Goal: Task Accomplishment & Management: Complete application form

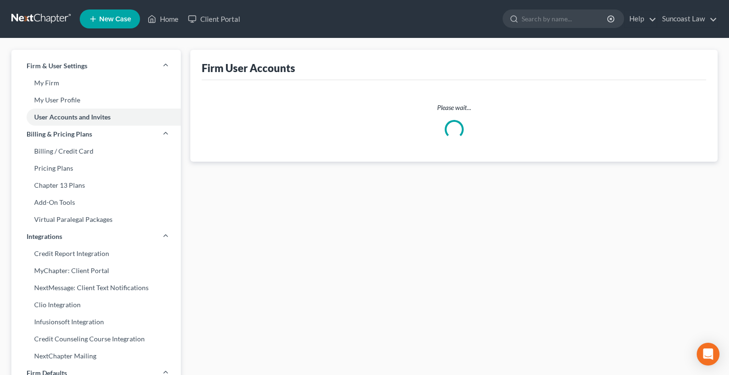
select select "0"
select select "1"
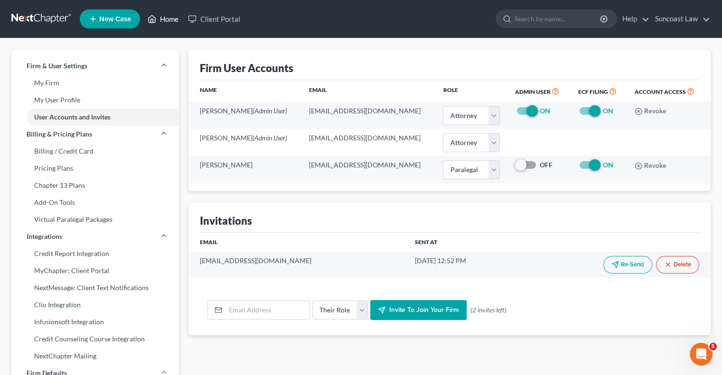
click at [178, 20] on link "Home" at bounding box center [163, 18] width 40 height 17
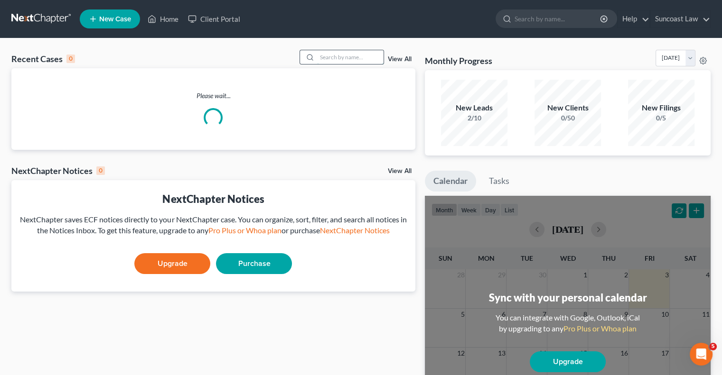
click at [359, 58] on input "search" at bounding box center [350, 57] width 66 height 14
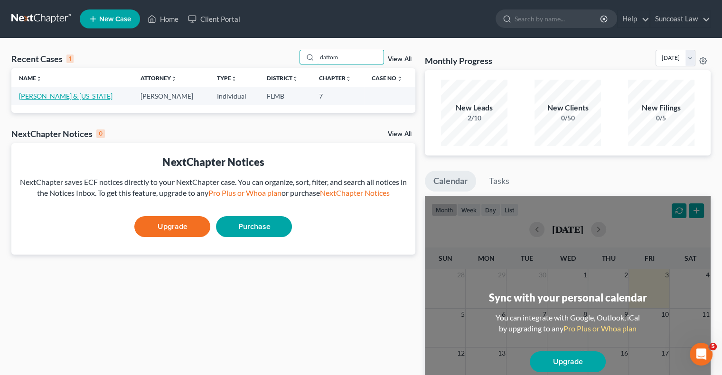
type input "dattom"
click at [54, 98] on link "[PERSON_NAME] & [US_STATE]" at bounding box center [66, 96] width 94 height 8
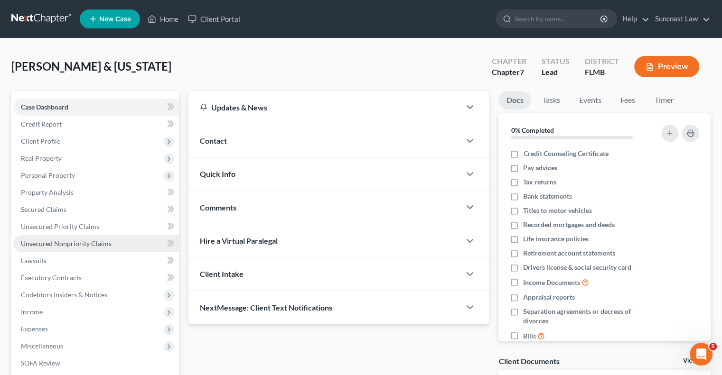
click at [103, 244] on span "Unsecured Nonpriority Claims" at bounding box center [66, 244] width 91 height 8
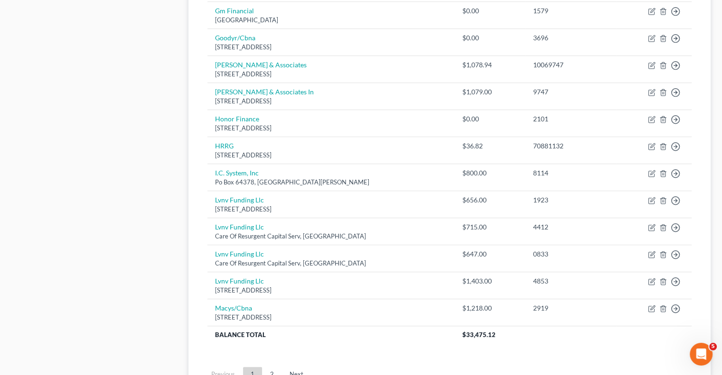
scroll to position [717, 0]
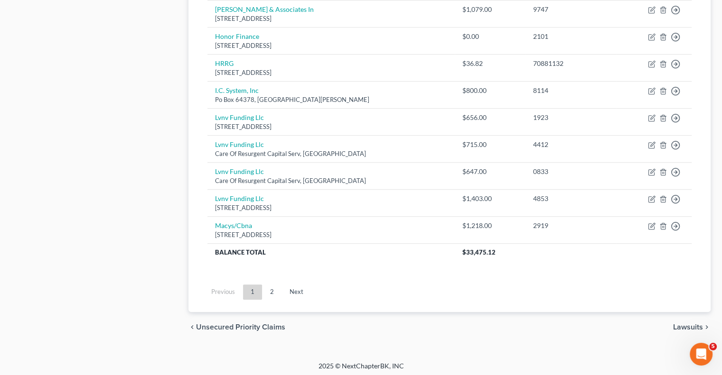
drag, startPoint x: 272, startPoint y: 288, endPoint x: 283, endPoint y: 288, distance: 11.4
click at [272, 288] on link "2" at bounding box center [271, 292] width 19 height 15
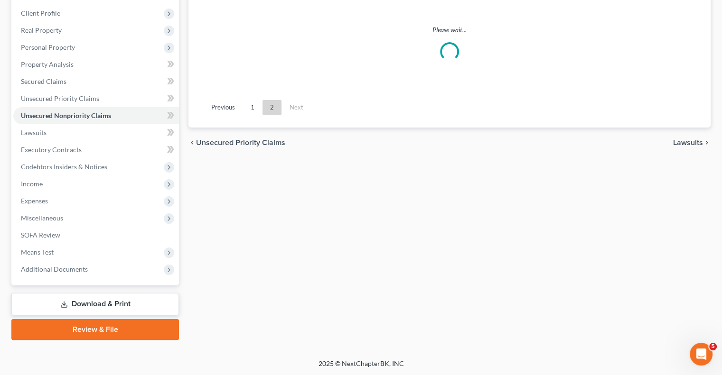
scroll to position [0, 0]
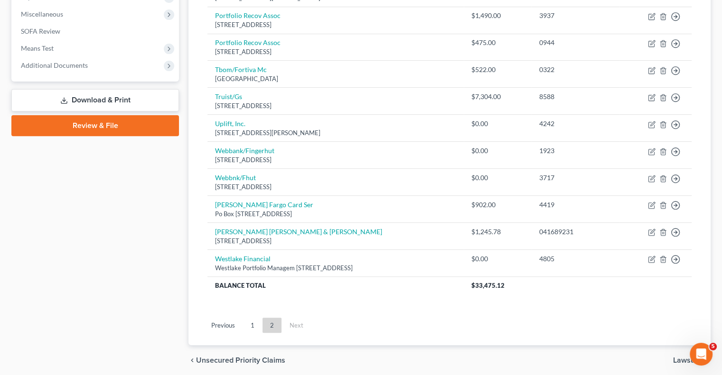
click at [254, 324] on link "1" at bounding box center [252, 325] width 19 height 15
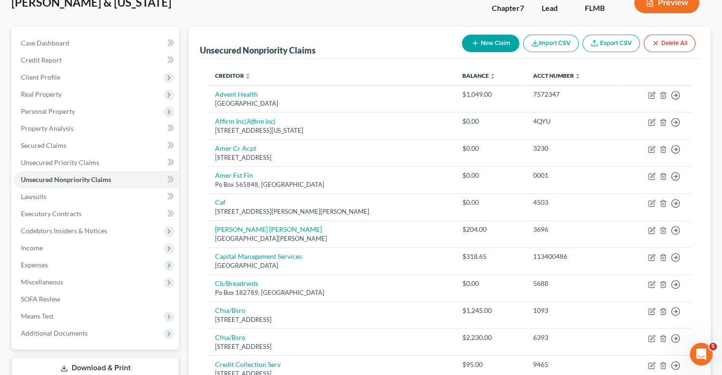
scroll to position [47, 0]
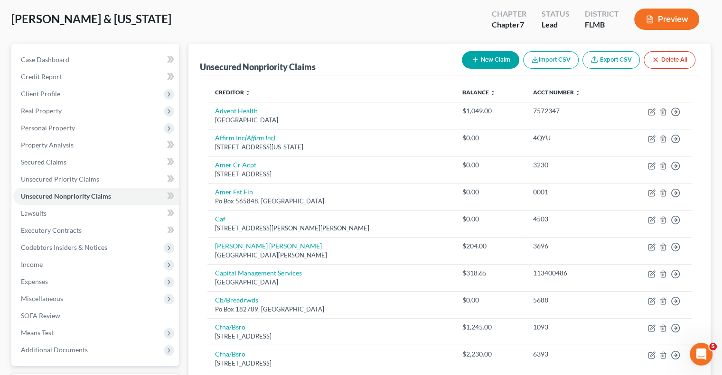
click at [481, 66] on button "New Claim" at bounding box center [490, 60] width 57 height 18
select select "2"
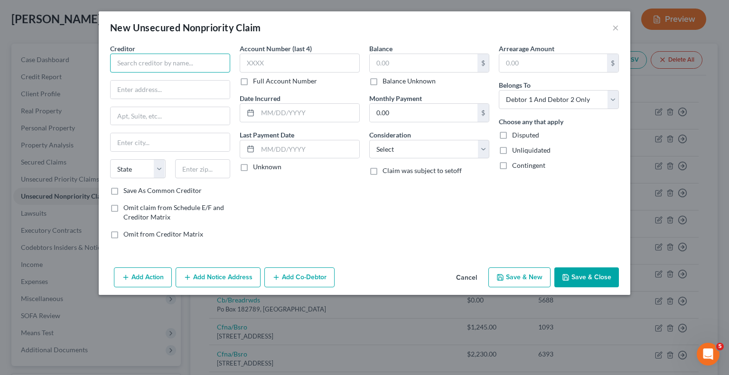
drag, startPoint x: 189, startPoint y: 66, endPoint x: 221, endPoint y: 17, distance: 58.7
click at [189, 66] on input "text" at bounding box center [170, 63] width 120 height 19
type input "AT&T"
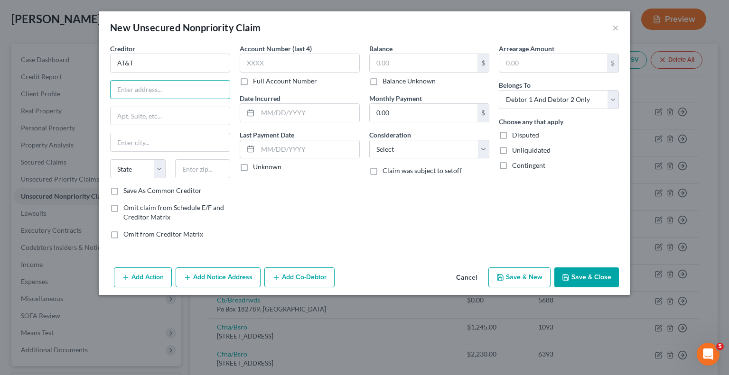
paste input "PO Box 5014"
type input "PO Box 5014"
click at [209, 169] on input "text" at bounding box center [203, 168] width 56 height 19
type input "60197"
type input "Carol Stream"
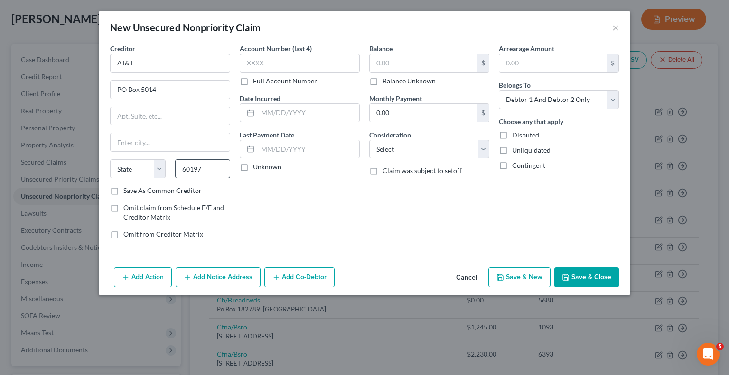
select select "14"
click at [296, 70] on input "text" at bounding box center [300, 63] width 120 height 19
type input "1685"
click at [450, 68] on input "text" at bounding box center [424, 63] width 108 height 18
click at [586, 280] on button "Save & Close" at bounding box center [586, 278] width 65 height 20
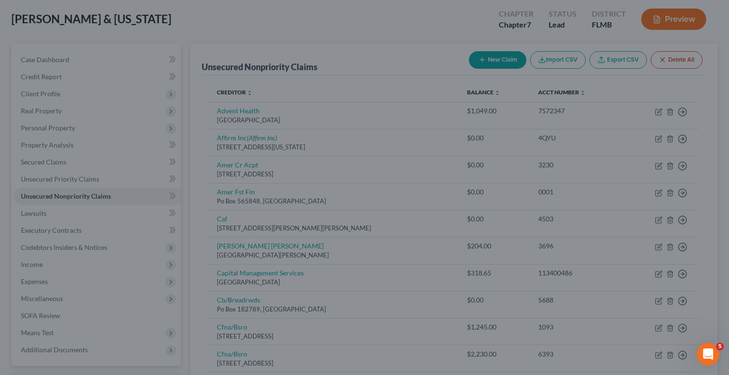
type input "3,119.00"
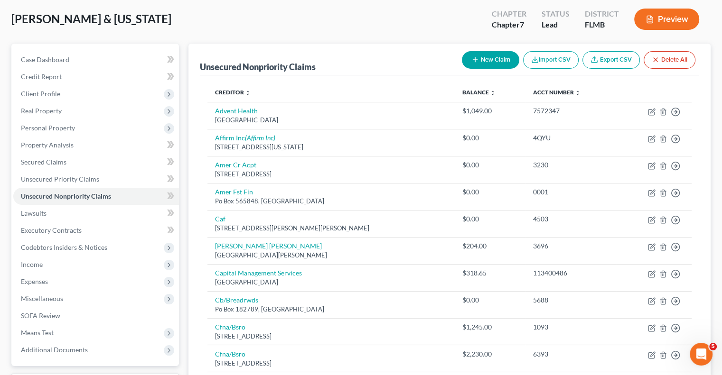
click at [492, 56] on button "New Claim" at bounding box center [490, 60] width 57 height 18
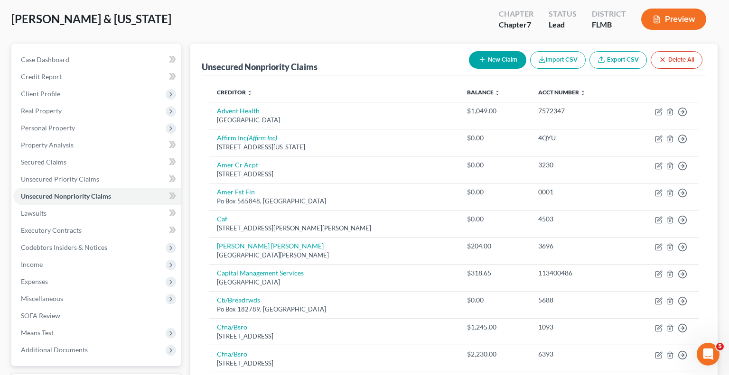
select select "2"
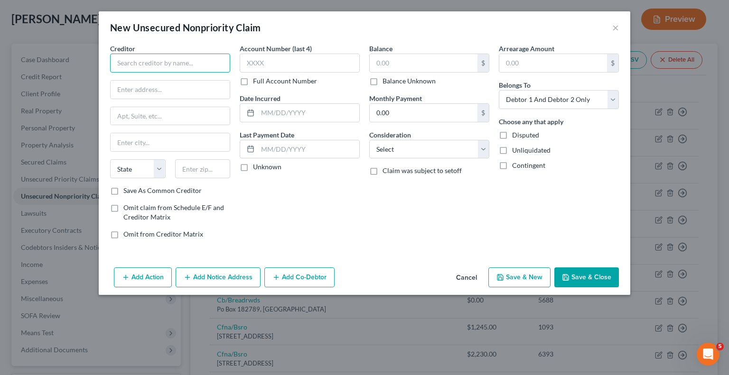
click at [191, 59] on input "text" at bounding box center [170, 63] width 120 height 19
type input "Firestone"
paste input "P.O. Box 81315"
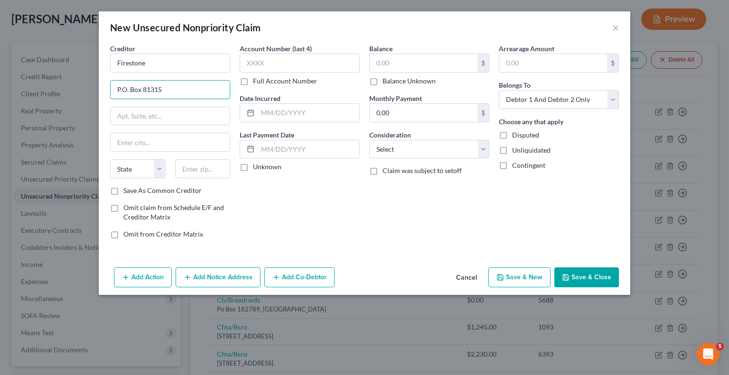
type input "P.O. Box 81315"
type input "44181"
type input "Cleveland"
select select "36"
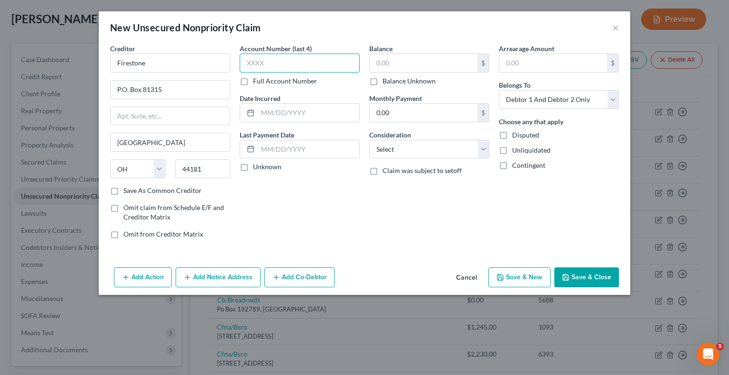
click at [298, 66] on input "text" at bounding box center [300, 63] width 120 height 19
type input "1685"
click at [420, 65] on input "text" at bounding box center [424, 63] width 108 height 18
click at [581, 270] on button "Save & Close" at bounding box center [586, 278] width 65 height 20
type input "1,667.00"
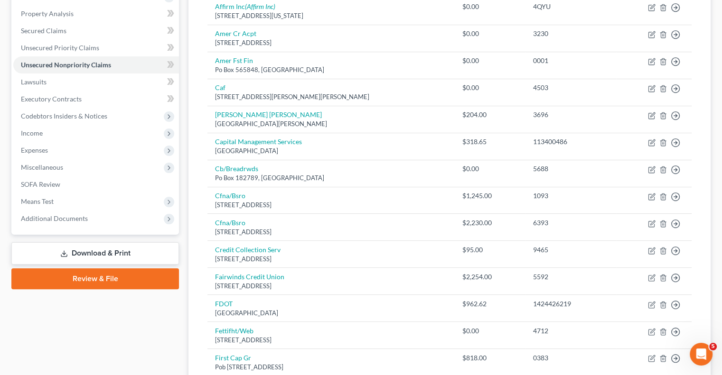
scroll to position [0, 0]
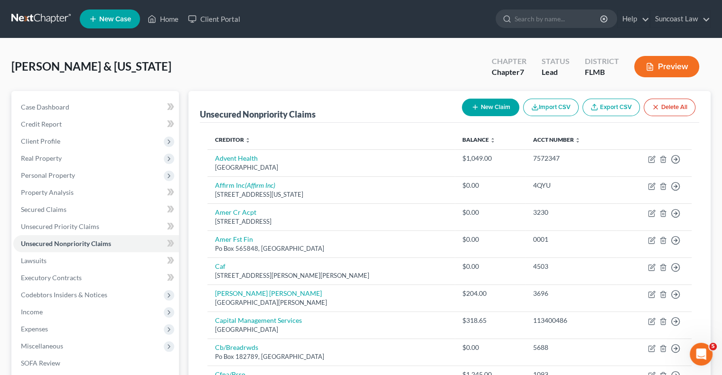
click at [488, 111] on button "New Claim" at bounding box center [490, 108] width 57 height 18
select select "2"
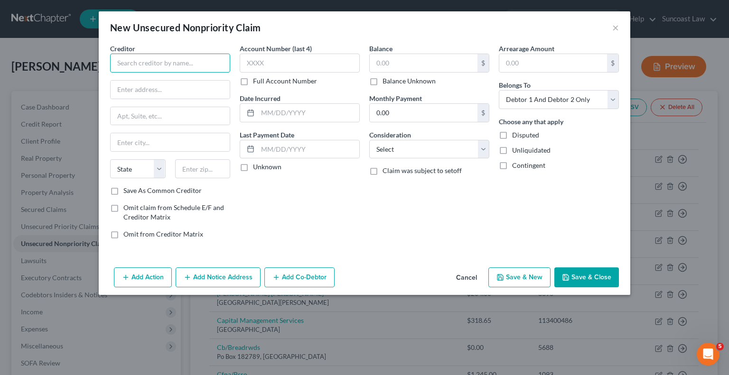
click at [185, 60] on input "text" at bounding box center [170, 63] width 120 height 19
type input "Epass"
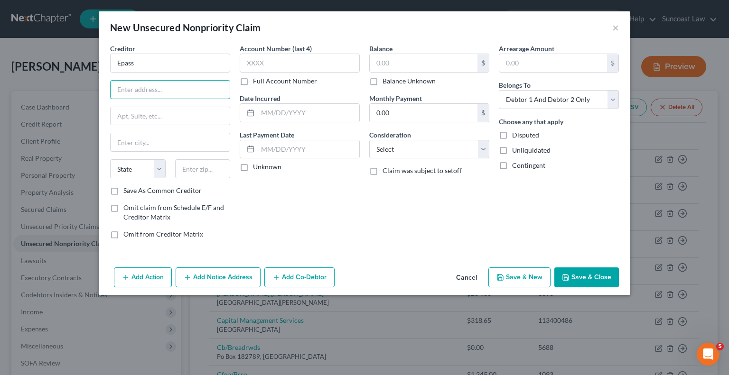
paste input "P.O. Box 720218"
type input "P.O. Box 720218"
type input "32872"
type input "Orlando"
select select "9"
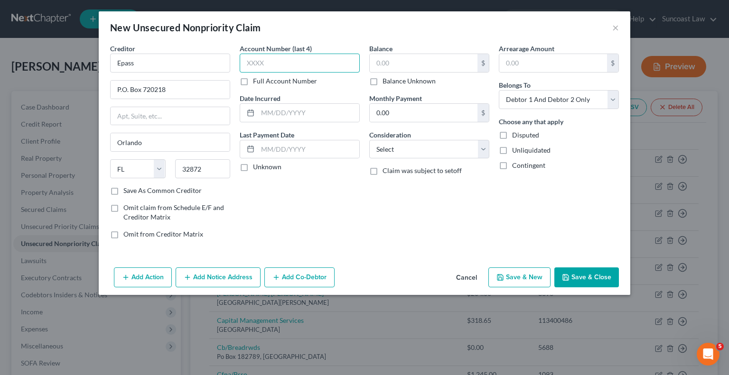
click at [327, 66] on input "text" at bounding box center [300, 63] width 120 height 19
type input "1685"
click at [412, 59] on input "text" at bounding box center [424, 63] width 108 height 18
type input "3,000"
click at [578, 281] on button "Save & Close" at bounding box center [586, 278] width 65 height 20
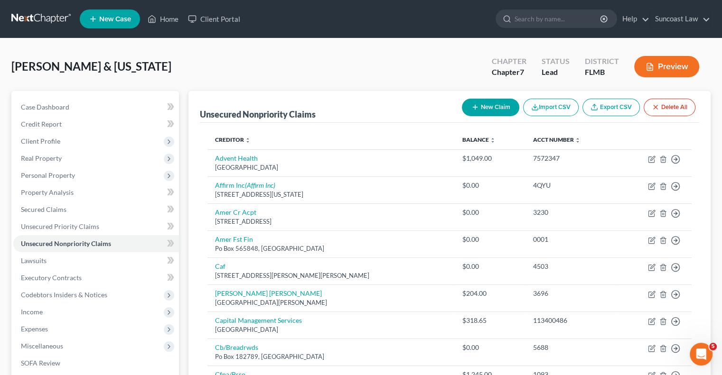
click at [501, 104] on button "New Claim" at bounding box center [490, 108] width 57 height 18
select select "2"
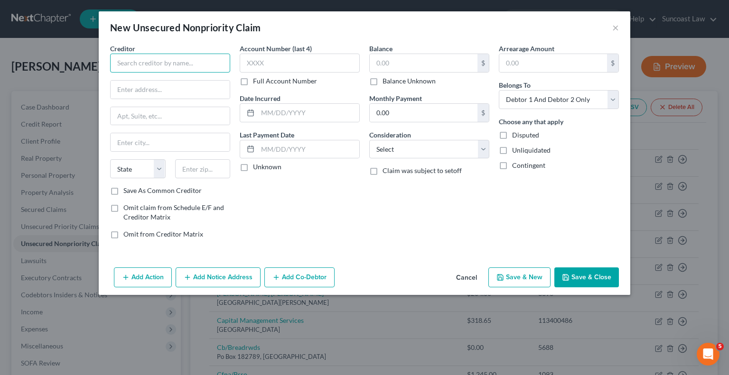
click at [210, 60] on input "text" at bounding box center [170, 63] width 120 height 19
paste input "P.O. Box 1004"
drag, startPoint x: 181, startPoint y: 66, endPoint x: 6, endPoint y: 55, distance: 175.0
click at [6, 55] on div "New Unsecured Nonpriority Claim × Creditor * P.O. Box 1004 State AL AK AR AZ CA…" at bounding box center [364, 187] width 729 height 375
type input "Duke Energy"
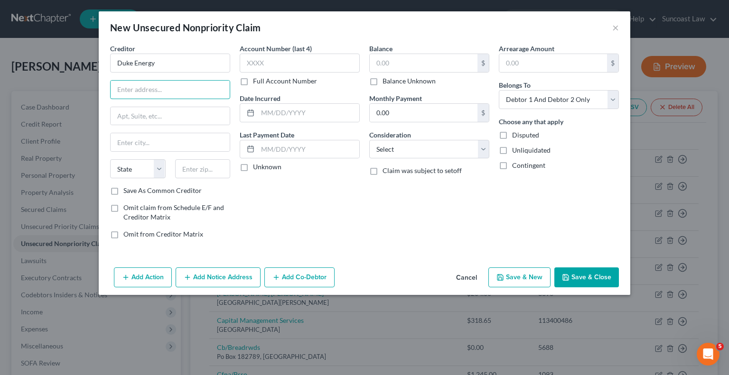
paste input "P.O. Box 1004"
type input "P.O. Box 1004"
type input "28201"
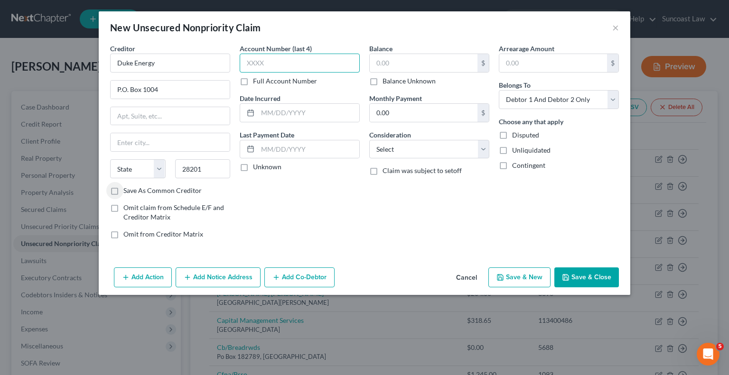
click at [298, 62] on input "text" at bounding box center [300, 63] width 120 height 19
type input "Charlotte"
select select "28"
type input "1685"
click at [402, 66] on input "text" at bounding box center [424, 63] width 108 height 18
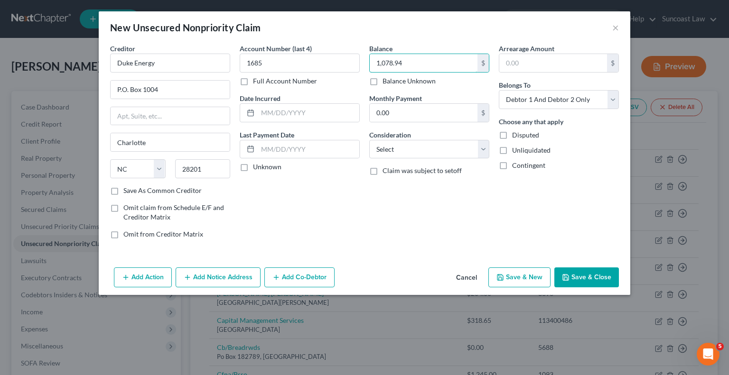
type input "1,078.94"
click at [575, 272] on button "Save & Close" at bounding box center [586, 278] width 65 height 20
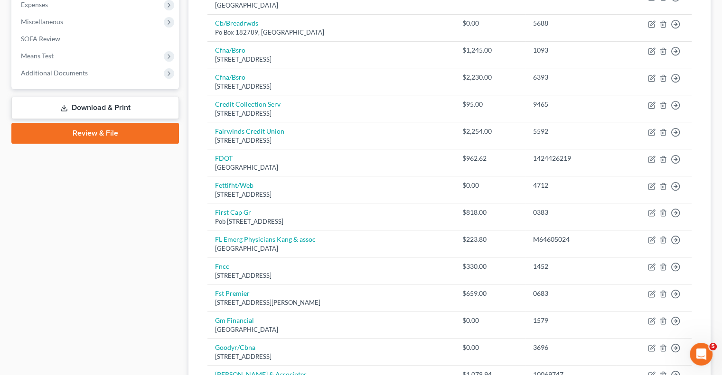
scroll to position [95, 0]
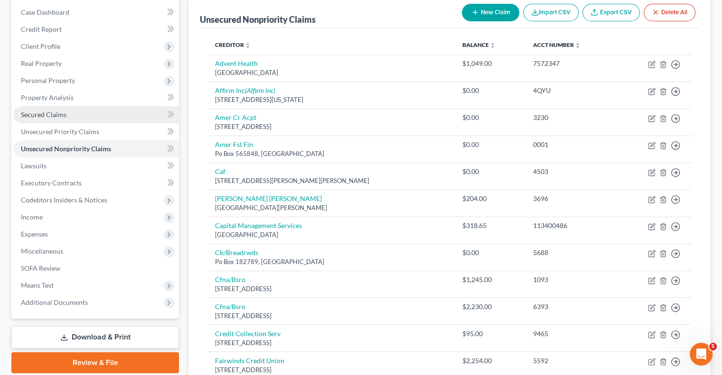
click at [51, 108] on link "Secured Claims" at bounding box center [96, 114] width 166 height 17
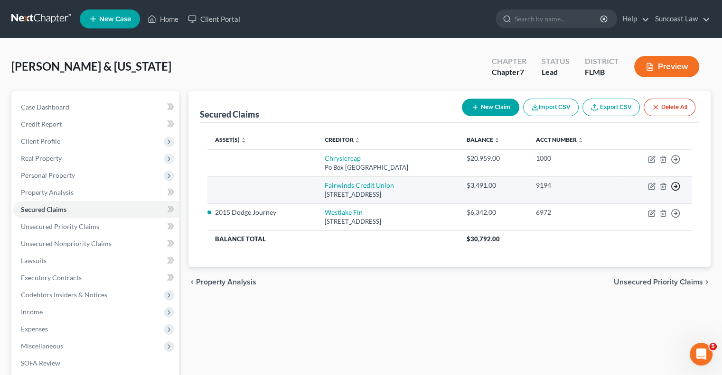
click at [674, 187] on icon "button" at bounding box center [675, 186] width 9 height 9
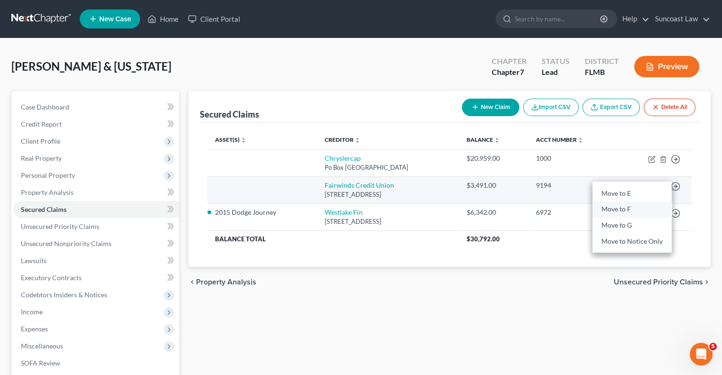
click at [627, 208] on link "Move to F" at bounding box center [631, 210] width 79 height 16
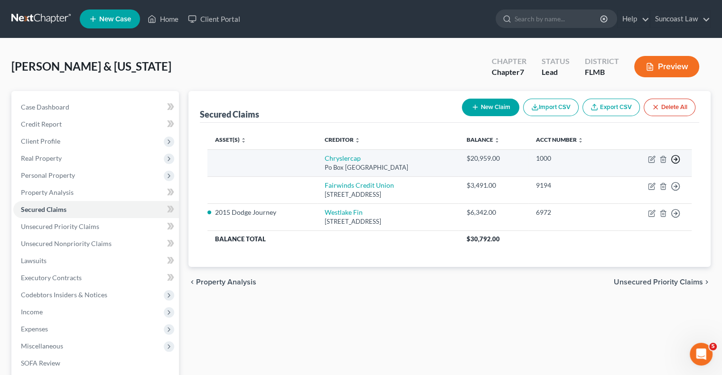
click at [674, 157] on icon "button" at bounding box center [675, 159] width 9 height 9
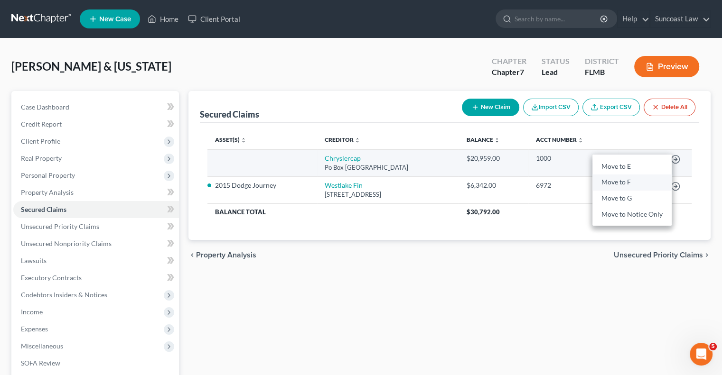
click at [622, 180] on link "Move to F" at bounding box center [631, 183] width 79 height 16
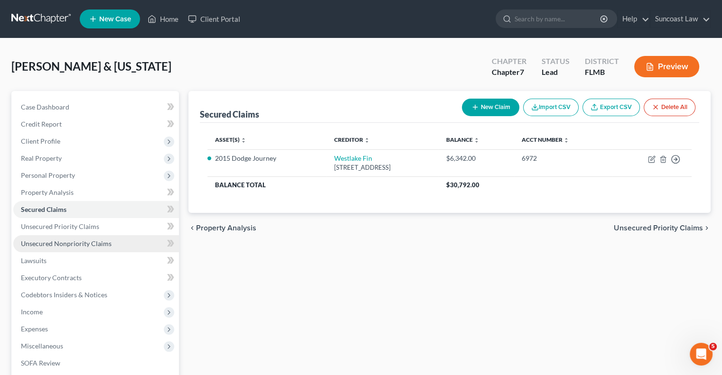
click at [102, 243] on span "Unsecured Nonpriority Claims" at bounding box center [66, 244] width 91 height 8
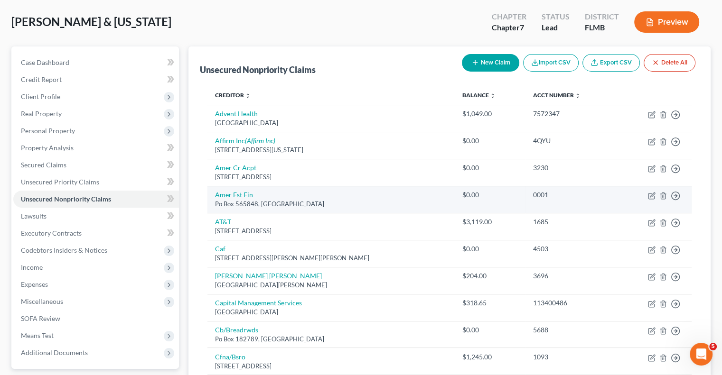
scroll to position [95, 0]
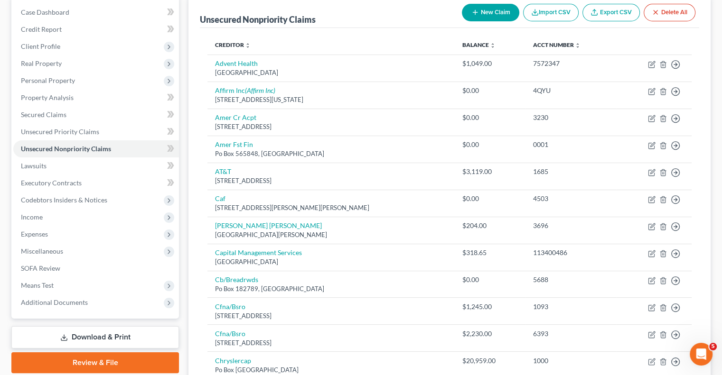
click at [495, 9] on button "New Claim" at bounding box center [490, 13] width 57 height 18
select select "2"
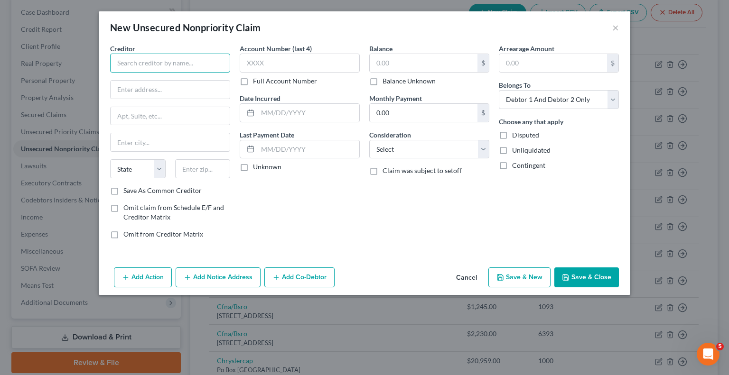
click at [192, 60] on input "text" at bounding box center [170, 63] width 120 height 19
type input "Bridgestone"
paste input "Box 81315"
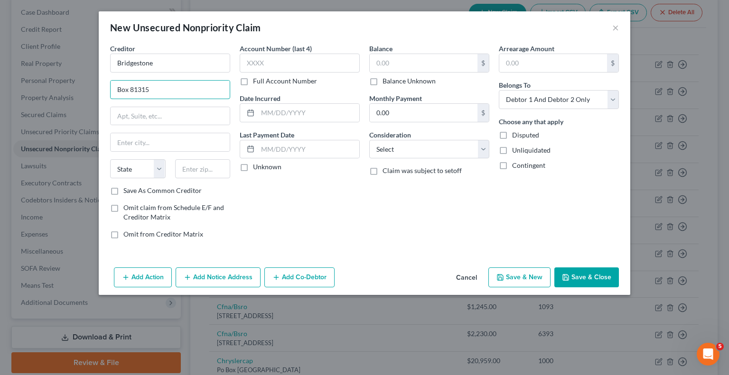
type input "Box 81315"
type input "44181"
type input "Cleveland"
select select "36"
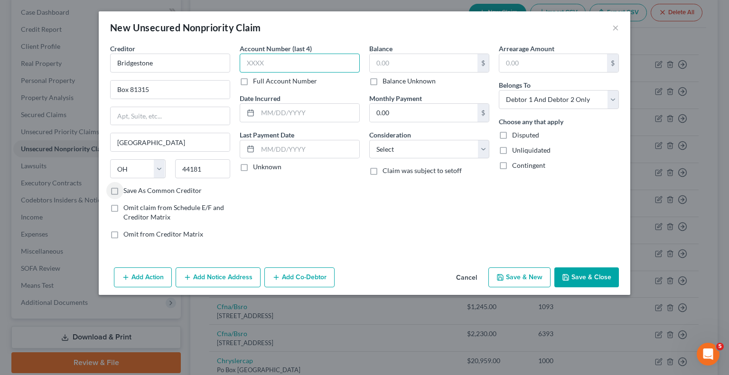
click at [283, 70] on input "text" at bounding box center [300, 63] width 120 height 19
type input "1685"
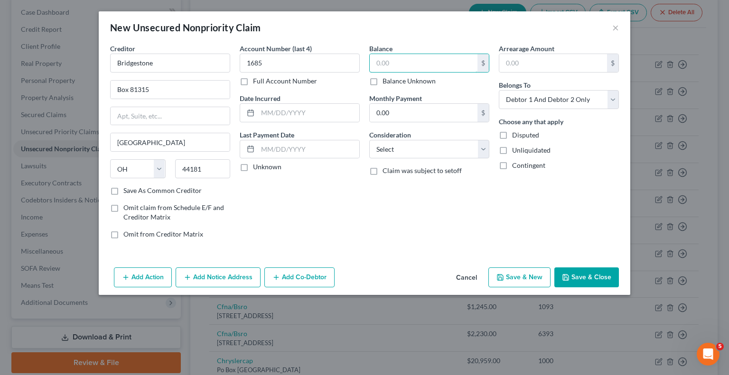
drag, startPoint x: 399, startPoint y: 61, endPoint x: 370, endPoint y: 46, distance: 32.3
click at [400, 61] on input "text" at bounding box center [424, 63] width 108 height 18
type input "1,245.78"
click at [607, 278] on button "Save & Close" at bounding box center [586, 278] width 65 height 20
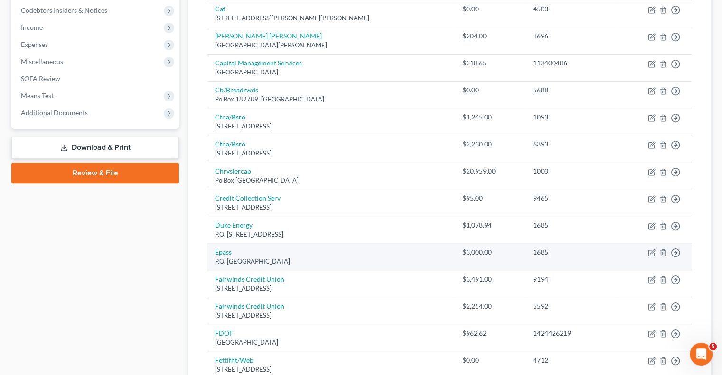
scroll to position [0, 0]
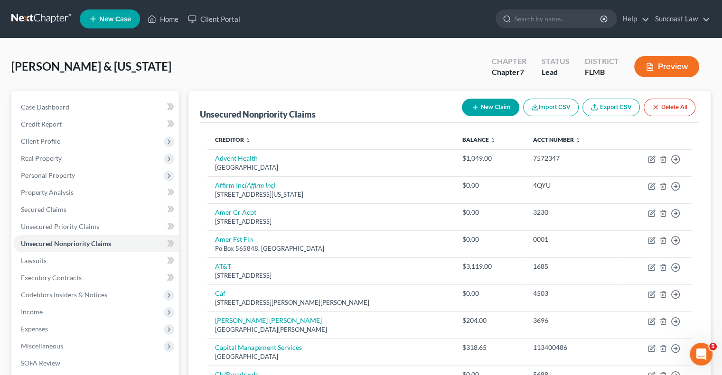
click at [468, 108] on button "New Claim" at bounding box center [490, 108] width 57 height 18
select select "2"
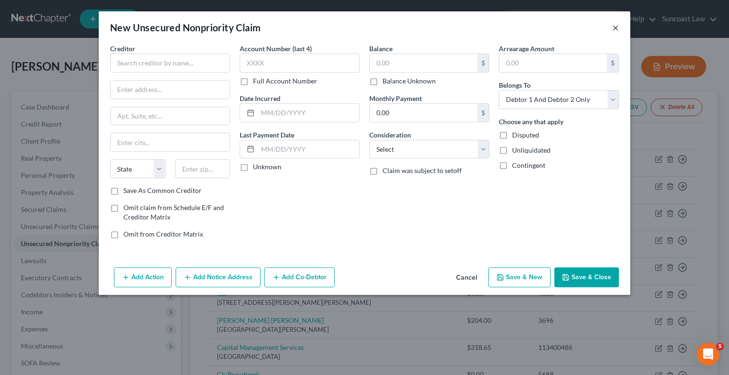
click at [613, 30] on button "×" at bounding box center [615, 27] width 7 height 11
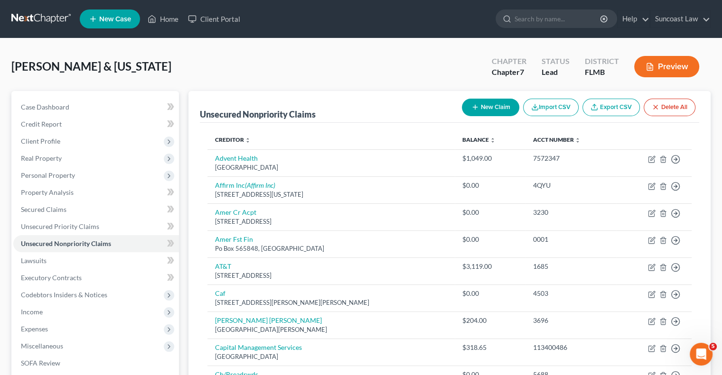
click at [485, 106] on button "New Claim" at bounding box center [490, 108] width 57 height 18
select select "2"
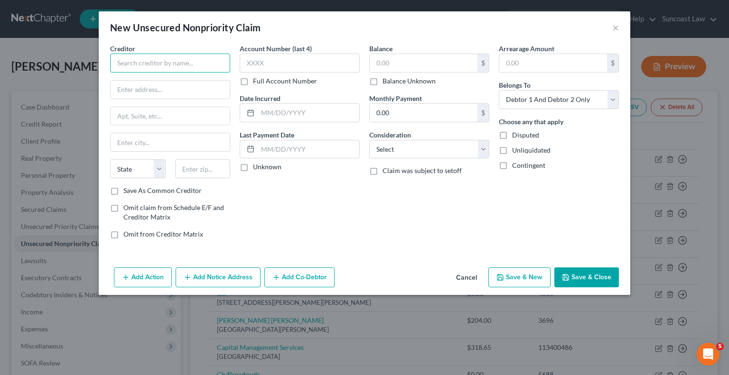
click at [167, 62] on input "text" at bounding box center [170, 63] width 120 height 19
type input "Advent Health"
paste input "PO Box 538800"
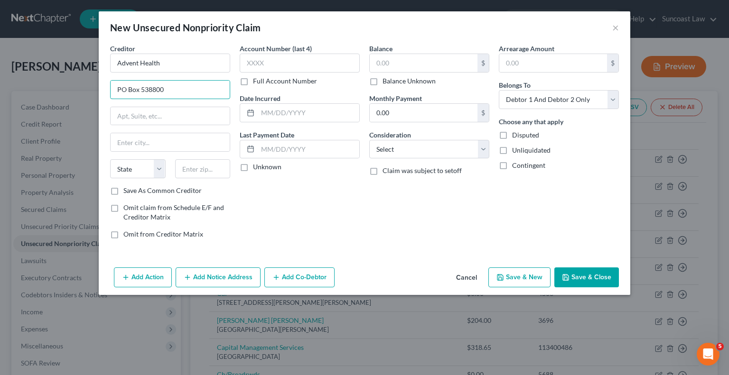
type input "PO Box 538800"
type input "32853"
type input "Orlando"
select select "9"
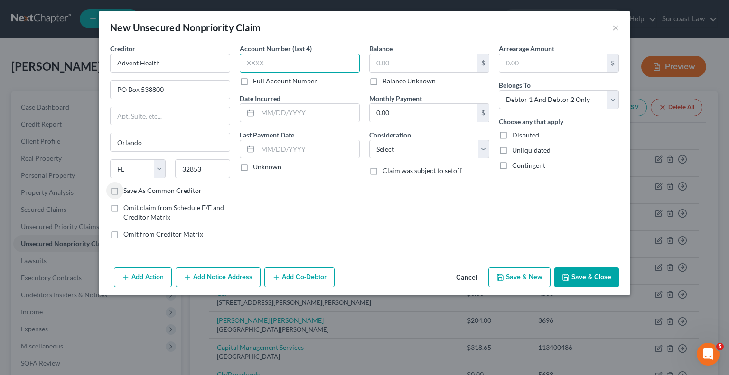
click at [307, 66] on input "text" at bounding box center [300, 63] width 120 height 19
type input "1685"
click at [405, 60] on input "text" at bounding box center [424, 63] width 108 height 18
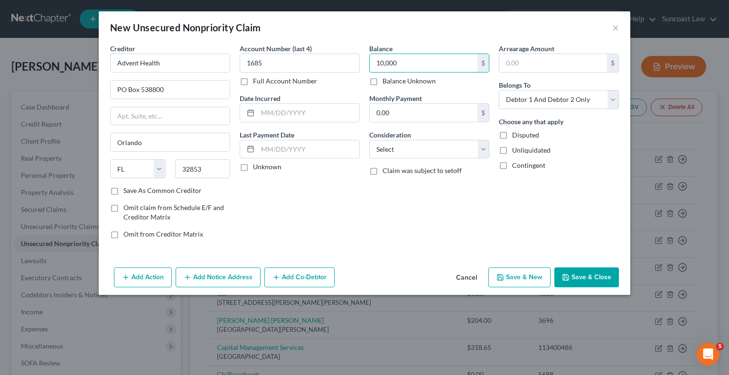
type input "10,000"
click at [577, 281] on button "Save & Close" at bounding box center [586, 278] width 65 height 20
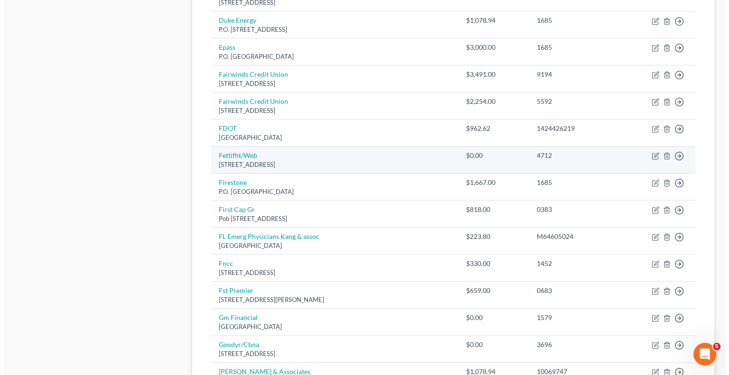
scroll to position [475, 0]
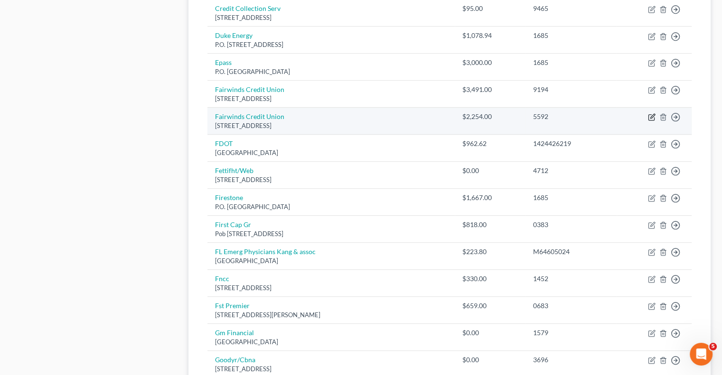
click at [650, 115] on icon "button" at bounding box center [651, 118] width 6 height 6
select select "9"
select select "2"
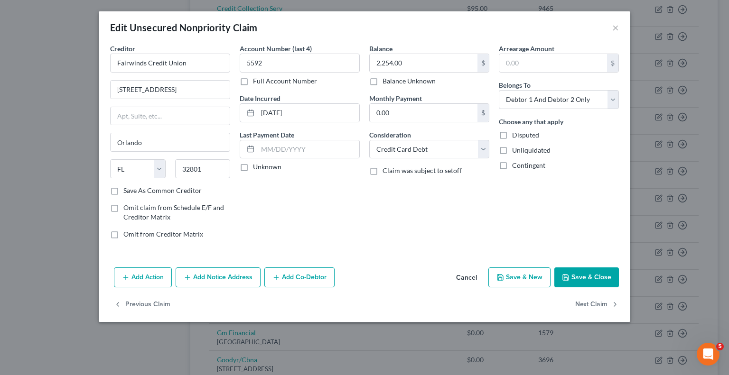
click at [233, 273] on button "Add Notice Address" at bounding box center [218, 278] width 85 height 20
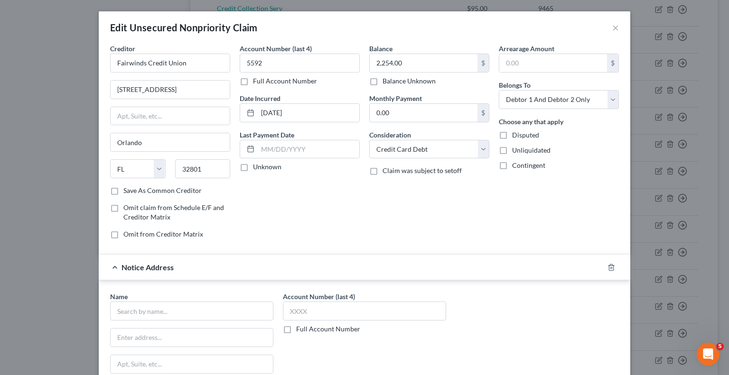
click at [296, 328] on label "Full Account Number" at bounding box center [328, 329] width 64 height 9
click at [300, 328] on input "Full Account Number" at bounding box center [303, 328] width 6 height 6
click at [306, 311] on input "text" at bounding box center [364, 311] width 163 height 19
type input "2025-SC-000551"
drag, startPoint x: 171, startPoint y: 307, endPoint x: 182, endPoint y: 289, distance: 21.1
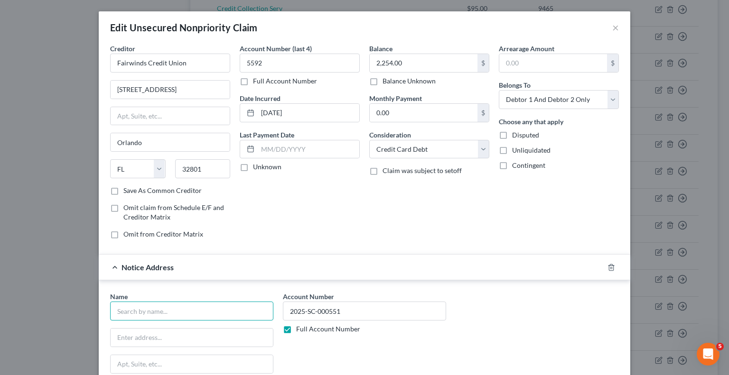
click at [171, 306] on input "text" at bounding box center [191, 311] width 163 height 19
type input "Rush Marshall Jones"
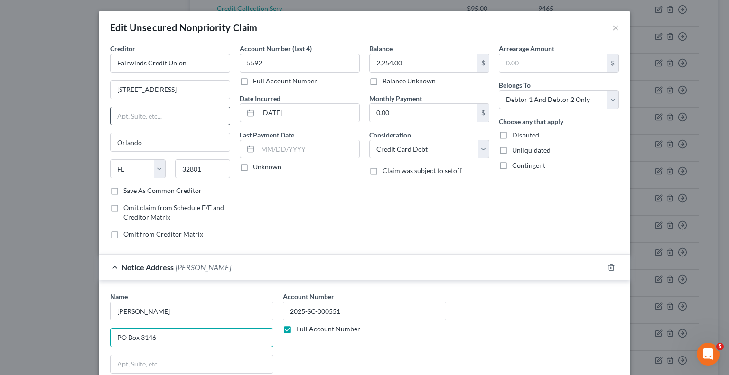
type input "PO Box 3146"
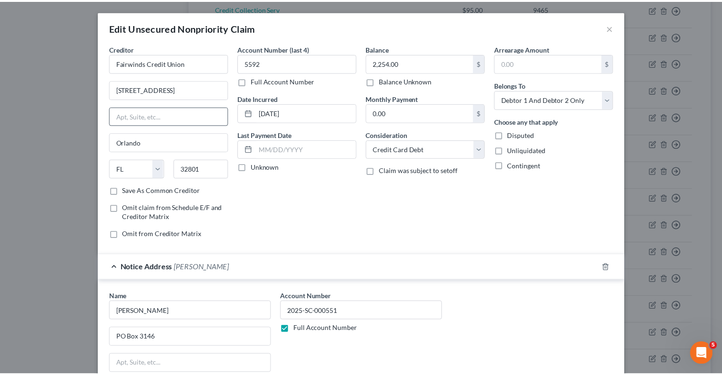
scroll to position [161, 0]
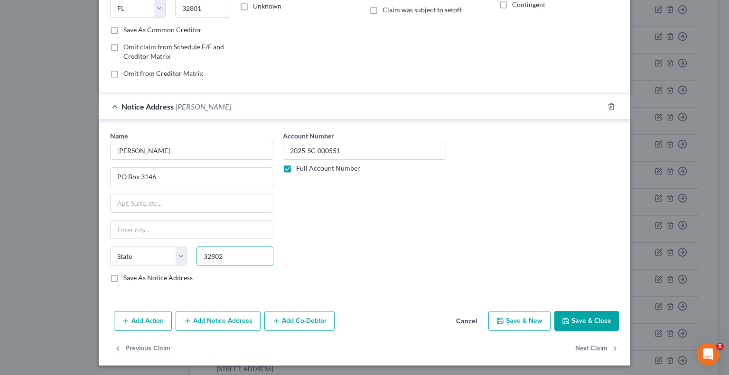
type input "32802"
type input "Orlando"
select select "9"
click at [581, 316] on button "Save & Close" at bounding box center [586, 321] width 65 height 20
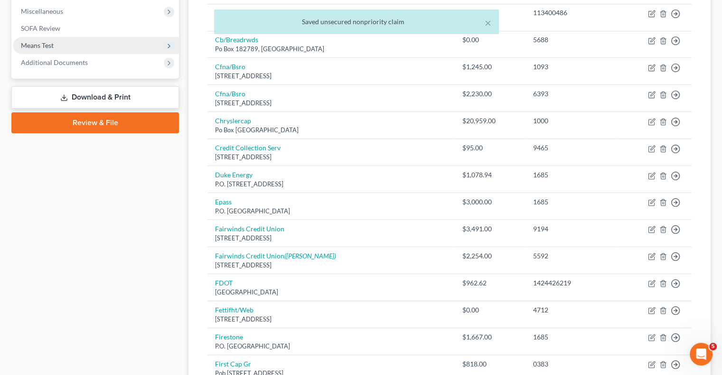
scroll to position [237, 0]
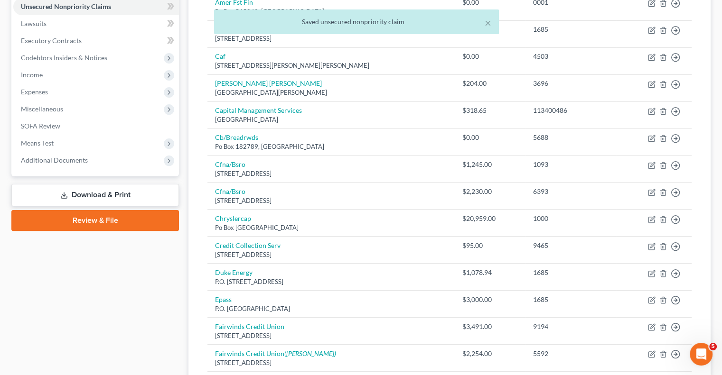
click at [34, 20] on div "× Saved unsecured nonpriority claim" at bounding box center [356, 23] width 722 height 29
click at [39, 24] on div "× Saved unsecured nonpriority claim" at bounding box center [356, 23] width 722 height 29
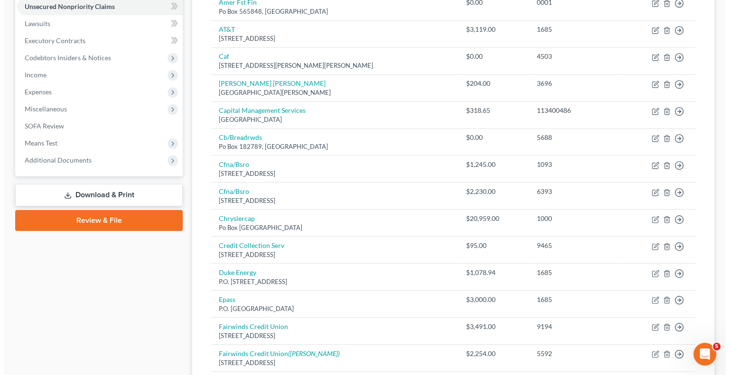
scroll to position [0, 0]
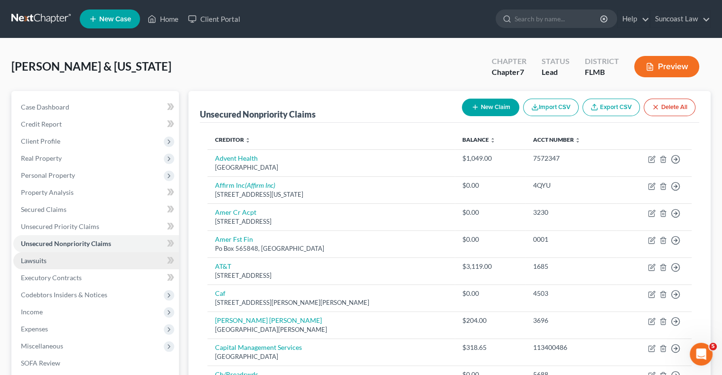
click at [40, 259] on span "Lawsuits" at bounding box center [34, 261] width 26 height 8
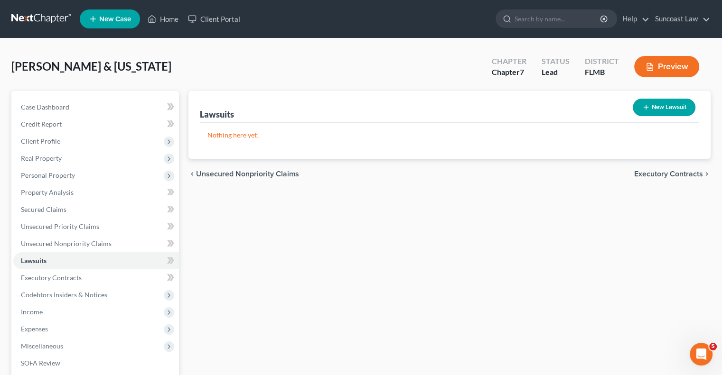
click at [653, 105] on button "New Lawsuit" at bounding box center [664, 108] width 63 height 18
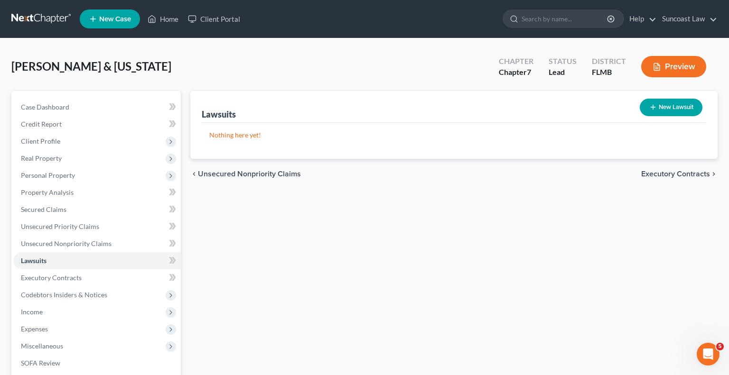
select select "0"
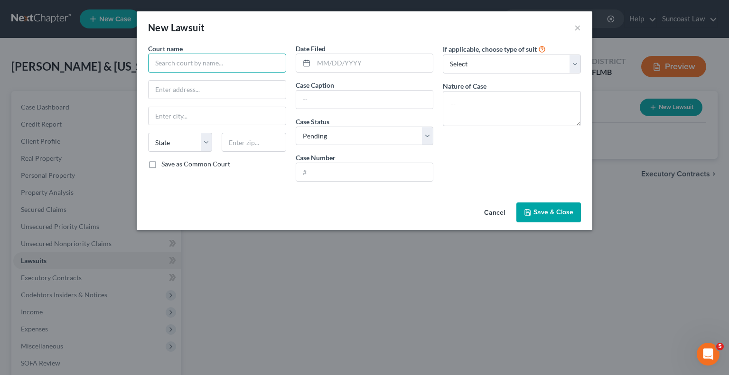
click at [253, 61] on input "text" at bounding box center [217, 63] width 138 height 19
type input "I"
type input "Orange County"
click at [355, 169] on input "text" at bounding box center [364, 172] width 137 height 18
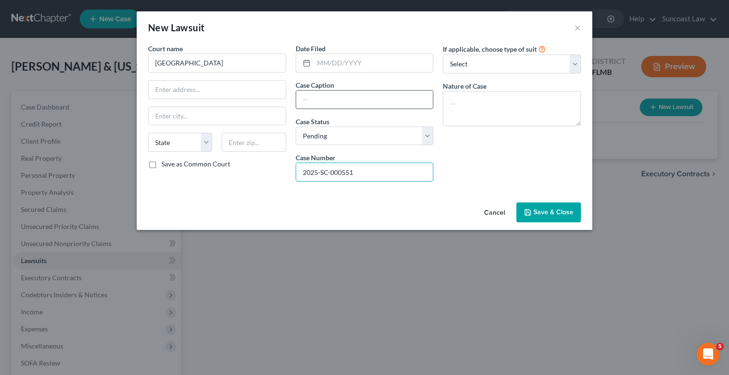
type input "2025-SC-000551"
click at [377, 103] on input "text" at bounding box center [364, 100] width 137 height 18
drag, startPoint x: 426, startPoint y: 99, endPoint x: 311, endPoint y: 104, distance: 115.5
click at [311, 104] on input "Fairwinds Credit Union Vs Virginia DAttoma" at bounding box center [364, 100] width 137 height 18
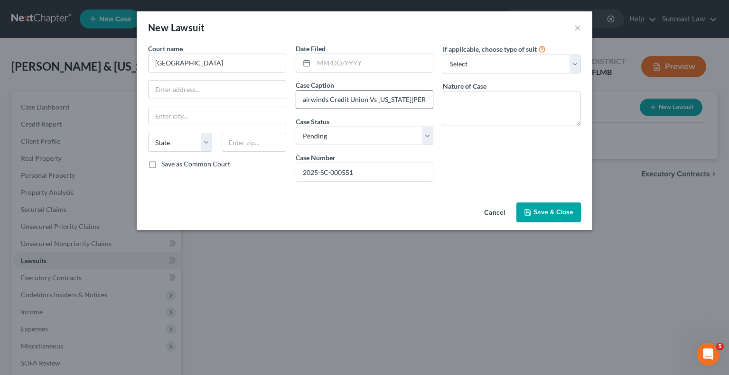
click at [429, 100] on input "Fairwinds Credit Union Vs Virginia DAttoma" at bounding box center [364, 100] width 137 height 18
drag, startPoint x: 427, startPoint y: 99, endPoint x: 257, endPoint y: 96, distance: 169.5
click at [257, 96] on div "Court name * Orange County State AL AK AR AZ CA CO CT DE DC FL GA GU HI ID IL I…" at bounding box center [364, 117] width 442 height 146
type input "Fairwinds Credit Union Vs Virginia DAttoma"
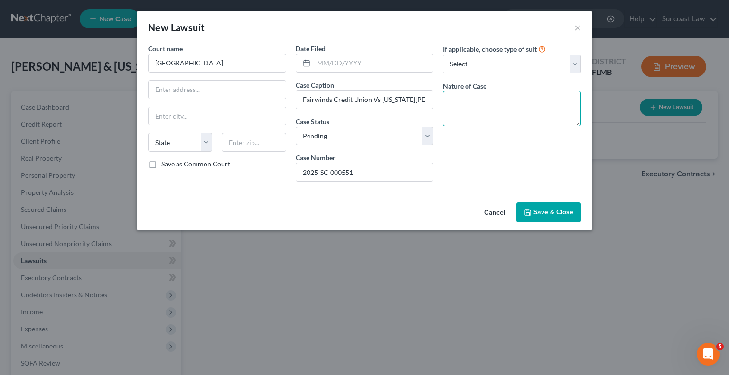
click at [528, 112] on textarea at bounding box center [512, 108] width 138 height 35
paste textarea "Fairwinds Credit Union Vs Virginia DAttoma"
type textarea "Fairwinds Credit Union Vs Virginia DAttoma"
click at [558, 217] on button "Save & Close" at bounding box center [548, 213] width 65 height 20
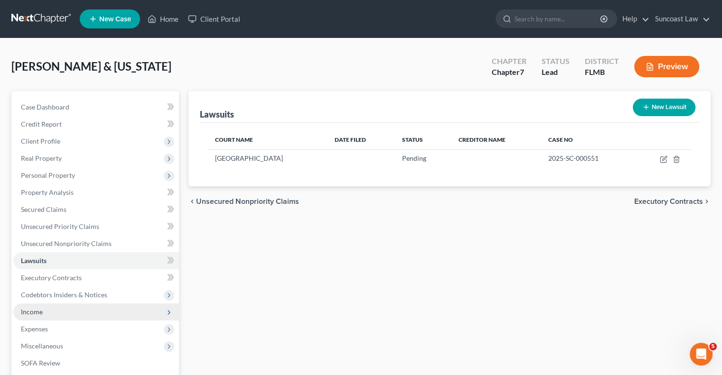
click at [36, 313] on span "Income" at bounding box center [32, 312] width 22 height 8
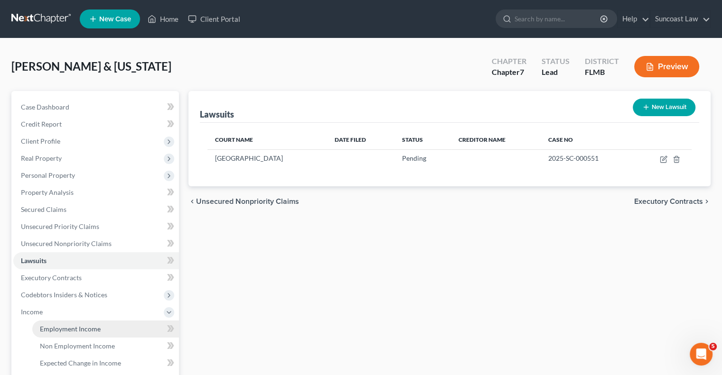
click at [104, 334] on link "Employment Income" at bounding box center [105, 329] width 147 height 17
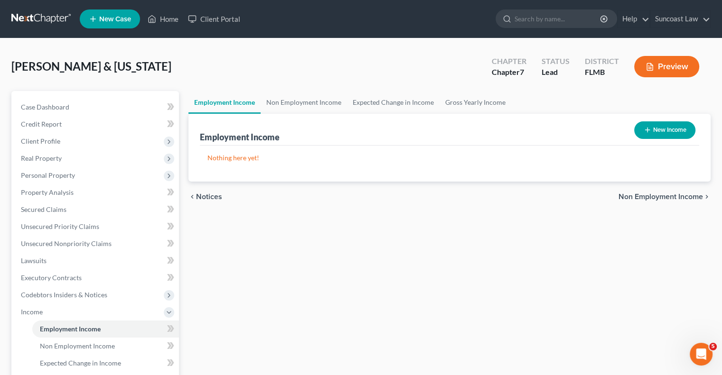
click at [666, 130] on button "New Income" at bounding box center [664, 131] width 61 height 18
select select "0"
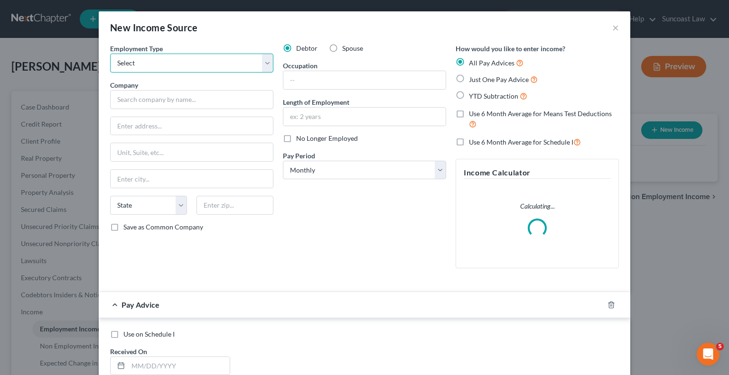
click at [171, 60] on select "Select Full or Part Time Employment Self Employment" at bounding box center [191, 63] width 163 height 19
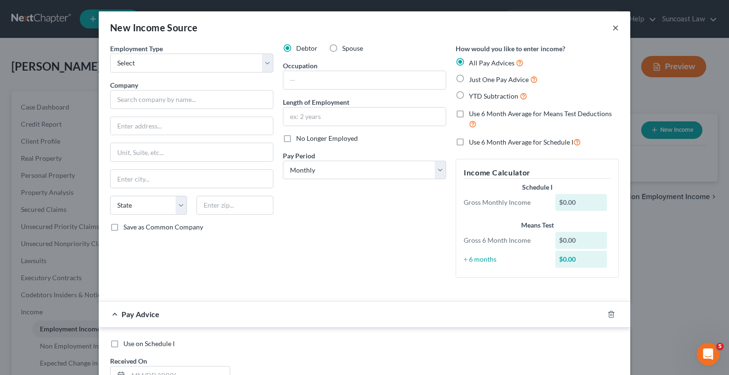
click at [612, 28] on button "×" at bounding box center [615, 27] width 7 height 11
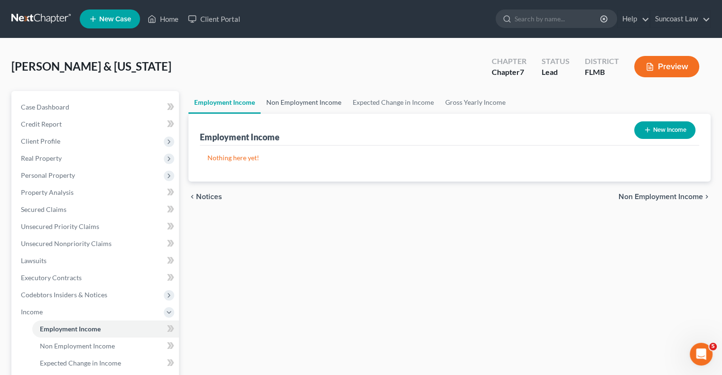
click at [301, 104] on link "Non Employment Income" at bounding box center [304, 102] width 86 height 23
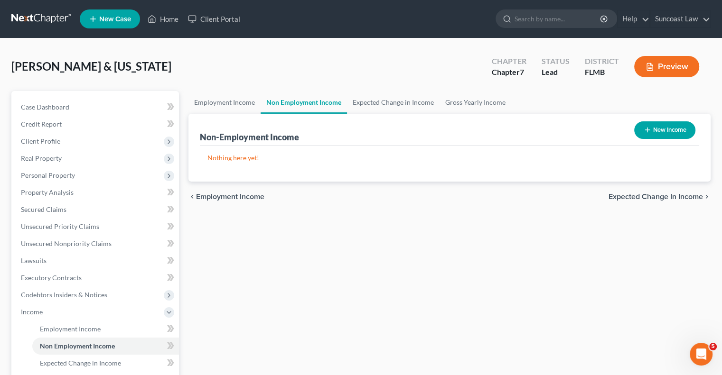
click at [667, 124] on button "New Income" at bounding box center [664, 131] width 61 height 18
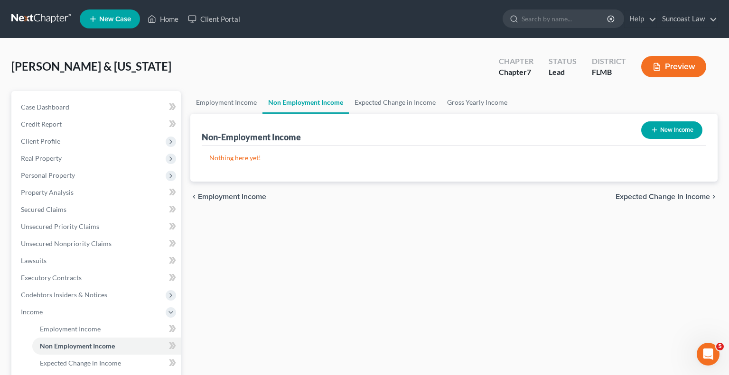
select select "0"
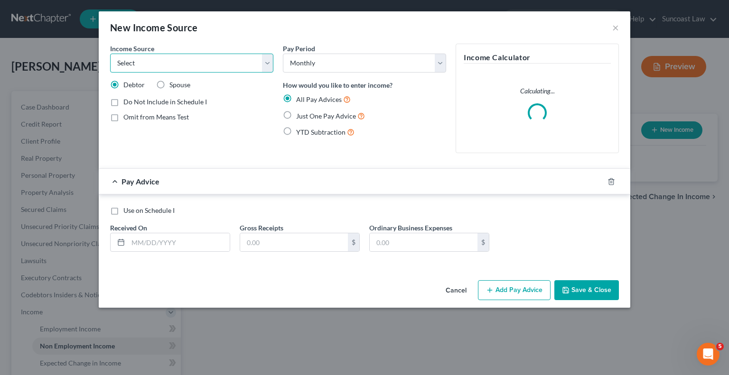
click at [183, 68] on select "Select Unemployment Disability (from employer) Pension Retirement Social Securi…" at bounding box center [191, 63] width 163 height 19
select select "4"
click at [110, 54] on select "Select Unemployment Disability (from employer) Pension Retirement Social Securi…" at bounding box center [191, 63] width 163 height 19
click at [296, 115] on label "Just One Pay Advice" at bounding box center [330, 116] width 69 height 11
click at [300, 115] on input "Just One Pay Advice" at bounding box center [303, 114] width 6 height 6
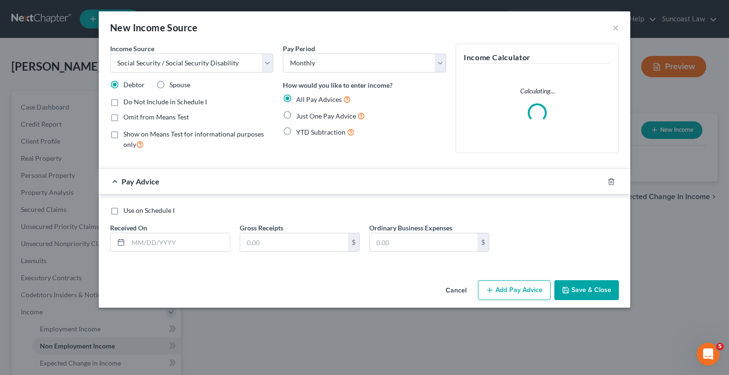
radio input "true"
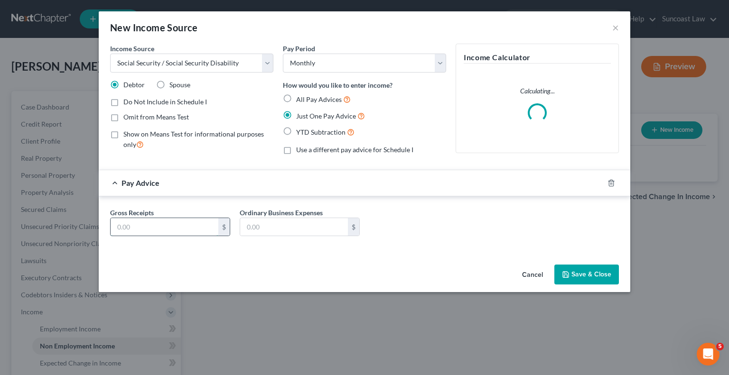
click at [164, 224] on input "text" at bounding box center [165, 227] width 108 height 18
type input "1,286"
click at [123, 116] on label "Omit from Means Test" at bounding box center [156, 116] width 66 height 9
click at [127, 116] on input "Omit from Means Test" at bounding box center [130, 115] width 6 height 6
checkbox input "true"
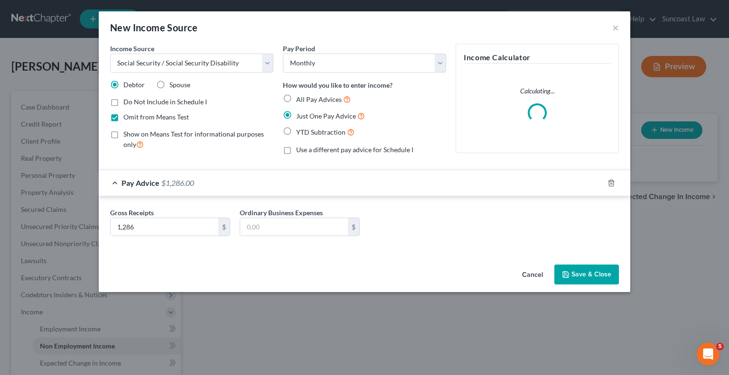
click at [574, 270] on button "Save & Close" at bounding box center [586, 275] width 65 height 20
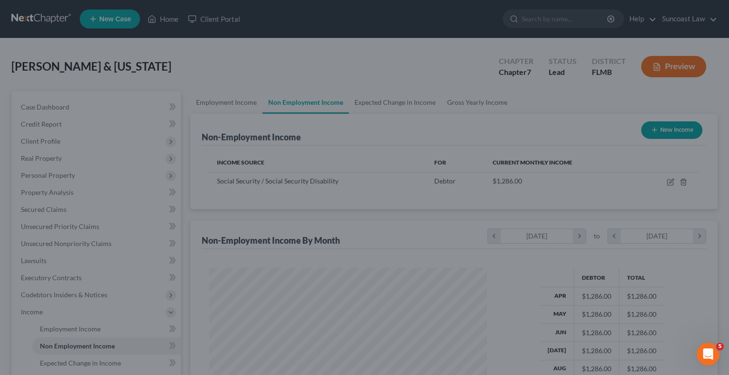
scroll to position [169, 293]
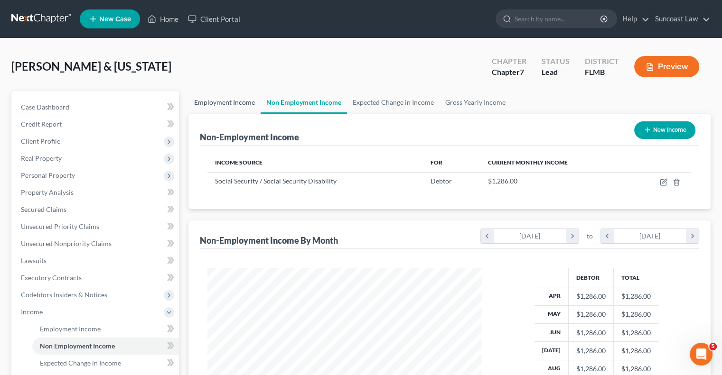
drag, startPoint x: 244, startPoint y: 100, endPoint x: 248, endPoint y: 104, distance: 5.4
click at [244, 100] on link "Employment Income" at bounding box center [224, 102] width 72 height 23
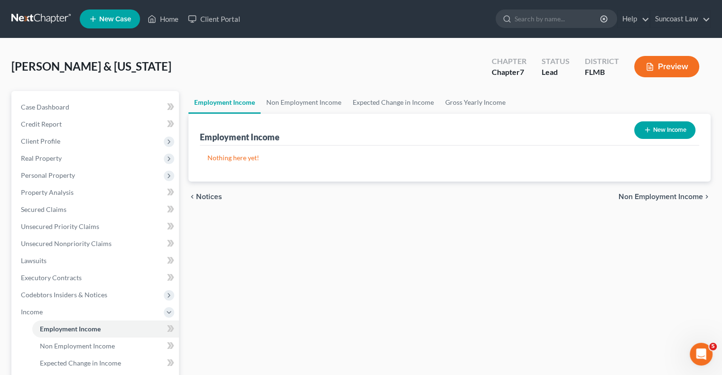
click at [661, 129] on button "New Income" at bounding box center [664, 131] width 61 height 18
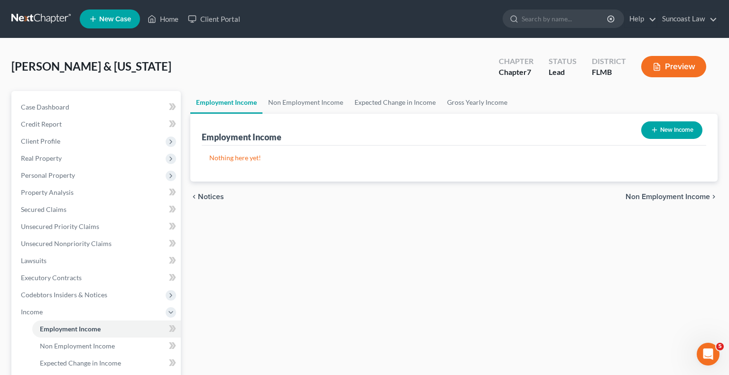
select select "0"
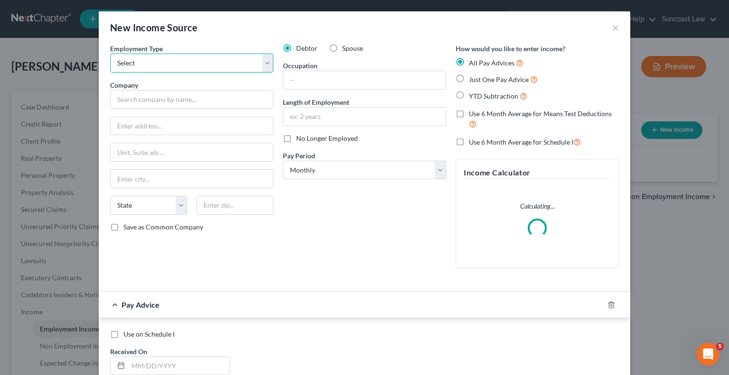
click at [169, 67] on select "Select Full or Part Time Employment Self Employment" at bounding box center [191, 63] width 163 height 19
select select "0"
click at [110, 54] on select "Select Full or Part Time Employment Self Employment" at bounding box center [191, 63] width 163 height 19
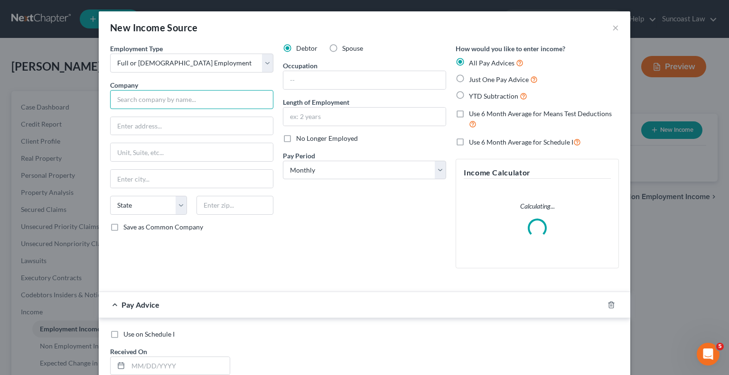
click at [173, 100] on input "text" at bounding box center [191, 99] width 163 height 19
type input "Lyft"
click at [304, 75] on input "text" at bounding box center [364, 80] width 162 height 18
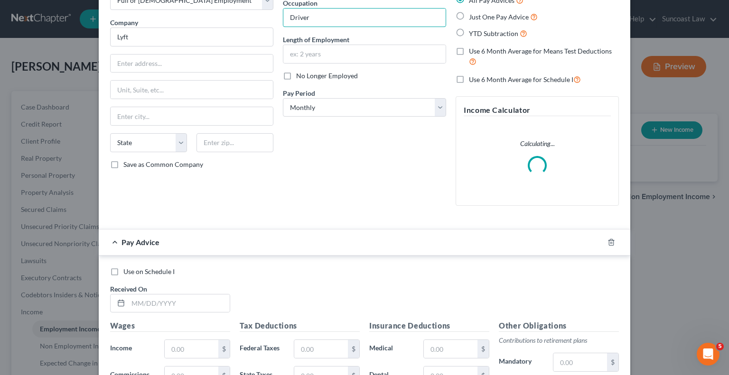
scroll to position [190, 0]
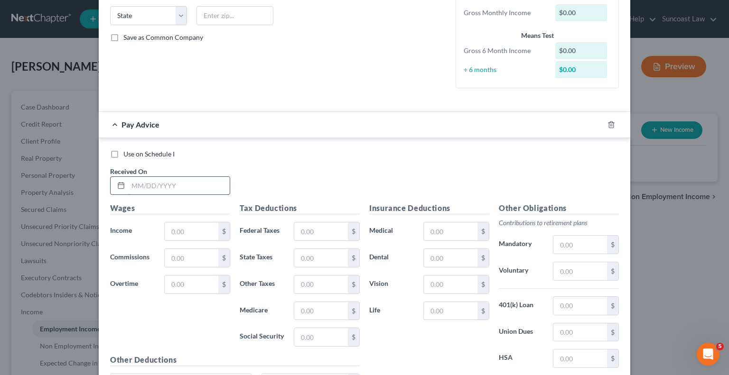
type input "Driver"
drag, startPoint x: 184, startPoint y: 186, endPoint x: 181, endPoint y: 190, distance: 4.9
click at [184, 186] on input "text" at bounding box center [179, 186] width 102 height 18
type input "04/30/2025"
type input "914"
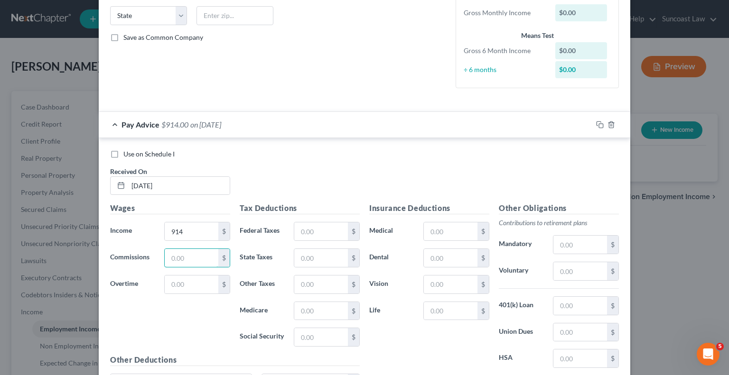
scroll to position [288, 0]
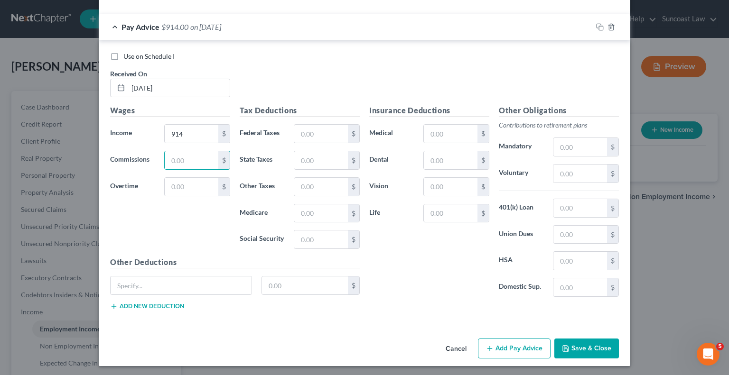
click at [504, 348] on button "Add Pay Advice" at bounding box center [514, 349] width 73 height 20
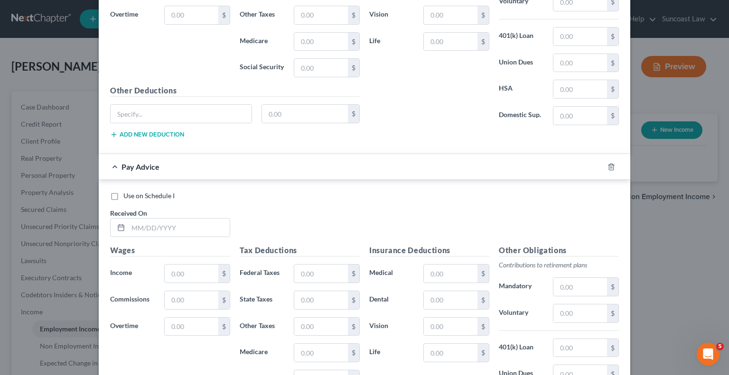
scroll to position [478, 0]
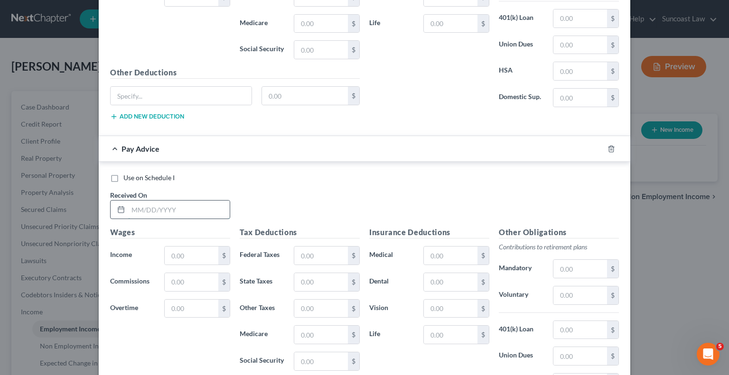
click at [194, 204] on input "text" at bounding box center [179, 210] width 102 height 18
type input "05/31/2025"
type input "954"
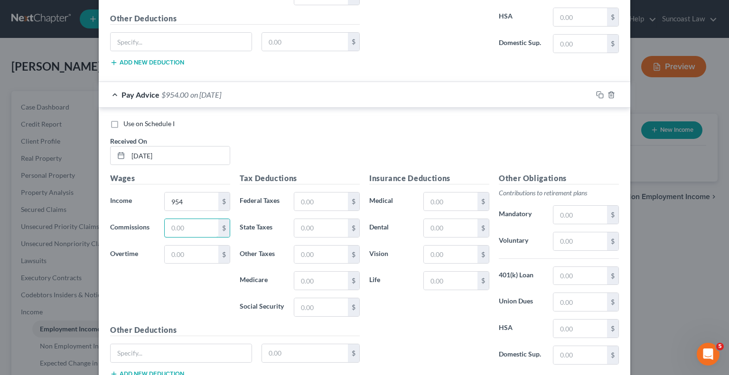
scroll to position [598, 0]
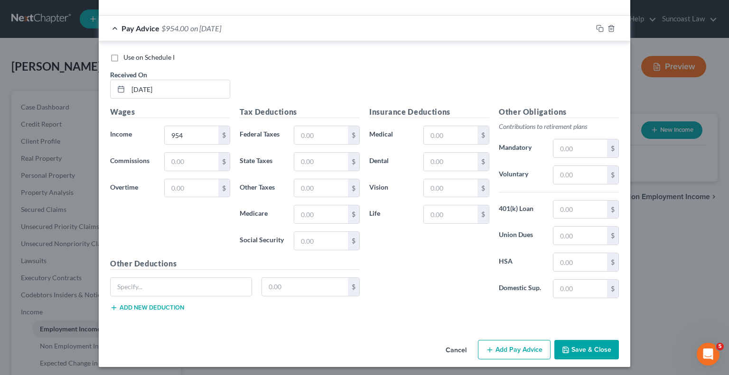
click at [511, 346] on button "Add Pay Advice" at bounding box center [514, 350] width 73 height 20
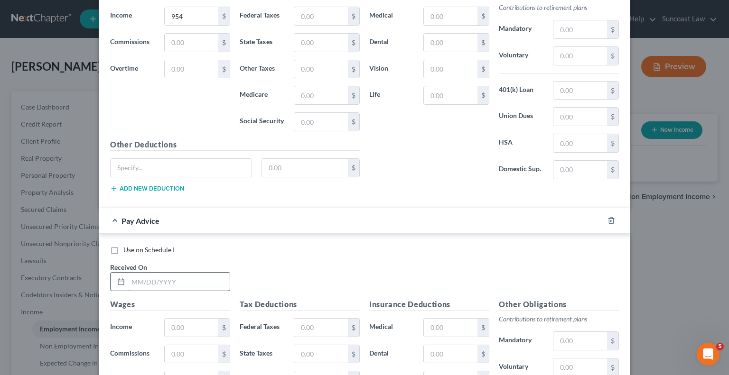
scroll to position [740, 0]
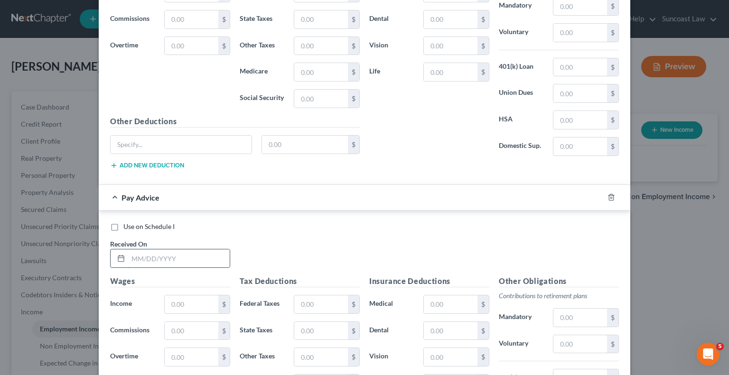
click at [185, 252] on input "text" at bounding box center [179, 259] width 102 height 18
type input "06/30/2025"
type input "321"
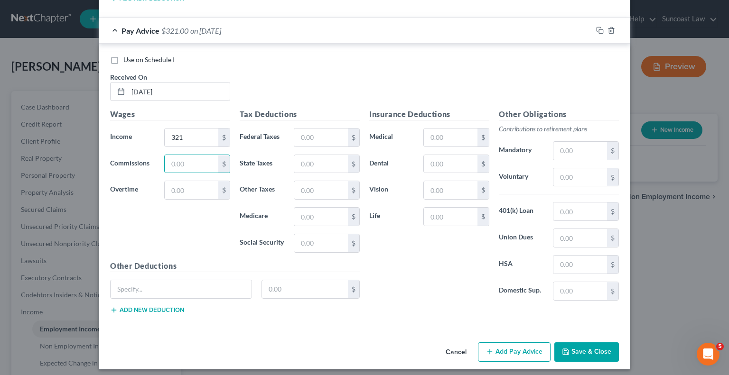
click at [494, 343] on button "Add Pay Advice" at bounding box center [514, 353] width 73 height 20
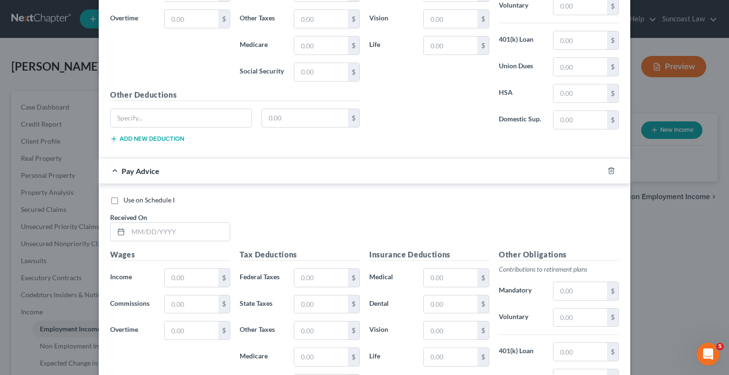
scroll to position [1097, 0]
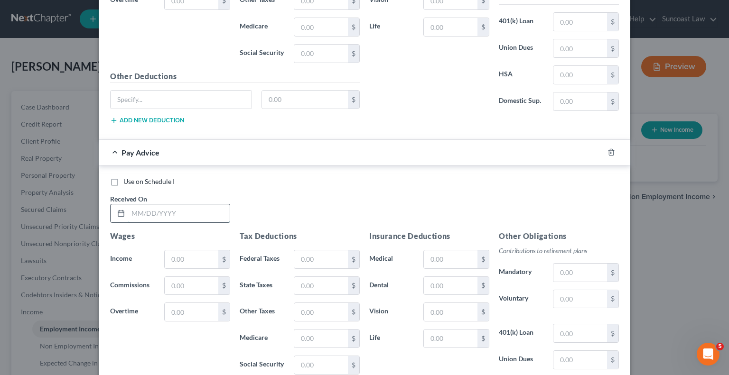
click at [188, 209] on input "text" at bounding box center [179, 214] width 102 height 18
type input "07/31/2025"
type input "521"
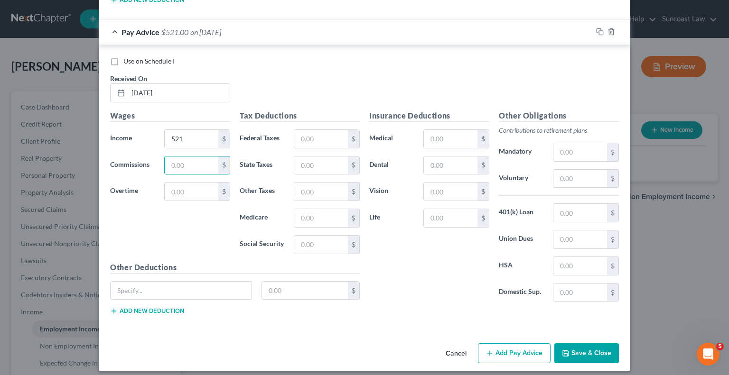
click at [528, 344] on button "Add Pay Advice" at bounding box center [514, 354] width 73 height 20
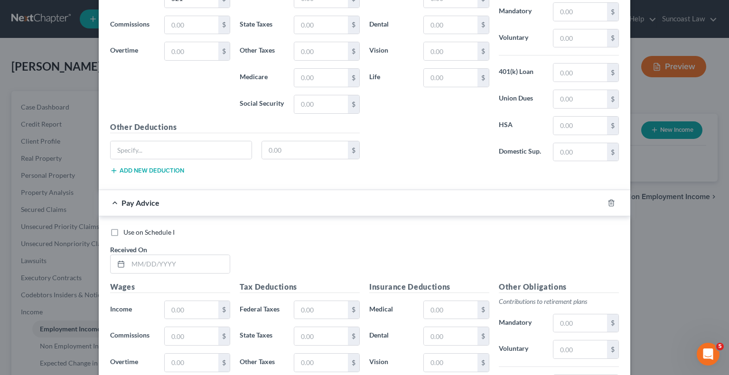
scroll to position [1360, 0]
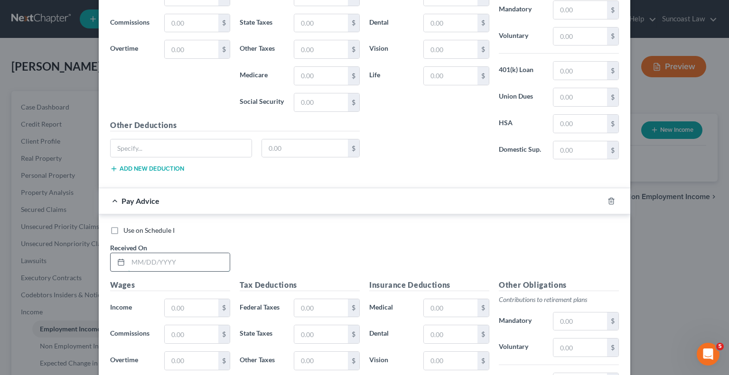
click at [173, 253] on input "text" at bounding box center [179, 262] width 102 height 18
type input "-"
type input "08/30/2025"
type input "699"
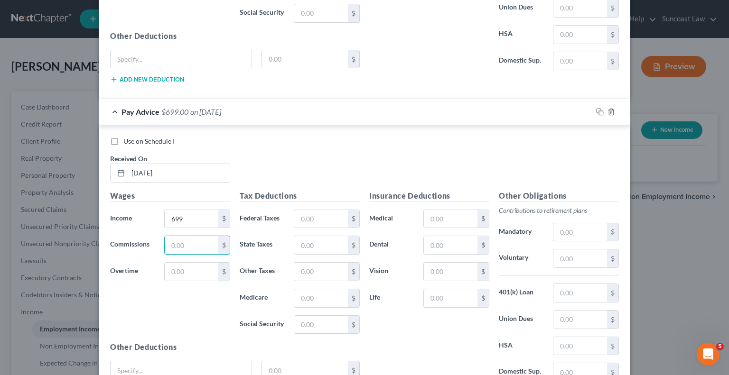
scroll to position [1528, 0]
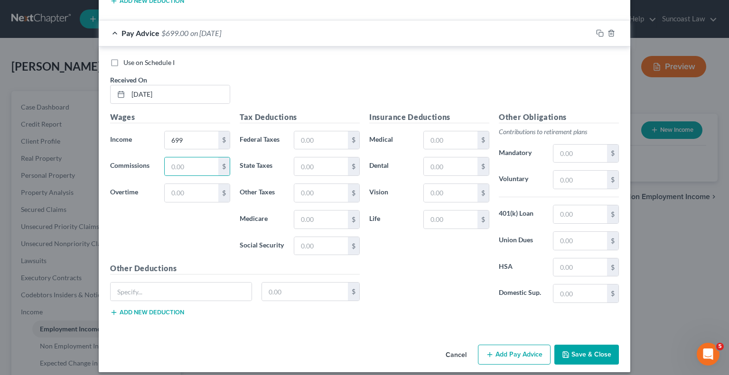
click at [583, 345] on button "Save & Close" at bounding box center [586, 355] width 65 height 20
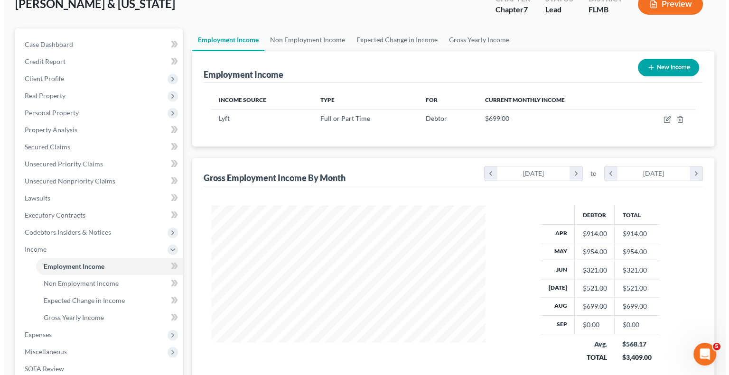
scroll to position [47, 0]
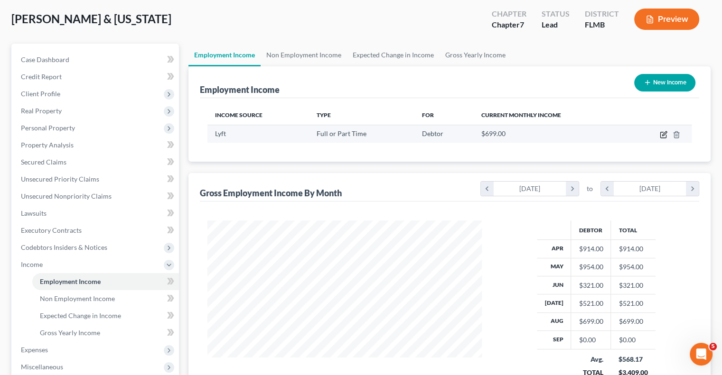
click at [663, 134] on icon "button" at bounding box center [664, 135] width 8 height 8
select select "0"
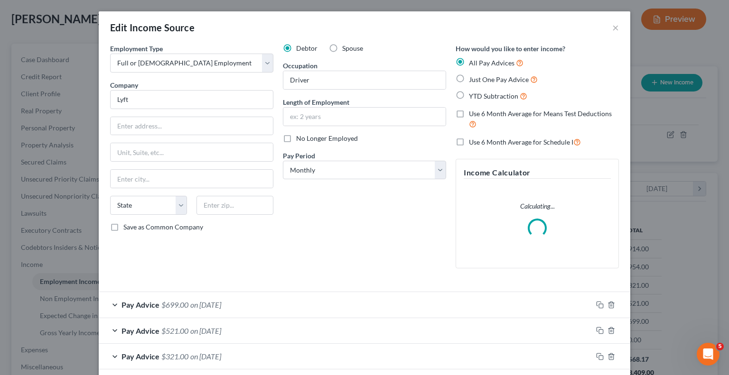
scroll to position [169, 296]
click at [378, 119] on input "text" at bounding box center [364, 117] width 162 height 18
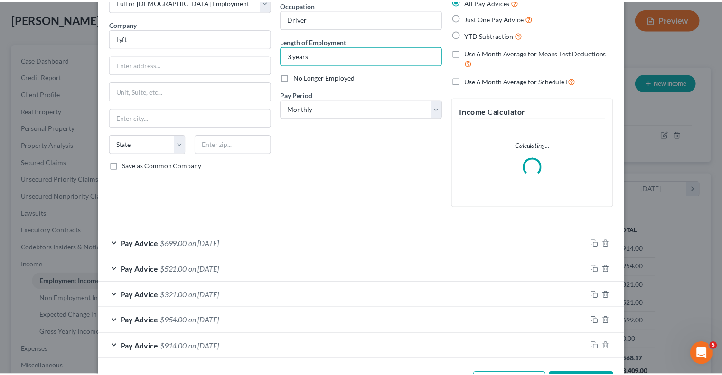
scroll to position [97, 0]
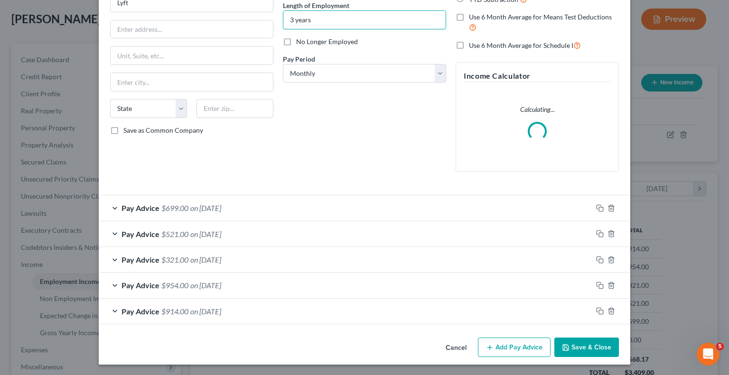
type input "3 years"
click at [591, 341] on button "Save & Close" at bounding box center [586, 348] width 65 height 20
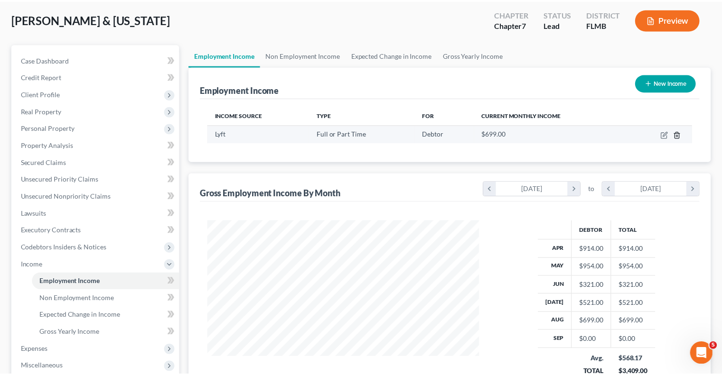
scroll to position [169, 293]
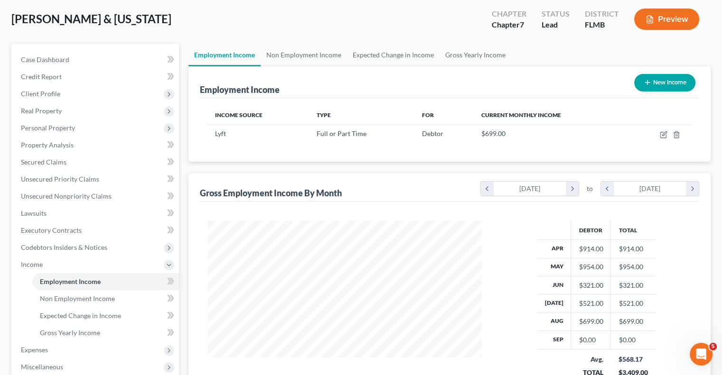
click at [670, 84] on button "New Income" at bounding box center [664, 83] width 61 height 18
select select "0"
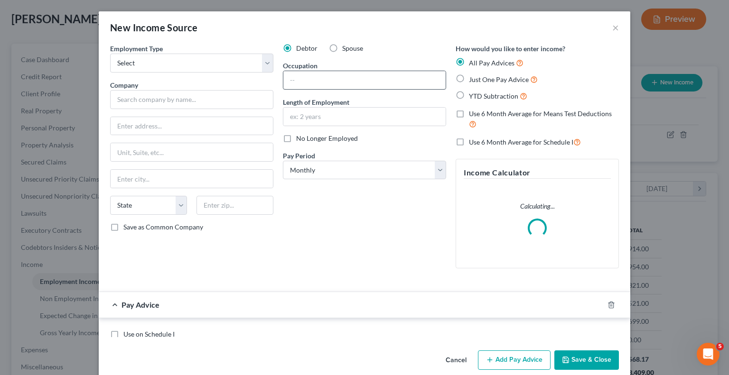
scroll to position [169, 296]
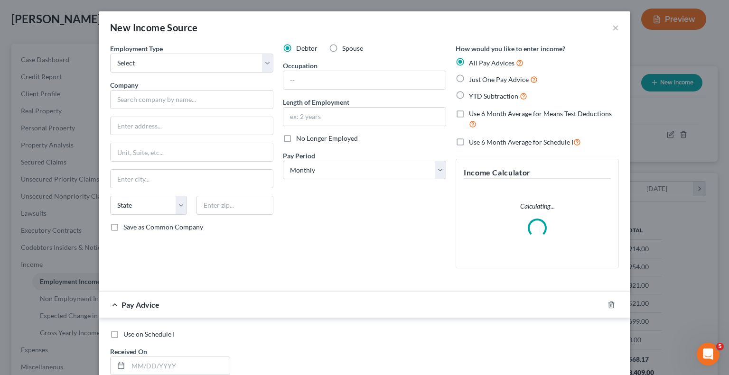
click at [342, 45] on span "Spouse" at bounding box center [352, 48] width 21 height 8
click at [346, 45] on input "Spouse" at bounding box center [349, 47] width 6 height 6
radio input "true"
click at [198, 62] on select "Select Full or Part Time Employment Self Employment" at bounding box center [191, 63] width 163 height 19
select select "0"
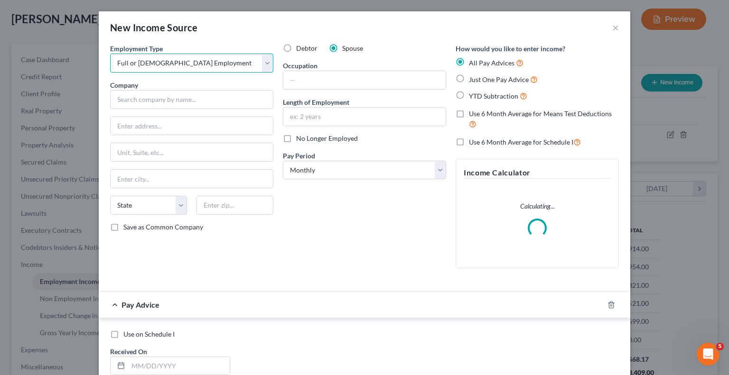
click at [110, 54] on select "Select Full or Part Time Employment Self Employment" at bounding box center [191, 63] width 163 height 19
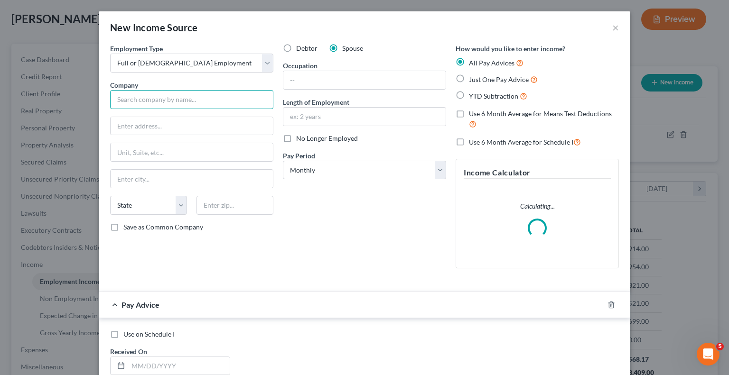
click at [183, 99] on input "text" at bounding box center [191, 99] width 163 height 19
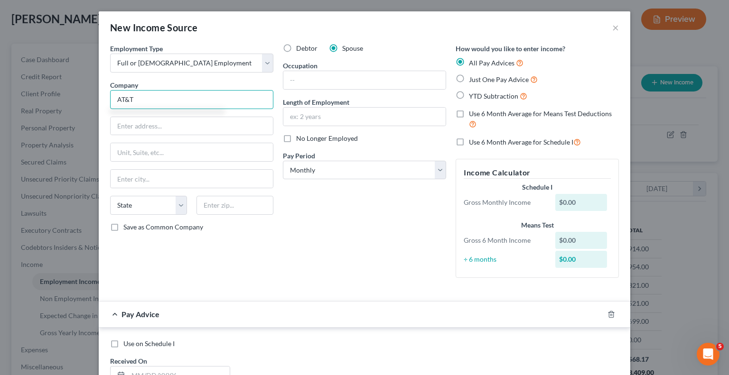
type input "AT&T"
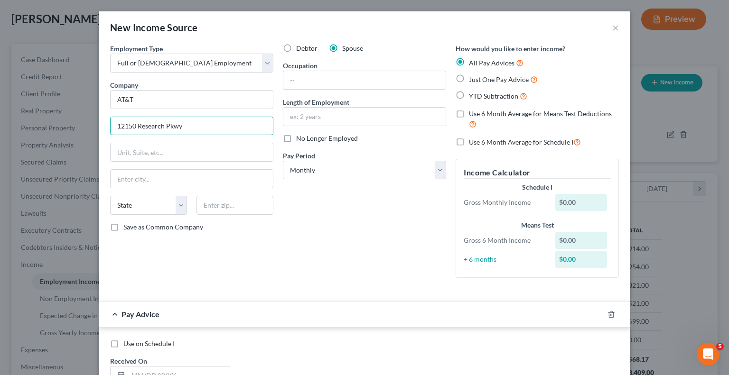
type input "12150 Research Pkwy"
type input "32826"
type input "Orlando"
select select "9"
click at [326, 78] on input "text" at bounding box center [364, 80] width 162 height 18
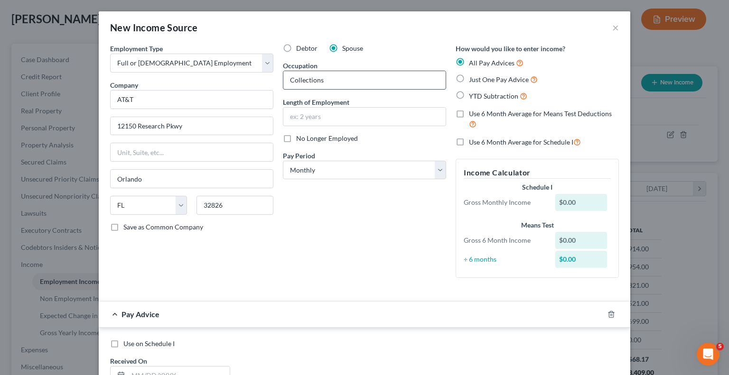
type input "Collections"
type input "26 years"
click at [352, 163] on select "Select Monthly Twice Monthly Every Other Week Weekly" at bounding box center [364, 170] width 163 height 19
select select "2"
click at [283, 161] on select "Select Monthly Twice Monthly Every Other Week Weekly" at bounding box center [364, 170] width 163 height 19
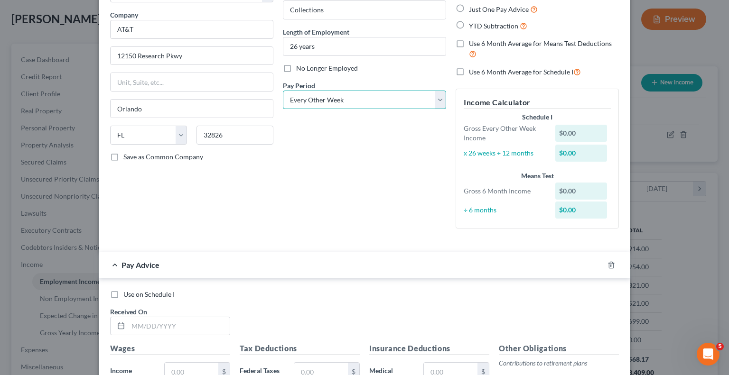
scroll to position [142, 0]
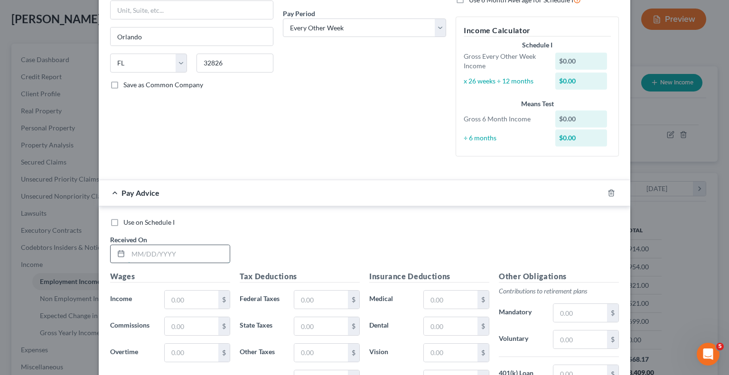
click at [199, 253] on input "text" at bounding box center [179, 254] width 102 height 18
type input "04/04/2025"
type input "1,982.37"
click at [330, 301] on input "text" at bounding box center [321, 300] width 54 height 18
type input "276.89"
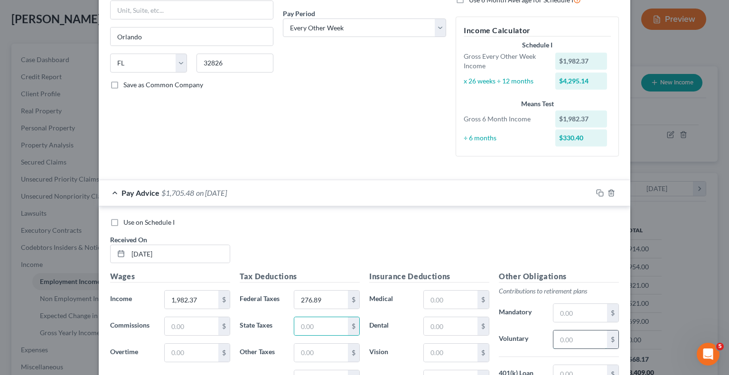
click at [577, 339] on input "text" at bounding box center [580, 340] width 54 height 18
type input "153.19"
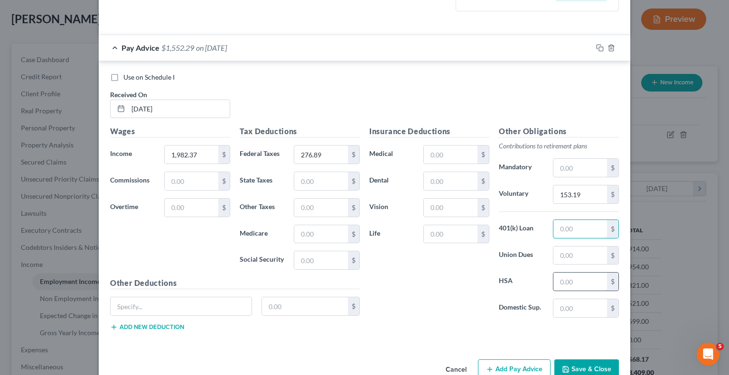
scroll to position [291, 0]
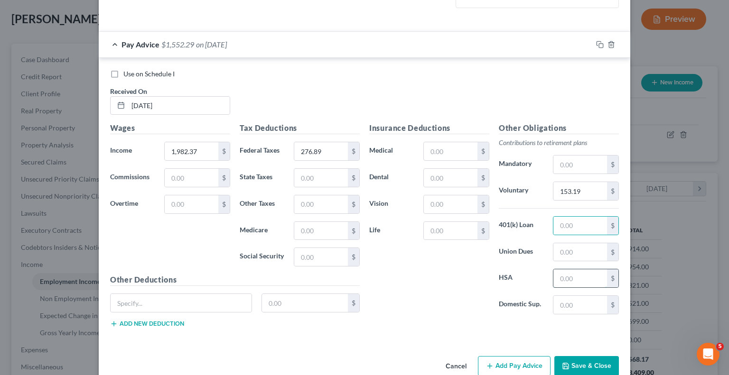
drag, startPoint x: 572, startPoint y: 273, endPoint x: 572, endPoint y: 260, distance: 13.3
click at [572, 272] on input "text" at bounding box center [580, 279] width 54 height 18
click at [573, 250] on input "text" at bounding box center [580, 252] width 54 height 18
type input "25.70"
click at [448, 151] on input "text" at bounding box center [451, 151] width 54 height 18
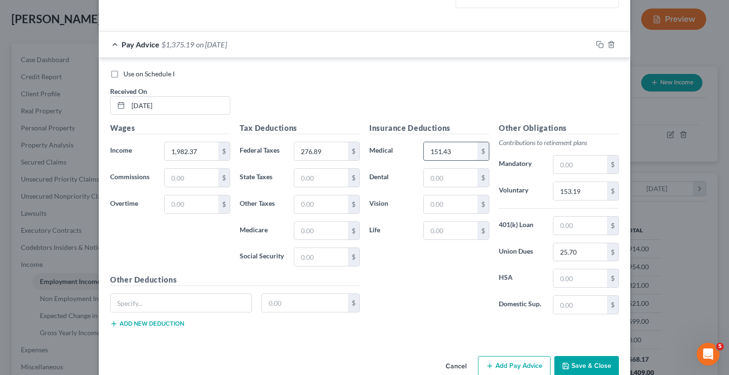
type input "151.43"
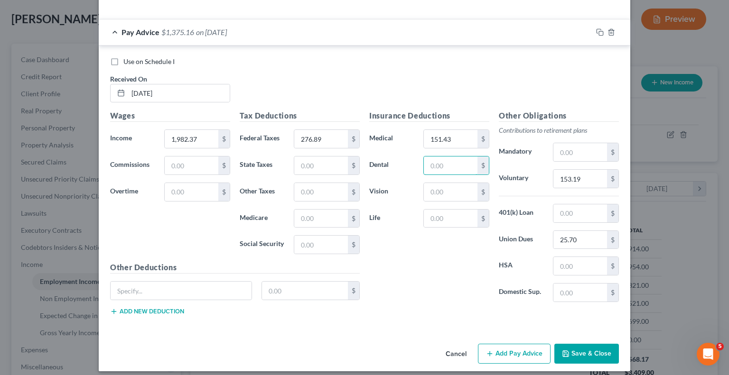
scroll to position [309, 0]
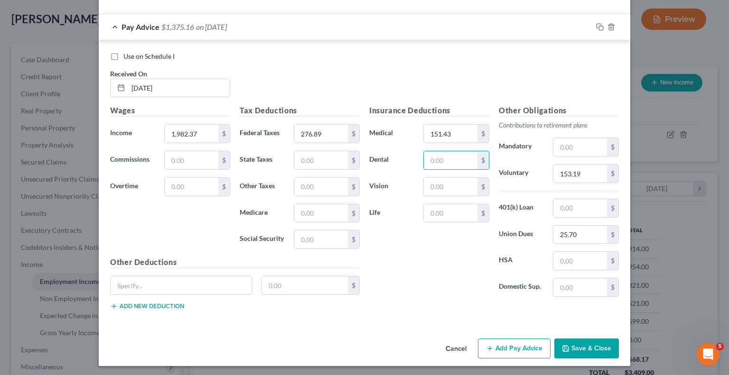
click at [518, 343] on button "Add Pay Advice" at bounding box center [514, 349] width 73 height 20
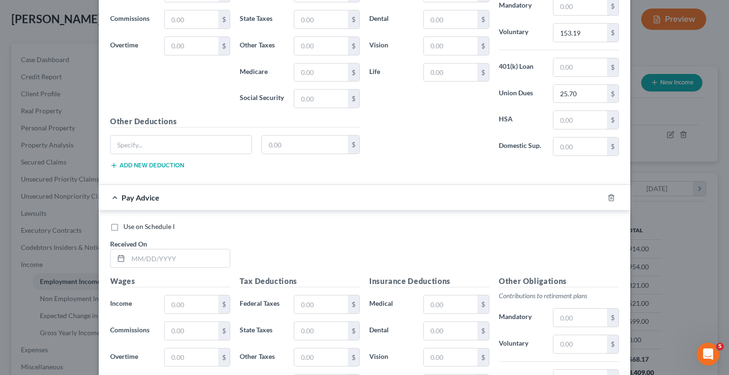
scroll to position [451, 0]
click at [206, 261] on input "text" at bounding box center [179, 257] width 102 height 18
type input "04/18/2025"
type input "2,046.87"
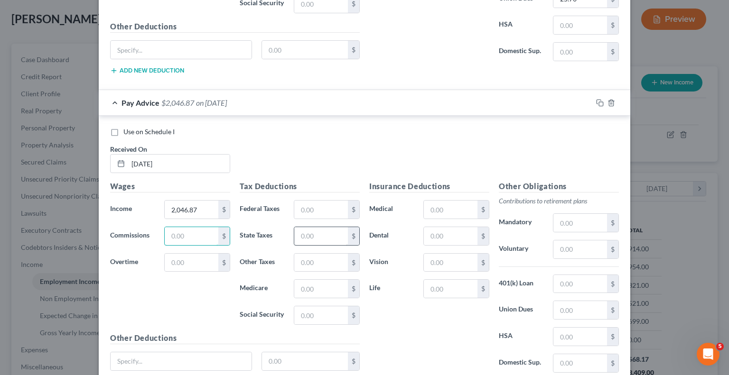
scroll to position [546, 0]
drag, startPoint x: 327, startPoint y: 203, endPoint x: 317, endPoint y: 205, distance: 9.7
click at [324, 203] on input "text" at bounding box center [321, 208] width 54 height 18
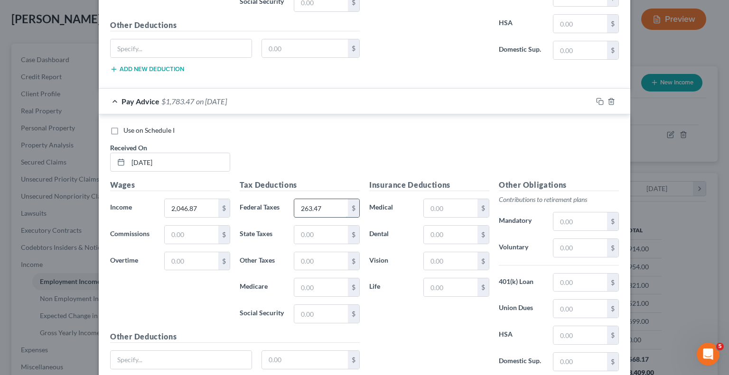
type input "263.47"
drag, startPoint x: 442, startPoint y: 198, endPoint x: 462, endPoint y: 165, distance: 38.9
click at [442, 199] on input "text" at bounding box center [451, 208] width 54 height 18
type input "151.43"
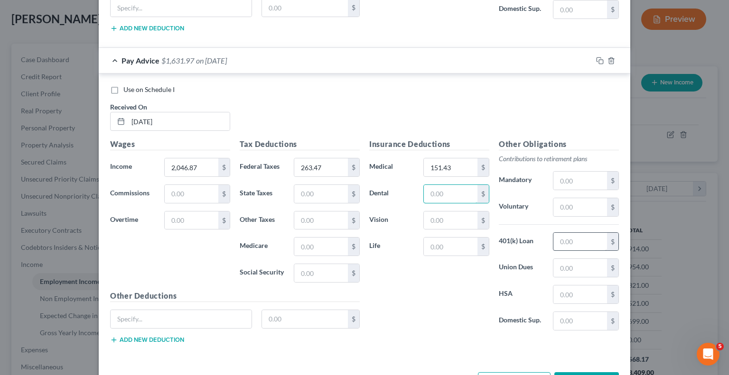
scroll to position [619, 0]
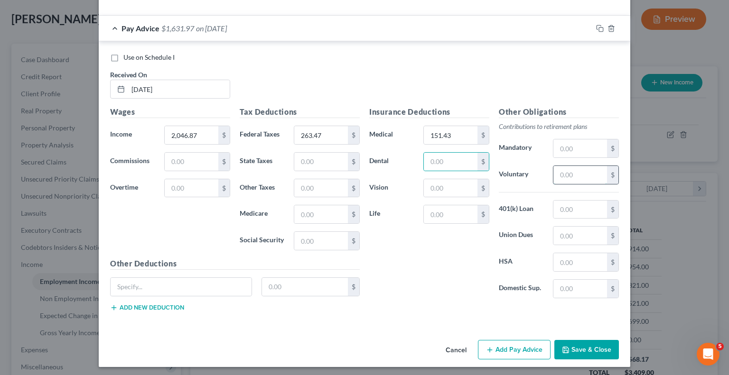
click at [574, 175] on input "text" at bounding box center [580, 175] width 54 height 18
type input "158.76"
type input "25.70"
click at [449, 142] on div "Insurance Deductions Medical 151.43 $ Dental $ Vision $ Life $" at bounding box center [430, 206] width 130 height 200
click at [454, 131] on input "151.43" at bounding box center [451, 135] width 54 height 18
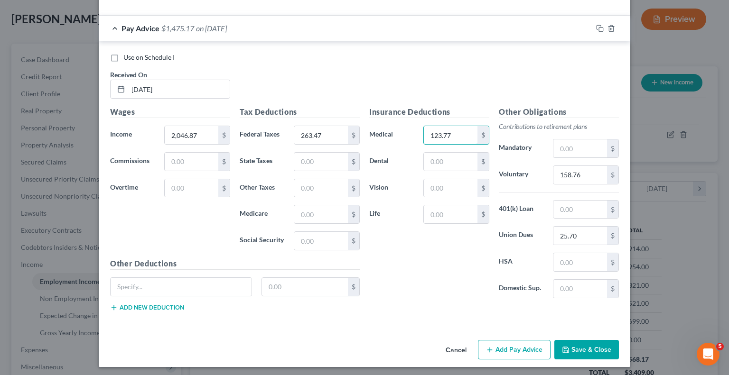
type input "123.77"
click at [533, 340] on button "Add Pay Advice" at bounding box center [514, 350] width 73 height 20
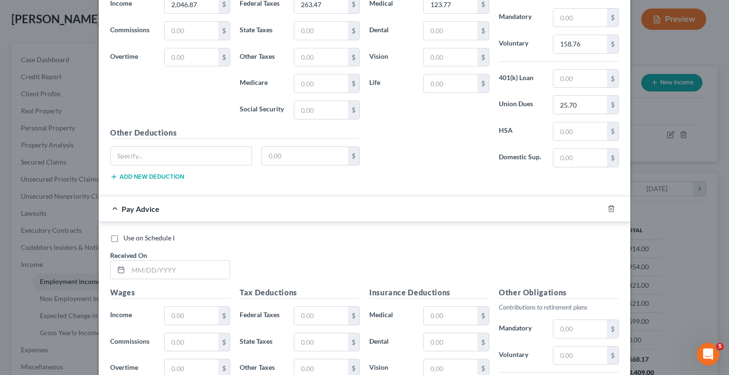
scroll to position [809, 0]
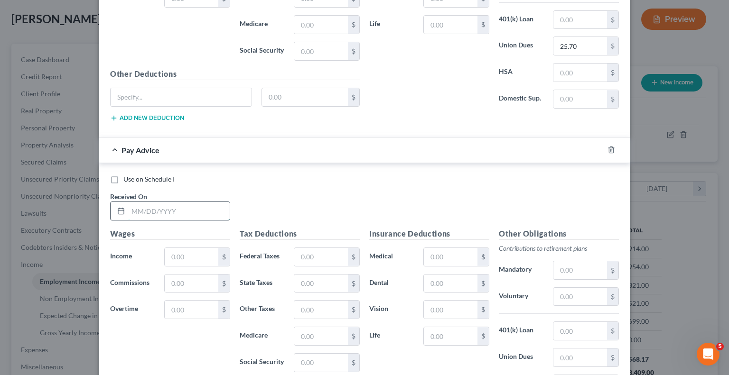
click at [219, 207] on input "text" at bounding box center [179, 211] width 102 height 18
type input "05/02/2025"
type input "1,999.01"
click at [318, 255] on input "text" at bounding box center [321, 257] width 54 height 18
type input "265.32"
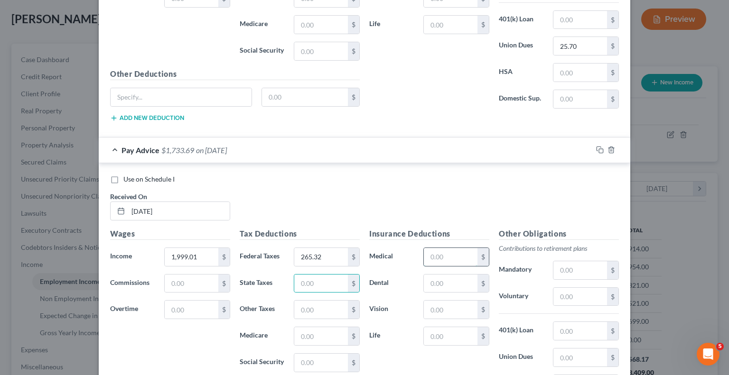
click at [451, 256] on input "text" at bounding box center [451, 257] width 54 height 18
click at [582, 294] on input "text" at bounding box center [580, 297] width 54 height 18
type input "157.90"
type input "25.70"
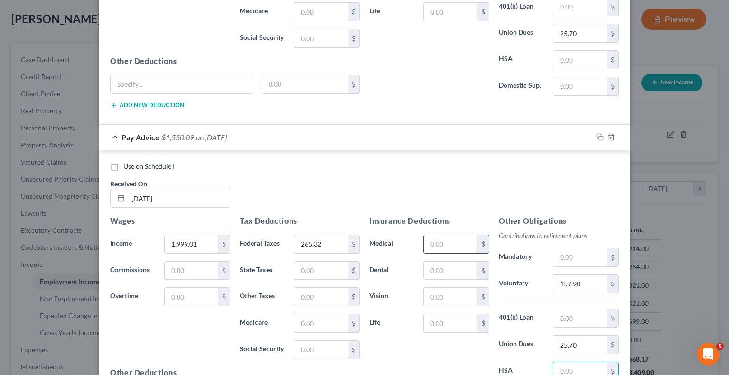
click at [437, 235] on input "text" at bounding box center [451, 244] width 54 height 18
type input "151.43"
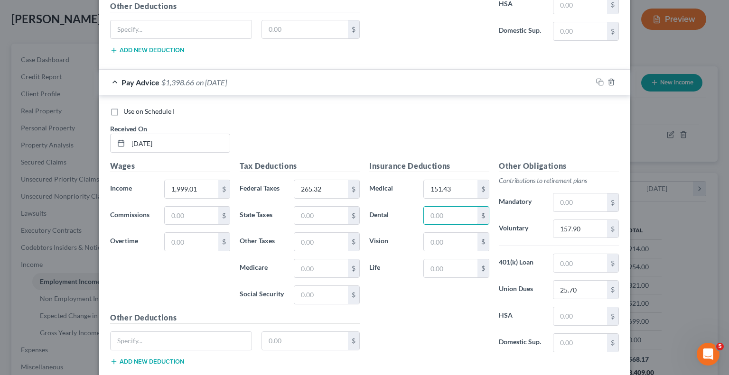
scroll to position [928, 0]
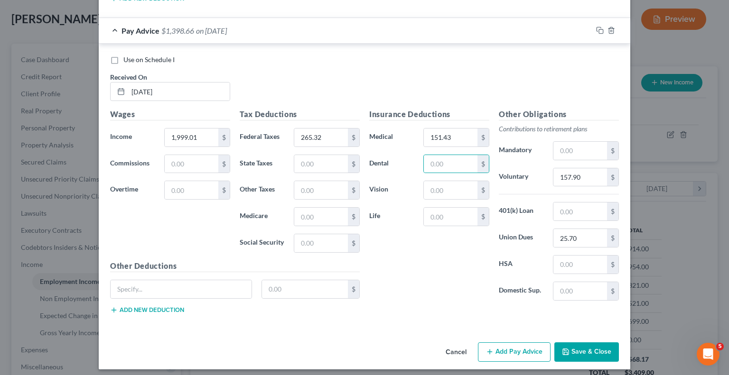
click at [517, 343] on button "Add Pay Advice" at bounding box center [514, 353] width 73 height 20
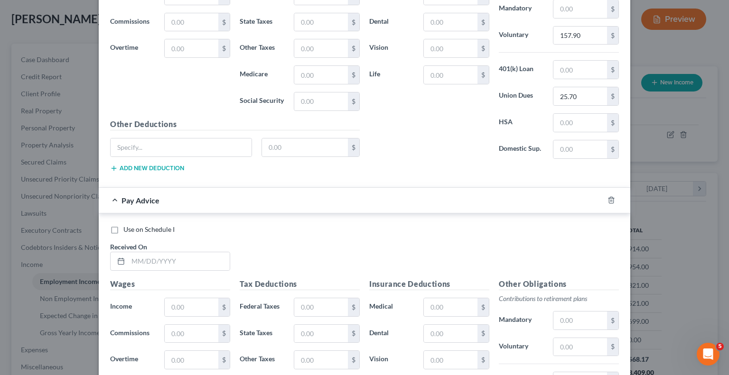
scroll to position [1071, 0]
drag, startPoint x: 205, startPoint y: 252, endPoint x: 212, endPoint y: 251, distance: 7.2
click at [205, 252] on input "text" at bounding box center [179, 261] width 102 height 18
type input "05/16/2025"
type input "1,969.23"
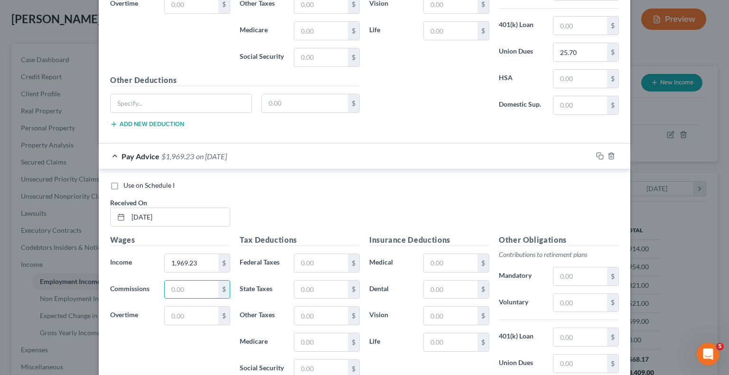
scroll to position [1166, 0]
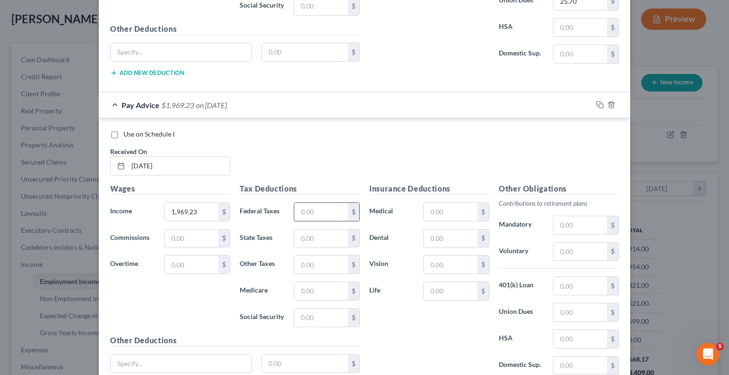
click at [304, 206] on input "text" at bounding box center [321, 212] width 54 height 18
type input "255.48"
click at [575, 246] on input "text" at bounding box center [580, 252] width 54 height 18
type input "157.24"
drag, startPoint x: 576, startPoint y: 308, endPoint x: 589, endPoint y: 275, distance: 35.6
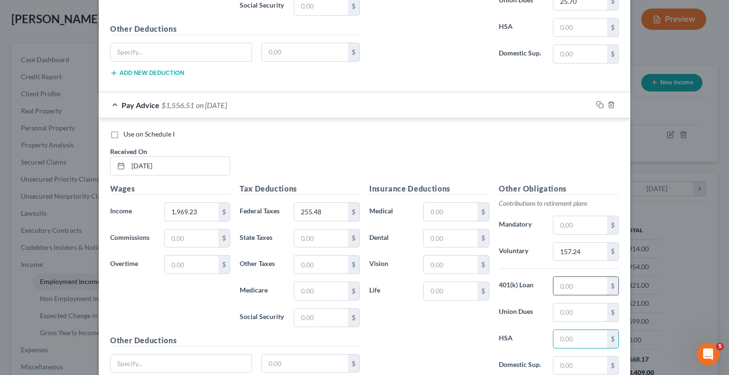
click at [576, 308] on input "text" at bounding box center [580, 313] width 54 height 18
type input "25.70"
click at [456, 213] on input "text" at bounding box center [451, 212] width 54 height 18
type input "123.77"
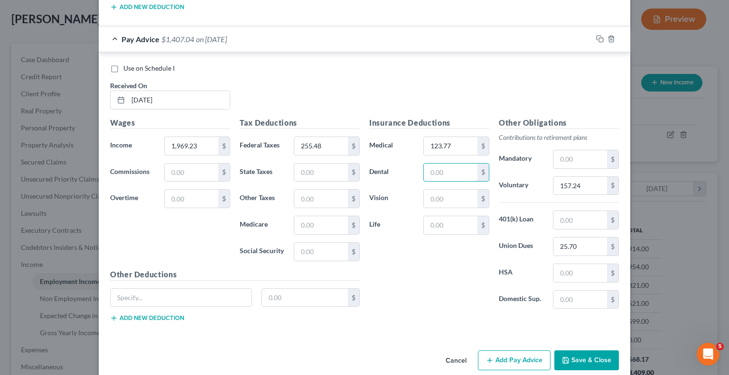
scroll to position [1239, 0]
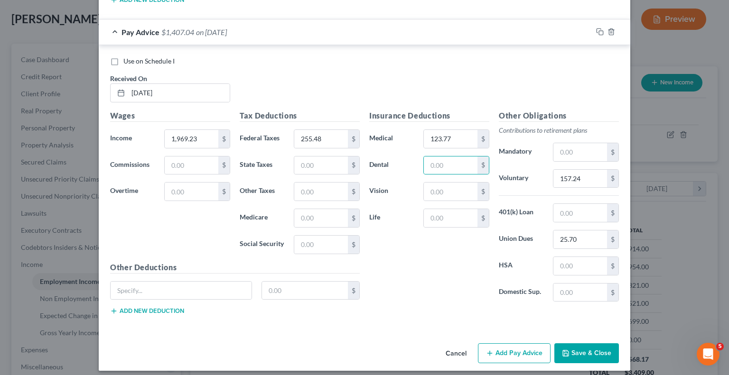
click at [490, 350] on icon "button" at bounding box center [490, 354] width 8 height 8
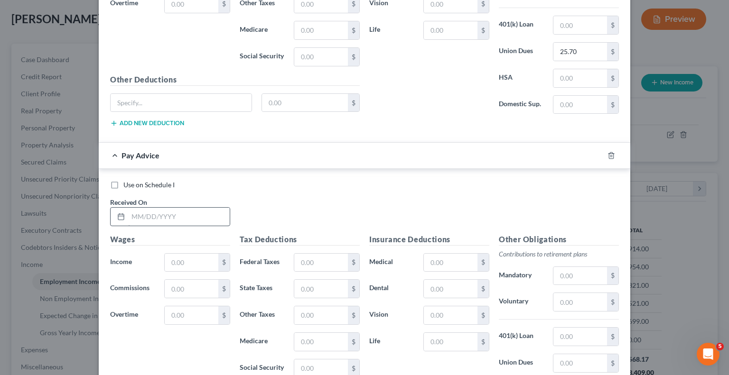
scroll to position [1429, 0]
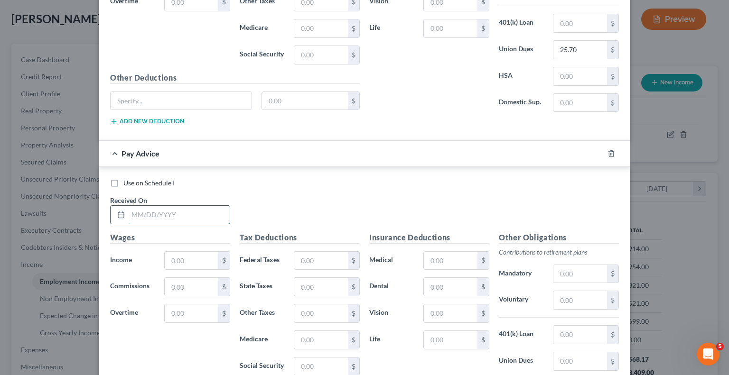
click at [176, 211] on input "text" at bounding box center [179, 215] width 102 height 18
type input "05/30/2025"
type input "1,931.08"
click at [303, 254] on input "text" at bounding box center [321, 261] width 54 height 18
type input "147.74"
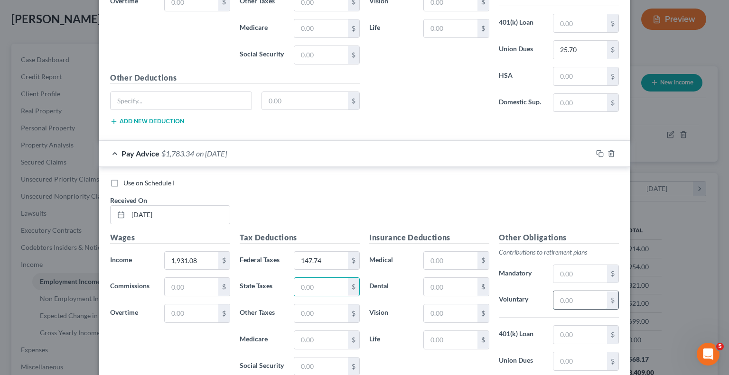
click at [581, 291] on input "text" at bounding box center [580, 300] width 54 height 18
type input "154.05"
type input "25.70"
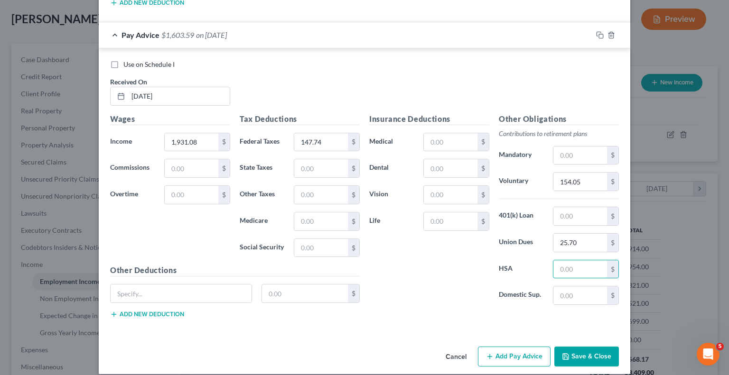
scroll to position [1549, 0]
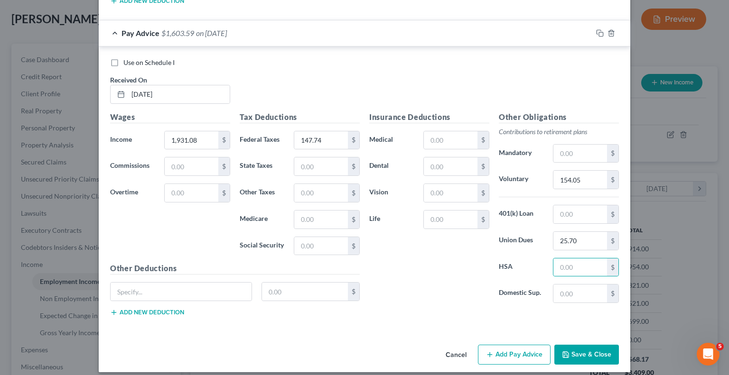
click at [502, 345] on button "Add Pay Advice" at bounding box center [514, 355] width 73 height 20
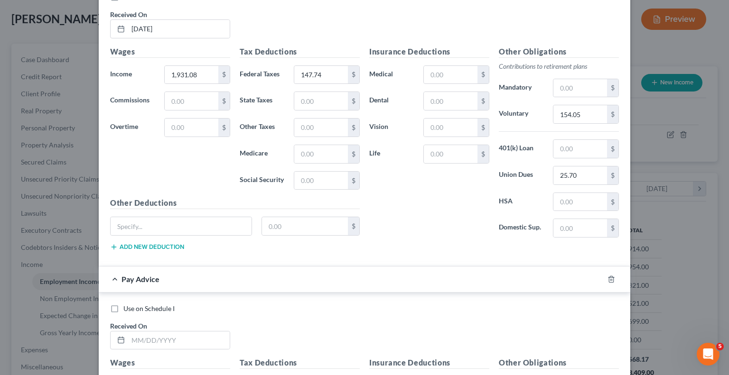
scroll to position [1739, 0]
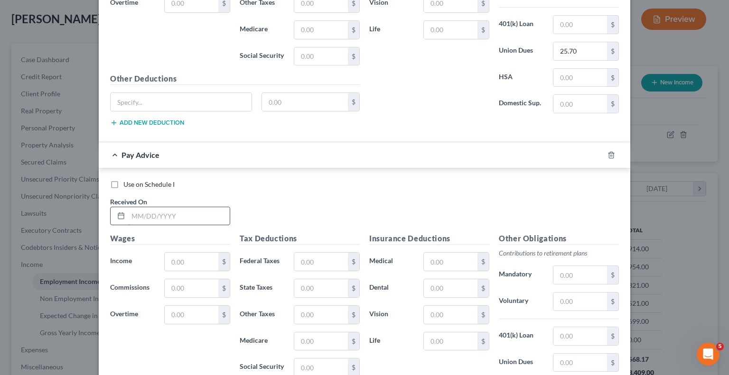
click at [177, 216] on input "text" at bounding box center [179, 216] width 102 height 18
type input "06/13/2025"
type input "2,006.68"
click at [314, 253] on input "text" at bounding box center [321, 262] width 54 height 18
type input "147.23"
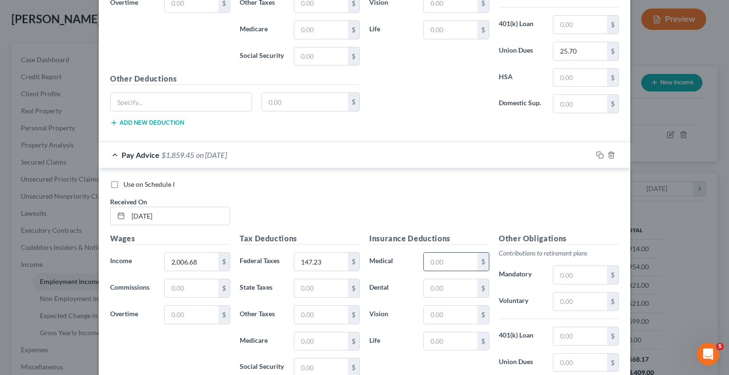
click at [458, 253] on input "text" at bounding box center [451, 262] width 54 height 18
click at [576, 293] on input "text" at bounding box center [580, 302] width 54 height 18
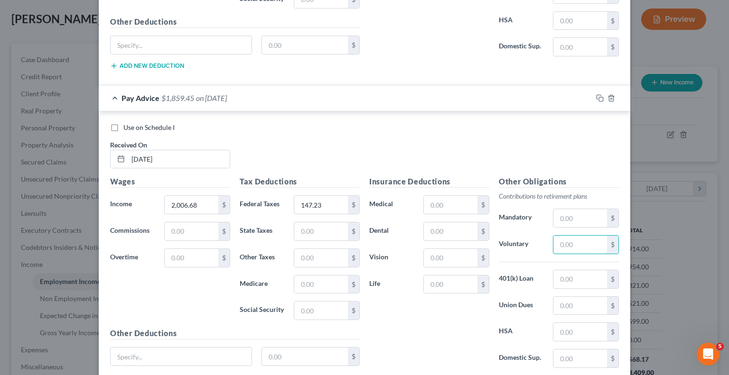
scroll to position [1834, 0]
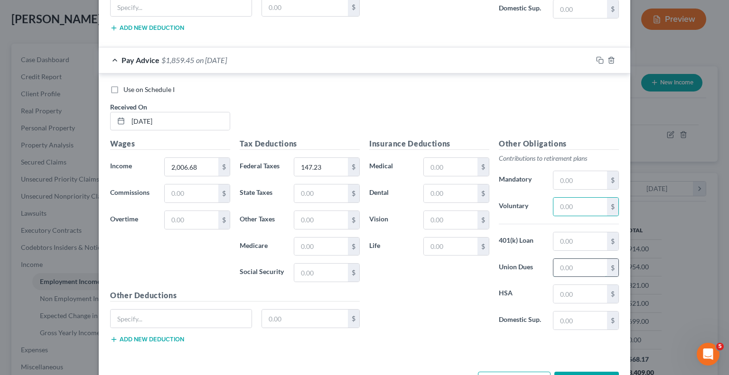
click at [562, 262] on input "text" at bounding box center [580, 268] width 54 height 18
type input "25.70"
click at [461, 158] on input "text" at bounding box center [451, 167] width 54 height 18
type input "151.43"
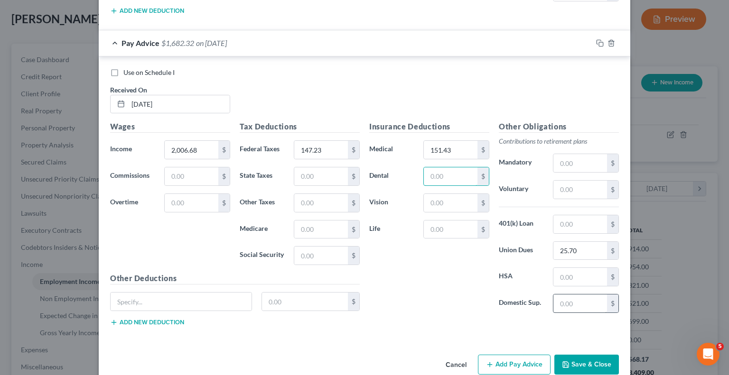
scroll to position [1859, 0]
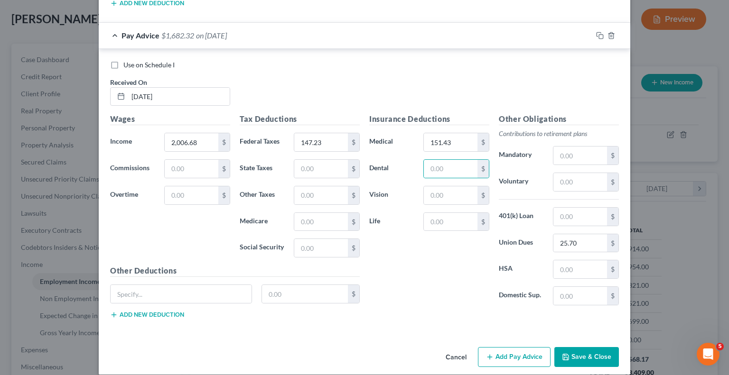
click at [532, 347] on button "Add Pay Advice" at bounding box center [514, 357] width 73 height 20
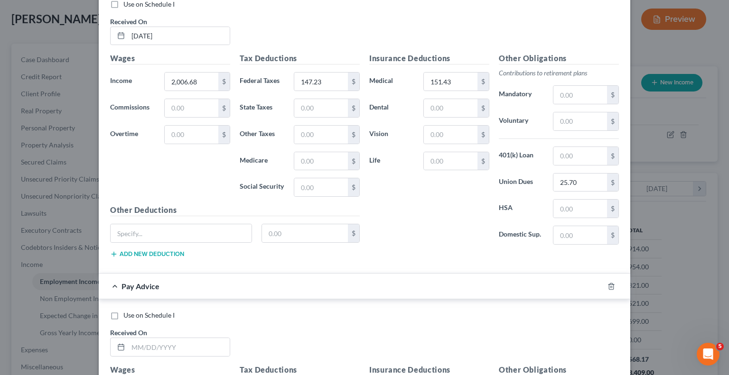
scroll to position [2001, 0]
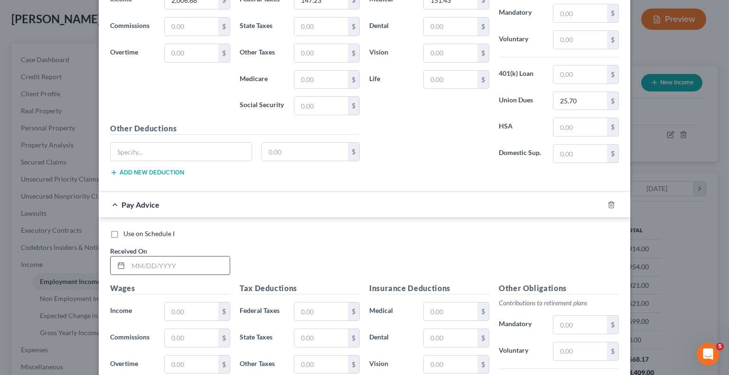
click at [208, 257] on input "text" at bounding box center [179, 266] width 102 height 18
type input "06/27/2025"
type input "1,962.18"
click at [309, 303] on input "text" at bounding box center [321, 312] width 54 height 18
type input "141.39"
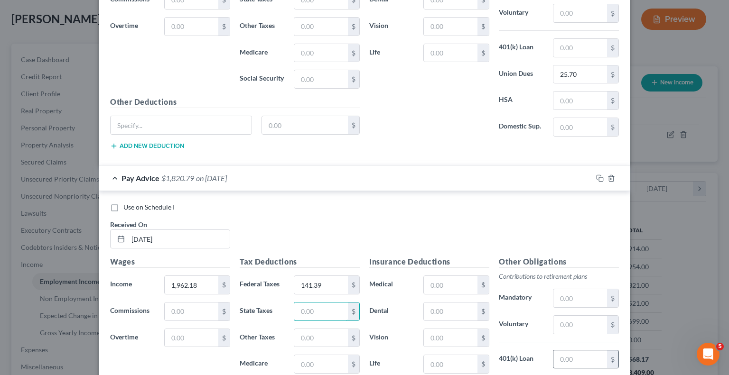
scroll to position [2096, 0]
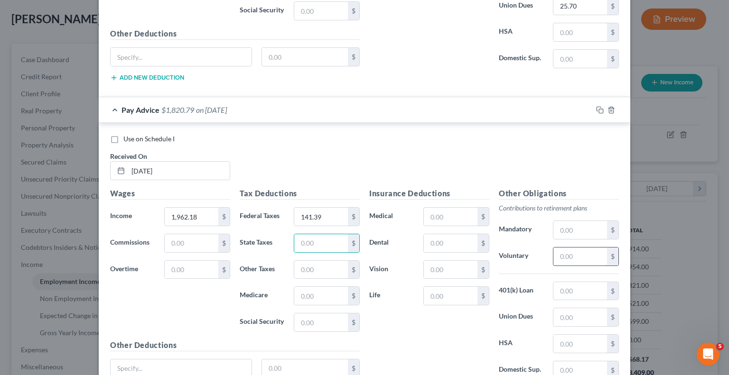
click at [578, 251] on input "text" at bounding box center [580, 257] width 54 height 18
click at [553, 309] on input "text" at bounding box center [580, 318] width 54 height 18
type input "25.70"
click at [447, 208] on input "text" at bounding box center [451, 217] width 54 height 18
type input "123.77"
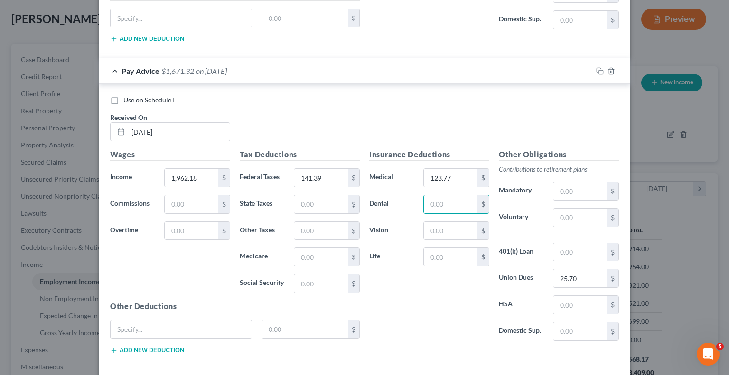
scroll to position [2169, 0]
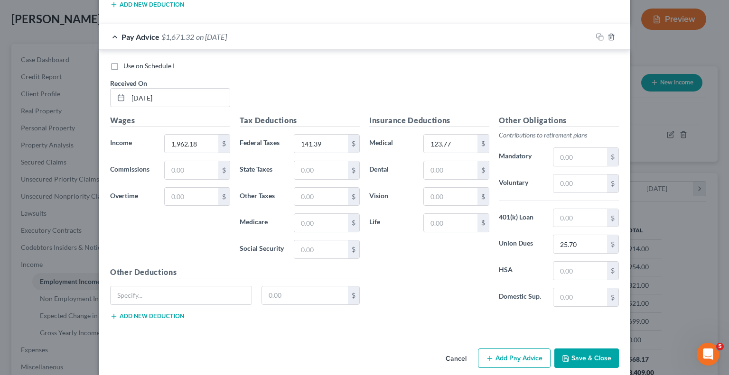
click at [528, 349] on button "Add Pay Advice" at bounding box center [514, 359] width 73 height 20
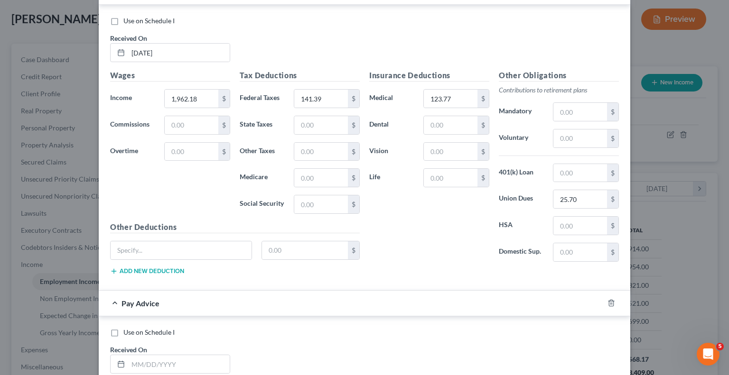
scroll to position [2359, 0]
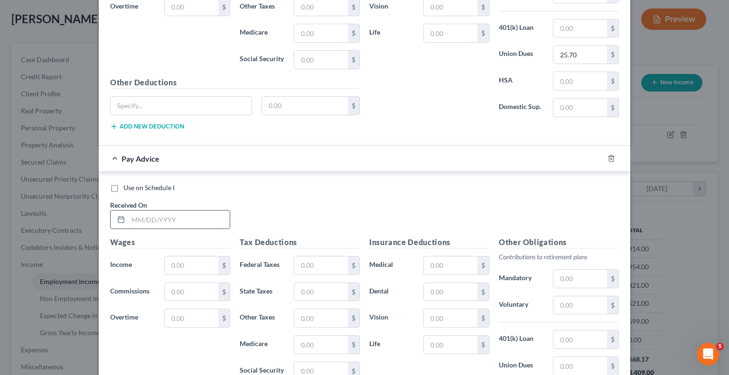
drag, startPoint x: 188, startPoint y: 205, endPoint x: 191, endPoint y: 198, distance: 7.2
click at [188, 211] on input "text" at bounding box center [179, 220] width 102 height 18
type input "07/11/2025"
type input "2,032"
click at [447, 257] on input "text" at bounding box center [451, 266] width 54 height 18
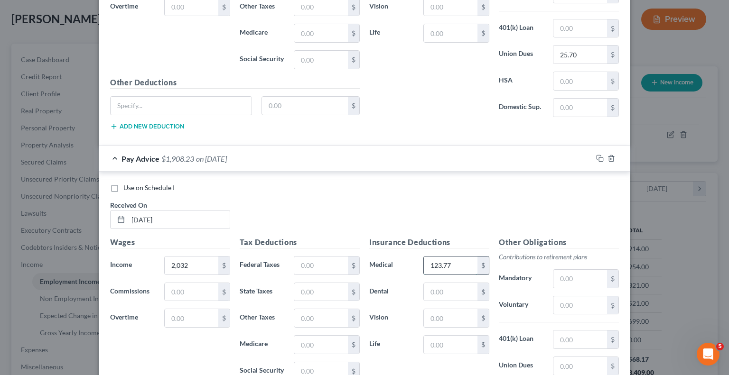
click at [457, 257] on input "123.77" at bounding box center [451, 266] width 54 height 18
type input "151.43"
click at [579, 357] on input "text" at bounding box center [580, 366] width 54 height 18
type input "25.70"
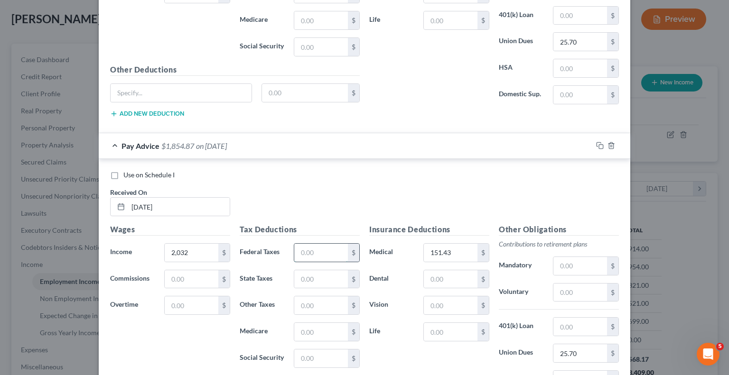
click at [325, 244] on input "text" at bounding box center [321, 253] width 54 height 18
type input "149.18"
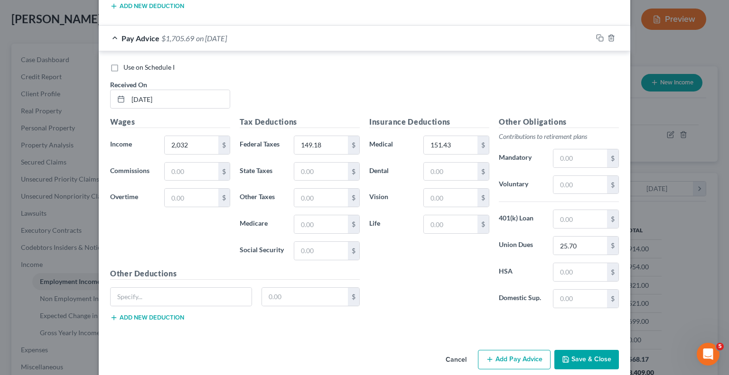
click at [509, 350] on button "Add Pay Advice" at bounding box center [514, 360] width 73 height 20
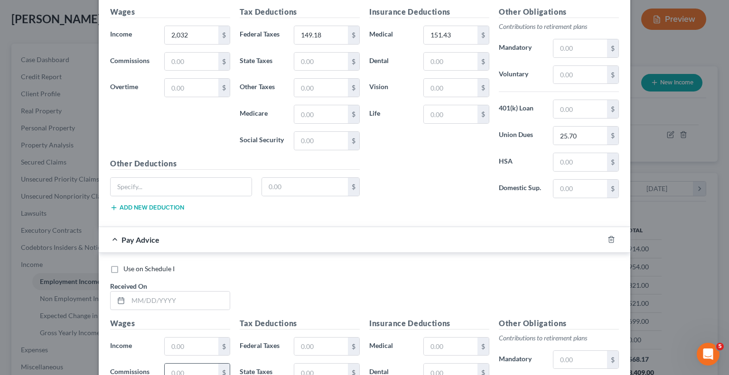
scroll to position [2717, 0]
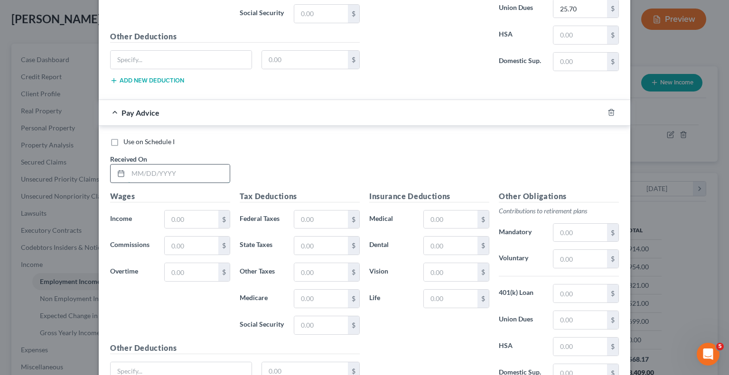
click at [169, 165] on input "text" at bounding box center [179, 174] width 102 height 18
type input "07/25/2025"
type input "1,907.60"
click at [323, 211] on input "text" at bounding box center [321, 220] width 54 height 18
type input "201.18"
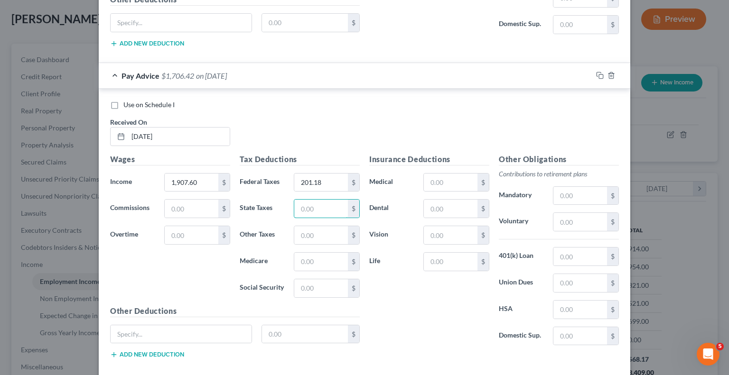
scroll to position [2764, 0]
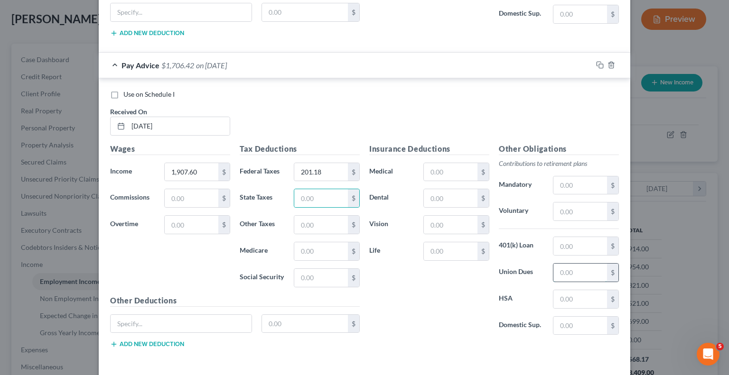
click at [564, 264] on input "text" at bounding box center [580, 273] width 54 height 18
type input "25.70"
click at [447, 163] on input "text" at bounding box center [451, 172] width 54 height 18
type input "123.77"
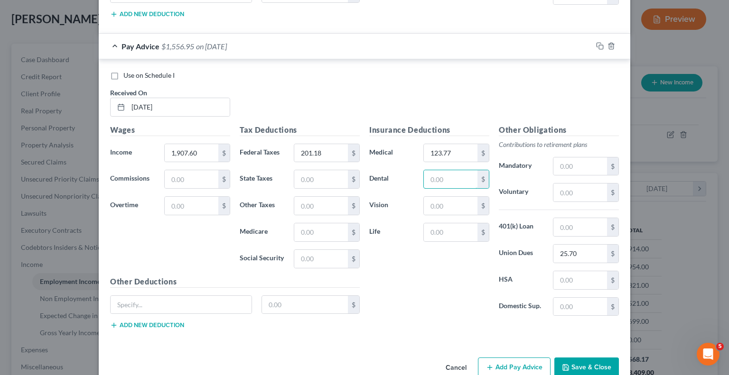
scroll to position [2789, 0]
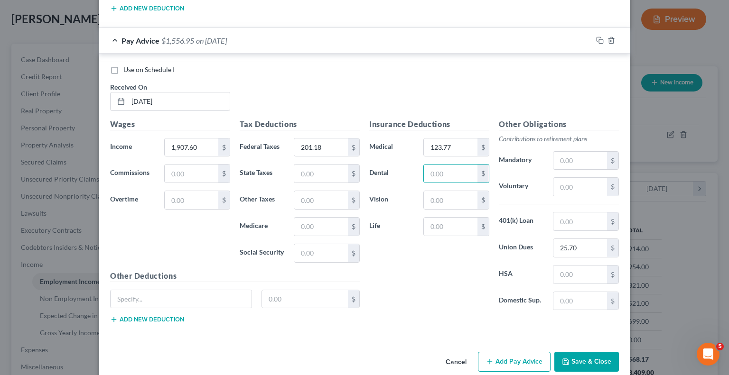
click at [516, 352] on button "Add Pay Advice" at bounding box center [514, 362] width 73 height 20
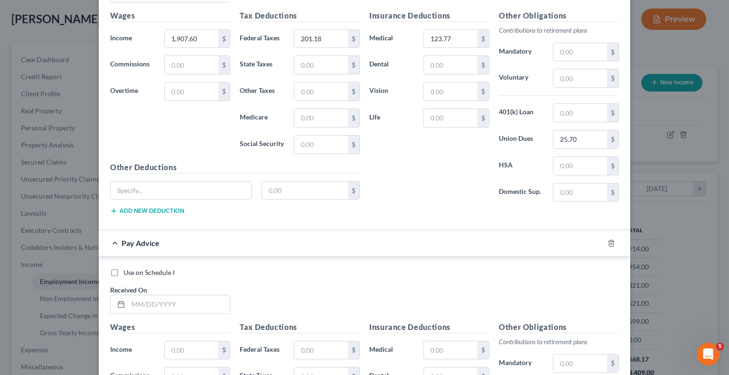
scroll to position [2931, 0]
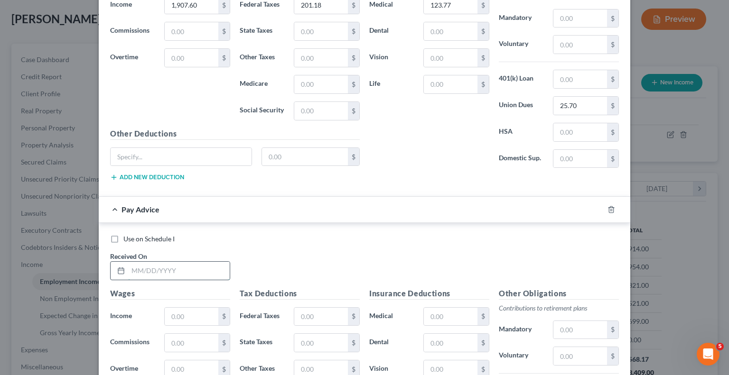
click at [184, 262] on input "text" at bounding box center [179, 271] width 102 height 18
type input "08/08/2025"
type input "2,081.63"
click at [301, 308] on input "text" at bounding box center [321, 317] width 54 height 18
type input "243.90"
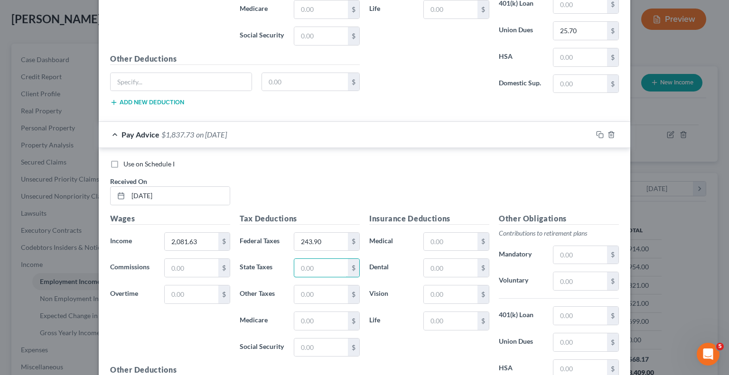
scroll to position [3074, 0]
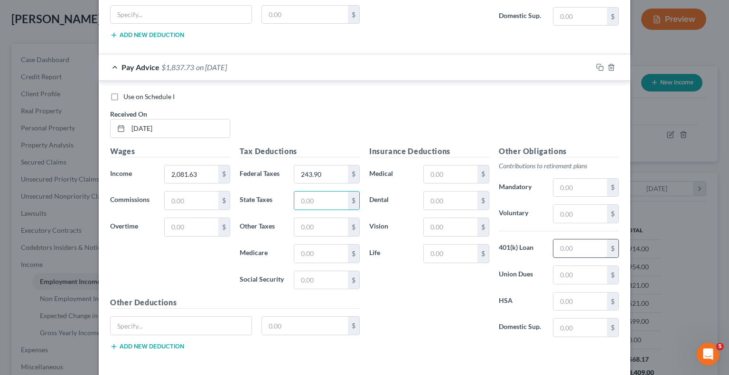
click at [571, 240] on input "text" at bounding box center [580, 249] width 54 height 18
drag, startPoint x: 554, startPoint y: 253, endPoint x: 561, endPoint y: 256, distance: 7.2
click at [557, 266] on input "text" at bounding box center [580, 275] width 54 height 18
type input "25.70"
click at [455, 166] on input "text" at bounding box center [451, 175] width 54 height 18
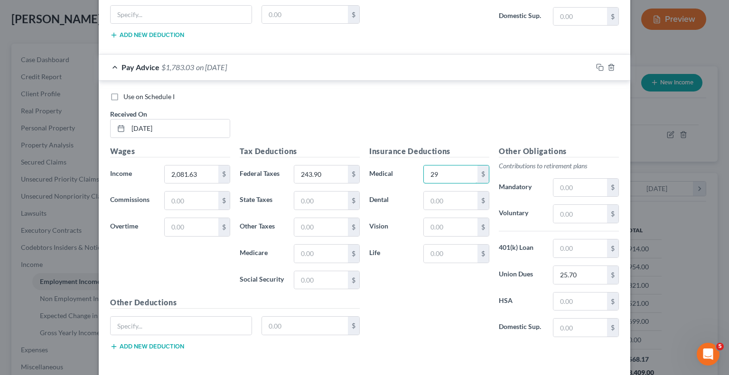
type input "2"
type input "191.62"
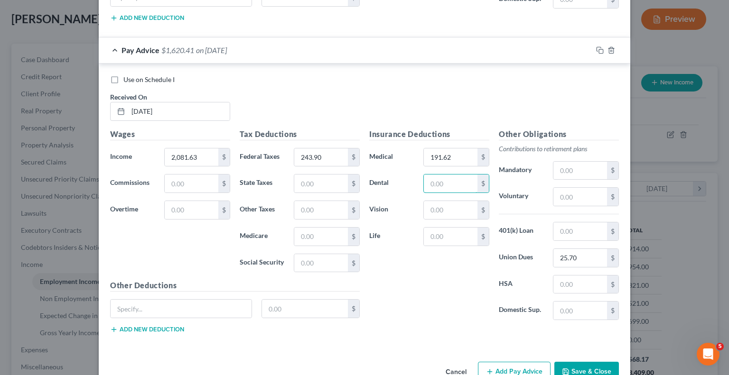
scroll to position [3099, 0]
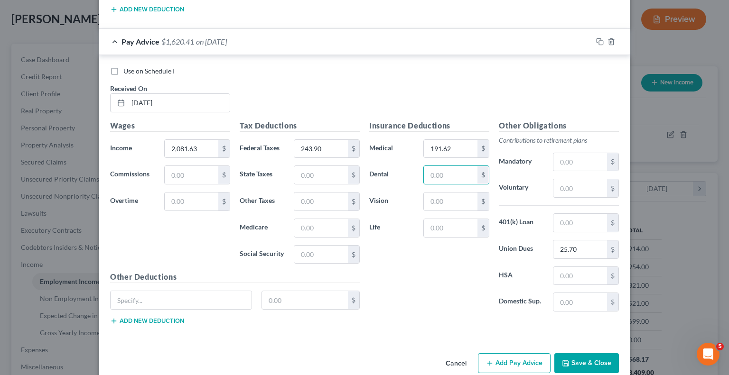
click at [497, 354] on button "Add Pay Advice" at bounding box center [514, 364] width 73 height 20
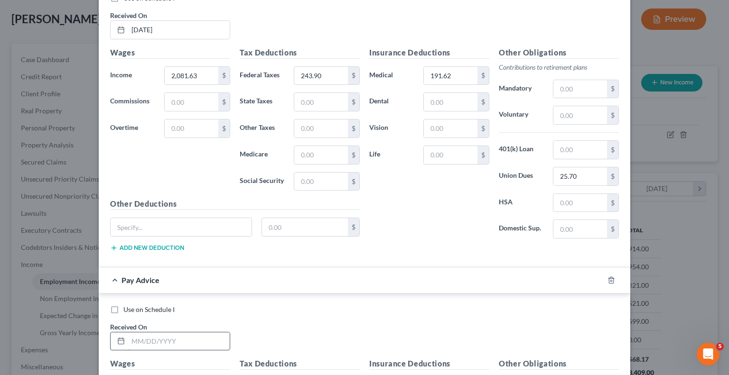
scroll to position [3289, 0]
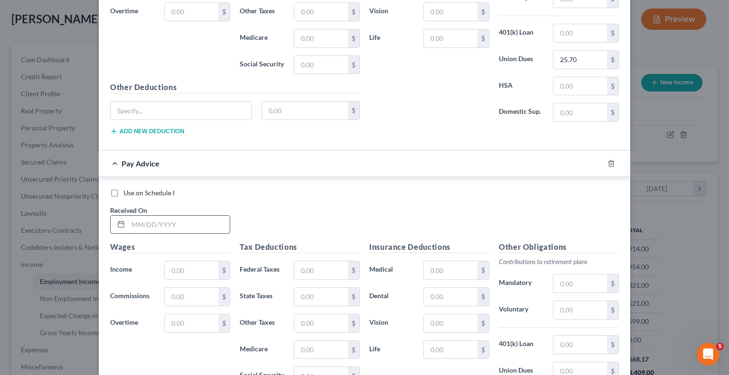
click at [165, 216] on input "text" at bounding box center [179, 225] width 102 height 18
type input "08/22/2025"
type input "1,989.76"
click at [324, 262] on input "text" at bounding box center [321, 271] width 54 height 18
type input "197.86"
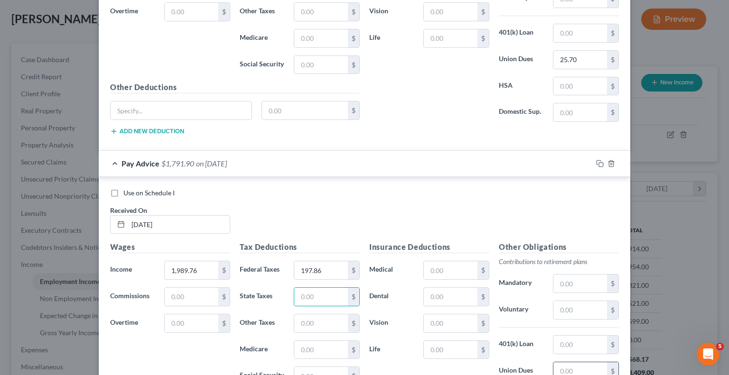
drag, startPoint x: 571, startPoint y: 354, endPoint x: 579, endPoint y: 351, distance: 8.1
click at [571, 363] on input "text" at bounding box center [580, 372] width 54 height 18
type input "25.70"
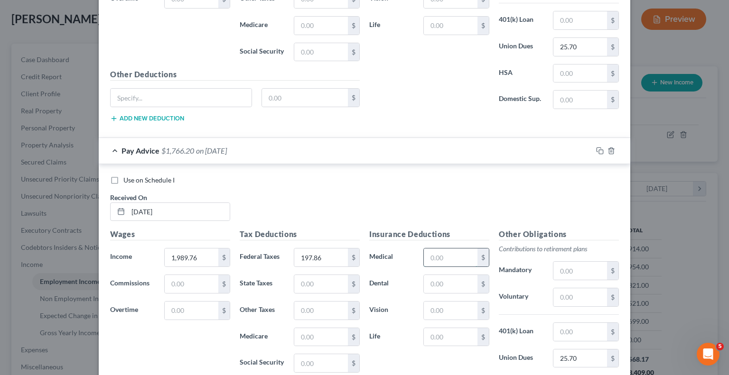
click at [431, 249] on input "text" at bounding box center [451, 258] width 54 height 18
type input "152.60"
click at [571, 289] on input "text" at bounding box center [580, 298] width 54 height 18
type input "178.30"
click at [455, 249] on input "152.60" at bounding box center [451, 258] width 54 height 18
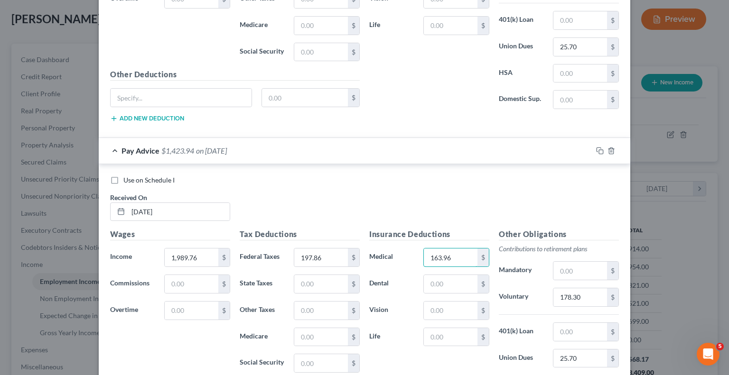
type input "163.96"
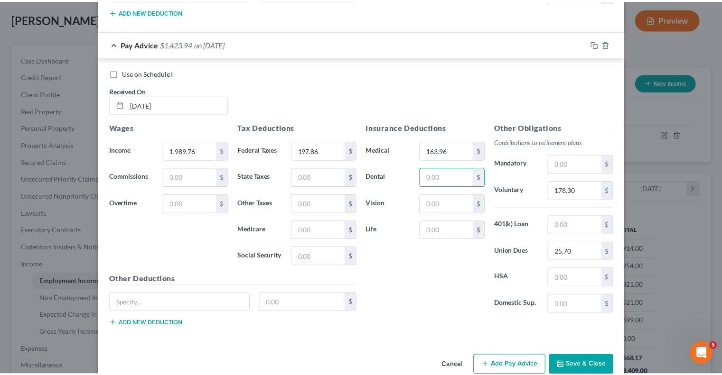
scroll to position [3410, 0]
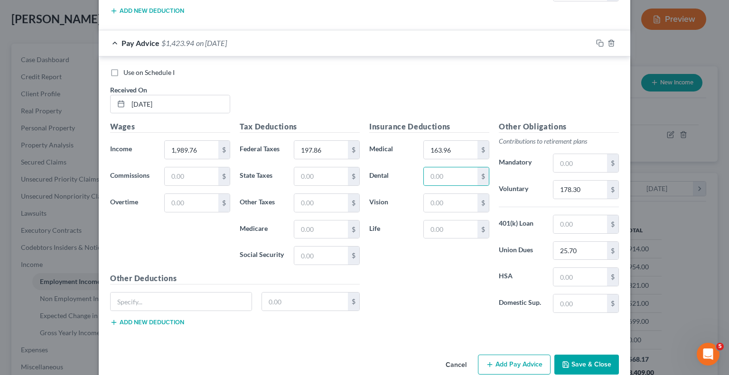
click at [583, 355] on button "Save & Close" at bounding box center [586, 365] width 65 height 20
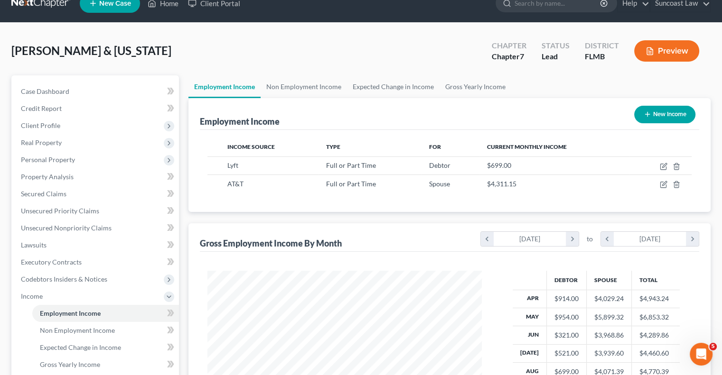
scroll to position [0, 0]
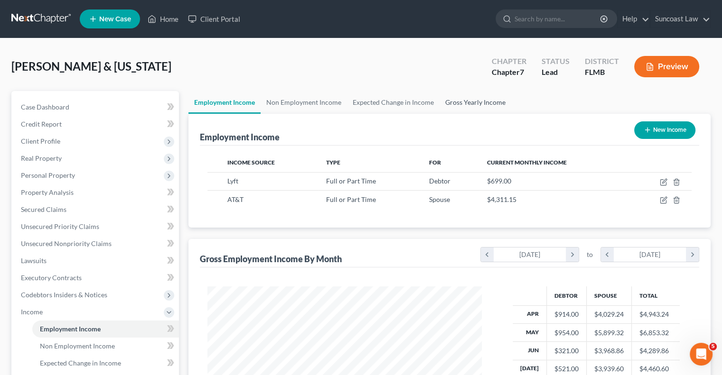
click at [467, 102] on link "Gross Yearly Income" at bounding box center [476, 102] width 72 height 23
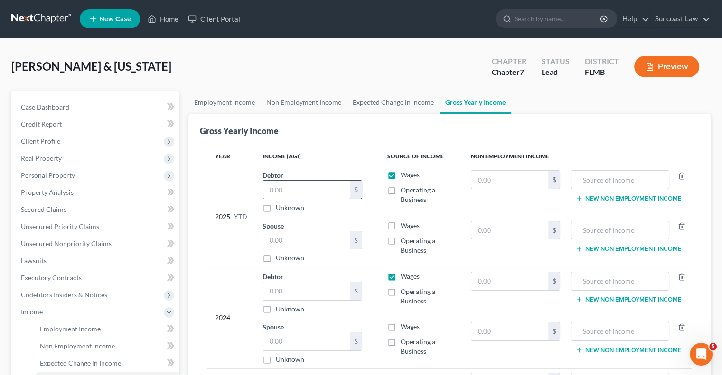
click at [293, 184] on input "text" at bounding box center [306, 190] width 87 height 18
click at [401, 175] on label "Wages" at bounding box center [410, 174] width 19 height 9
click at [404, 175] on input "Wages" at bounding box center [407, 173] width 6 height 6
checkbox input "false"
click at [401, 224] on label "Wages" at bounding box center [410, 225] width 19 height 9
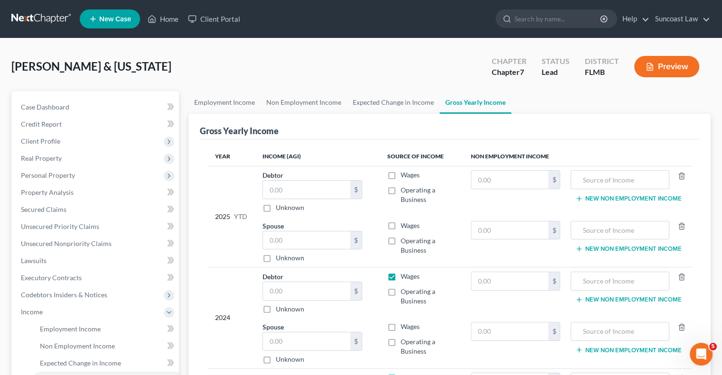
click at [404, 224] on input "Wages" at bounding box center [407, 224] width 6 height 6
checkbox input "true"
click at [401, 275] on label "Wages" at bounding box center [410, 276] width 19 height 9
click at [404, 275] on input "Wages" at bounding box center [407, 275] width 6 height 6
checkbox input "false"
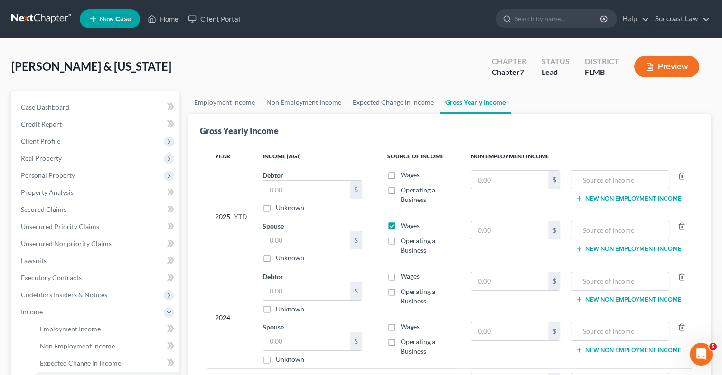
click at [401, 328] on label "Wages" at bounding box center [410, 326] width 19 height 9
click at [404, 328] on input "Wages" at bounding box center [407, 325] width 6 height 6
checkbox input "true"
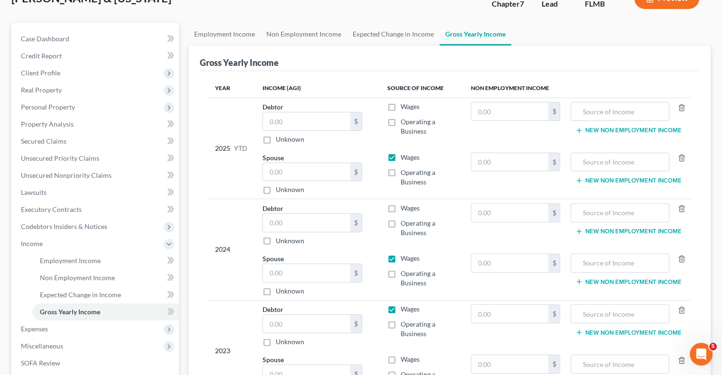
scroll to position [95, 0]
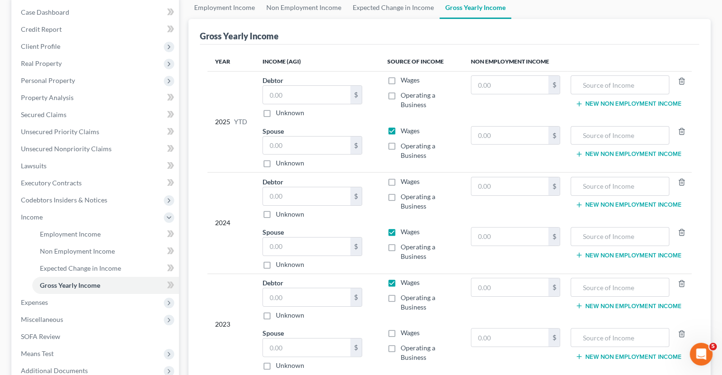
click at [401, 281] on label "Wages" at bounding box center [410, 282] width 19 height 9
click at [404, 281] on input "Wages" at bounding box center [407, 281] width 6 height 6
checkbox input "false"
click at [401, 332] on label "Wages" at bounding box center [410, 332] width 19 height 9
click at [404, 332] on input "Wages" at bounding box center [407, 331] width 6 height 6
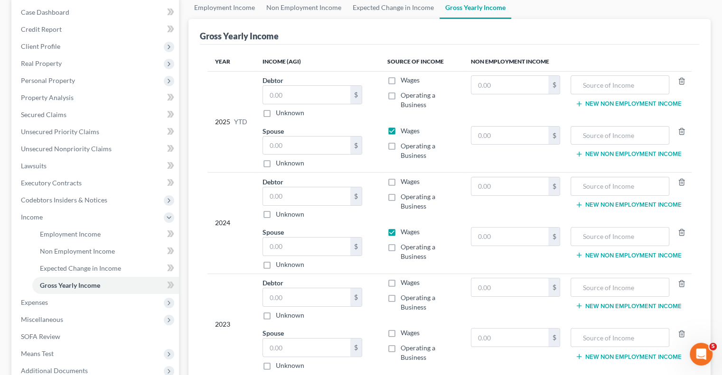
checkbox input "true"
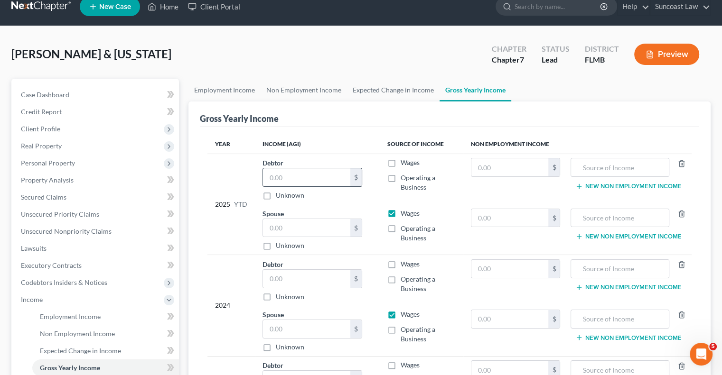
scroll to position [0, 0]
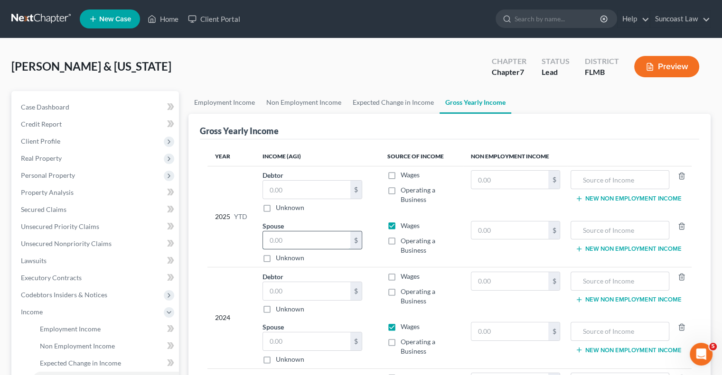
click at [306, 241] on input "text" at bounding box center [306, 241] width 87 height 18
type input "34,027"
click at [300, 187] on input "text" at bounding box center [306, 190] width 87 height 18
type input "17,160"
click at [639, 178] on input "text" at bounding box center [620, 180] width 88 height 18
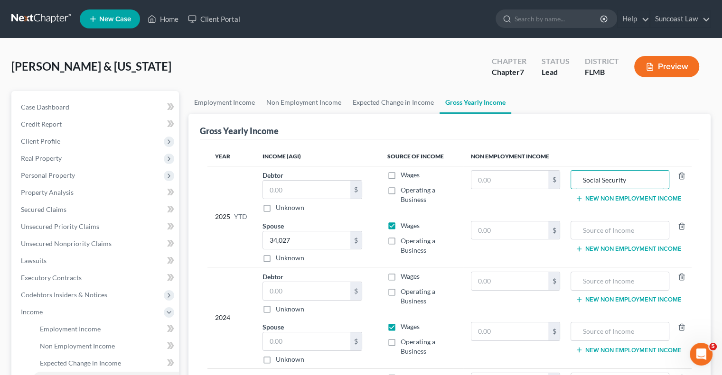
drag, startPoint x: 630, startPoint y: 182, endPoint x: 552, endPoint y: 169, distance: 78.8
click at [552, 169] on tr "2025 YTD Debtor $ Unknown Balance Undetermined $ Unknown Wages Operating a Busi…" at bounding box center [449, 191] width 484 height 51
type input "Social Security"
click at [629, 278] on input "text" at bounding box center [620, 281] width 88 height 18
paste input "Social Security"
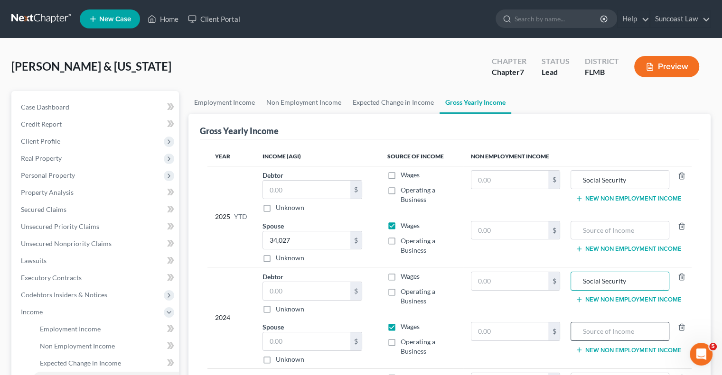
type input "Social Security"
click at [634, 328] on input "text" at bounding box center [620, 332] width 88 height 18
paste input "Social Security"
type input "Social Security"
click at [511, 281] on input "text" at bounding box center [509, 281] width 77 height 18
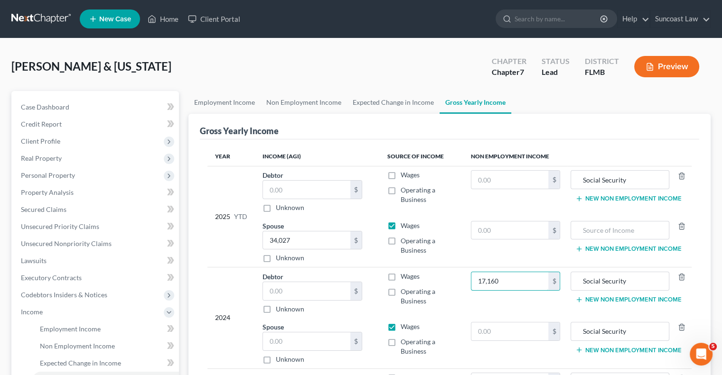
type input "17,160"
click at [310, 333] on input "text" at bounding box center [306, 342] width 87 height 18
type input "41,856"
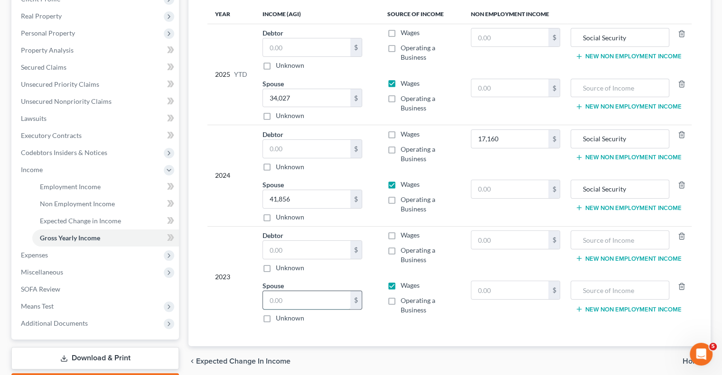
click at [308, 304] on input "text" at bounding box center [306, 300] width 87 height 18
type input "40,639"
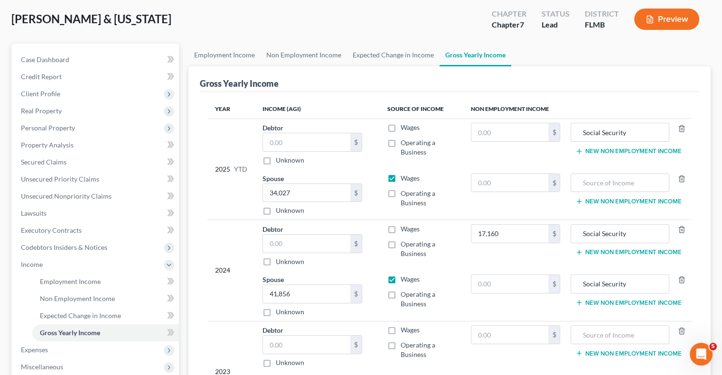
scroll to position [95, 0]
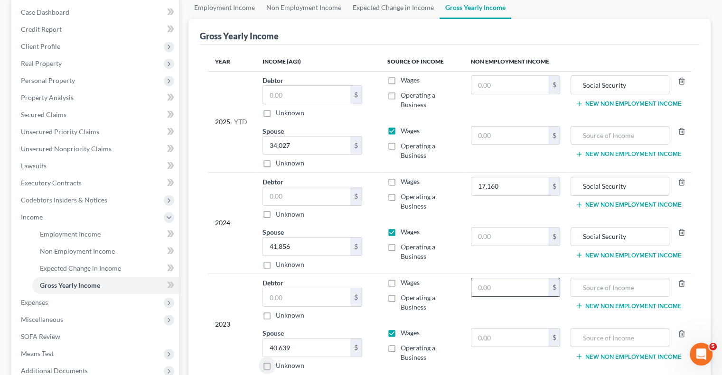
click at [505, 282] on input "text" at bounding box center [509, 288] width 77 height 18
type input "16,786"
drag, startPoint x: 641, startPoint y: 236, endPoint x: 477, endPoint y: 235, distance: 163.8
click at [477, 235] on tr "Spouse 41,856.00 $ Unknown Balance Undetermined 41,856 $ Unknown Wages Operatin…" at bounding box center [449, 248] width 484 height 51
click at [639, 282] on input "text" at bounding box center [620, 288] width 88 height 18
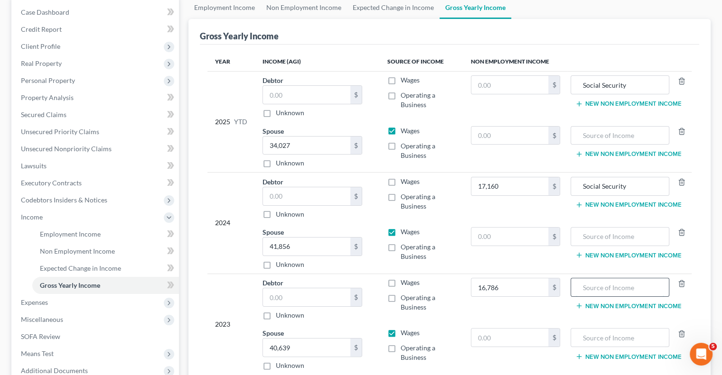
paste input "Social Security"
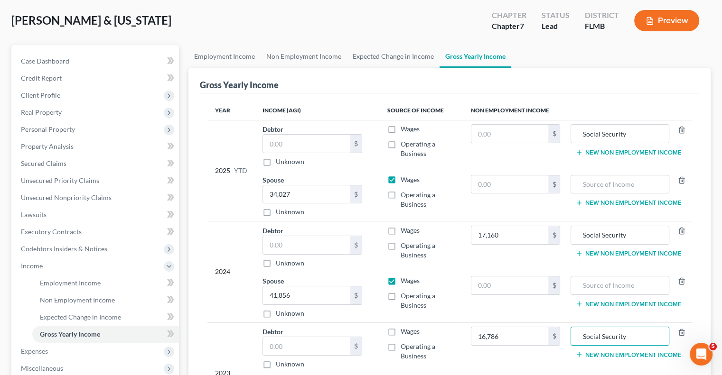
scroll to position [0, 0]
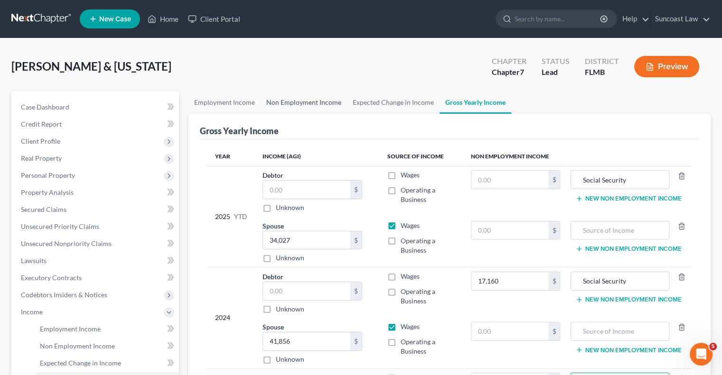
type input "Social Security"
click at [313, 104] on link "Non Employment Income" at bounding box center [304, 102] width 86 height 23
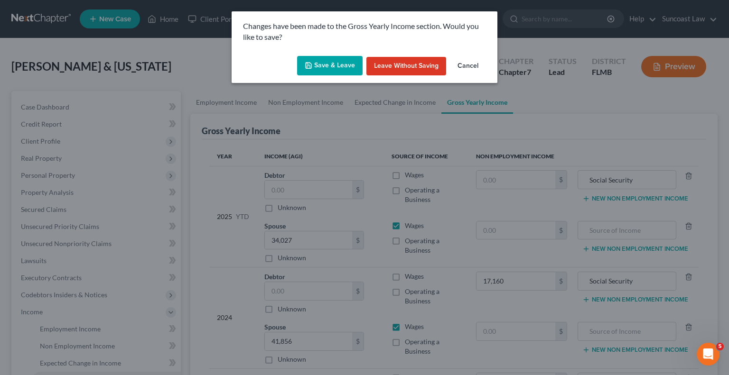
click at [342, 67] on button "Save & Leave" at bounding box center [330, 66] width 66 height 20
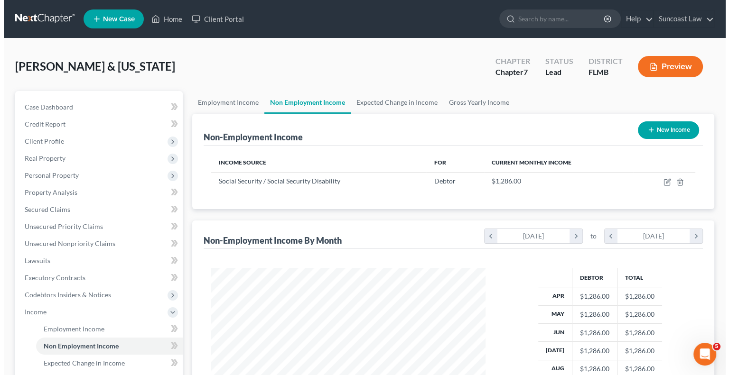
scroll to position [169, 293]
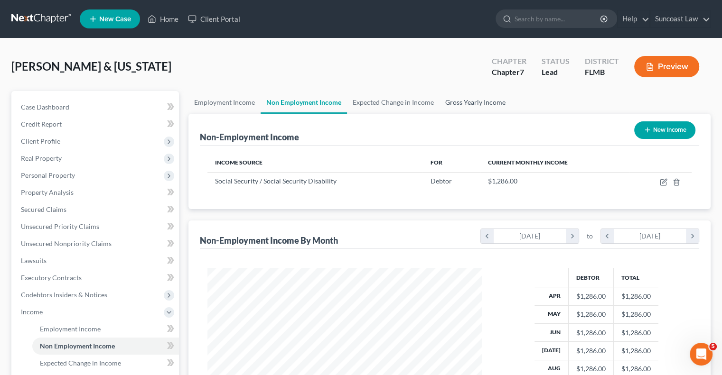
click at [468, 101] on link "Gross Yearly Income" at bounding box center [476, 102] width 72 height 23
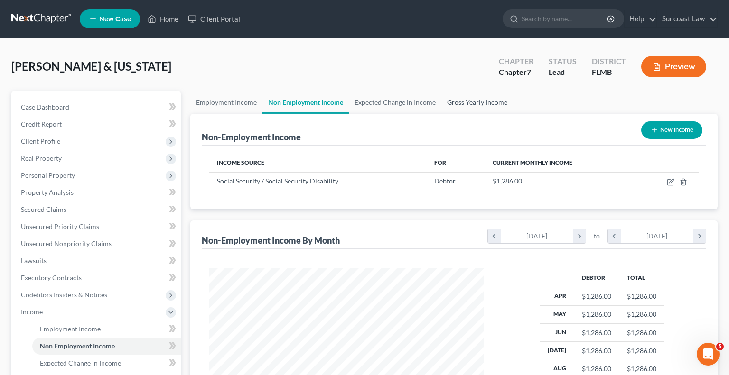
scroll to position [169, 296]
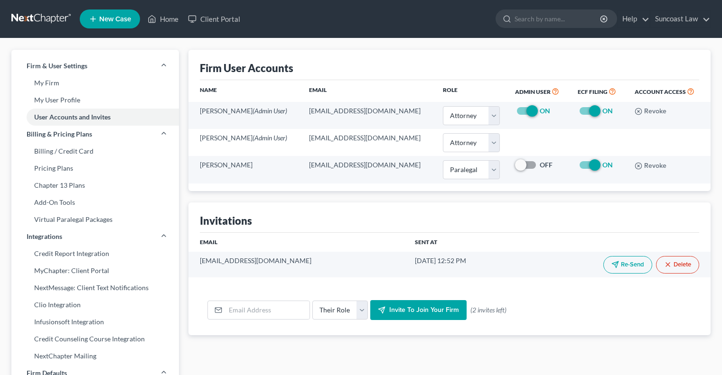
select select "0"
select select "1"
click at [173, 21] on link "Home" at bounding box center [163, 18] width 40 height 17
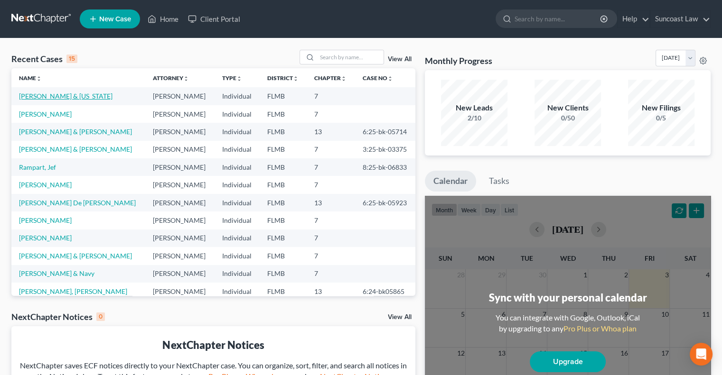
click at [61, 95] on link "[PERSON_NAME] & [US_STATE]" at bounding box center [66, 96] width 94 height 8
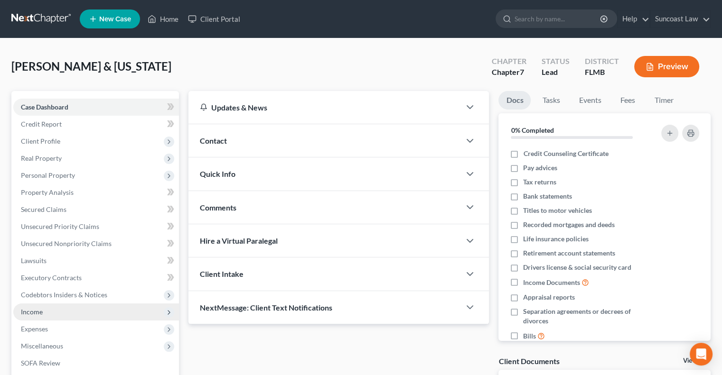
click at [46, 316] on span "Income" at bounding box center [96, 312] width 166 height 17
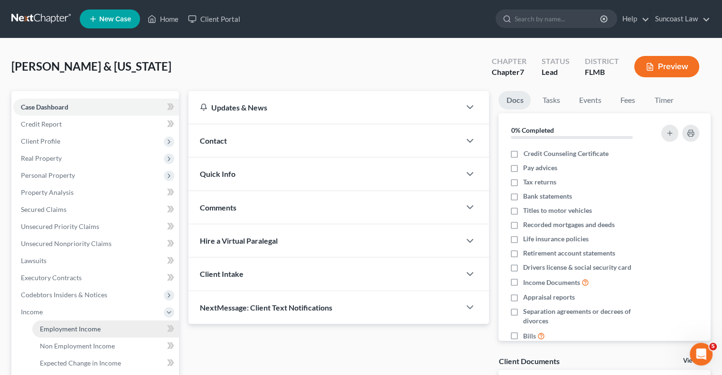
click at [86, 335] on link "Employment Income" at bounding box center [105, 329] width 147 height 17
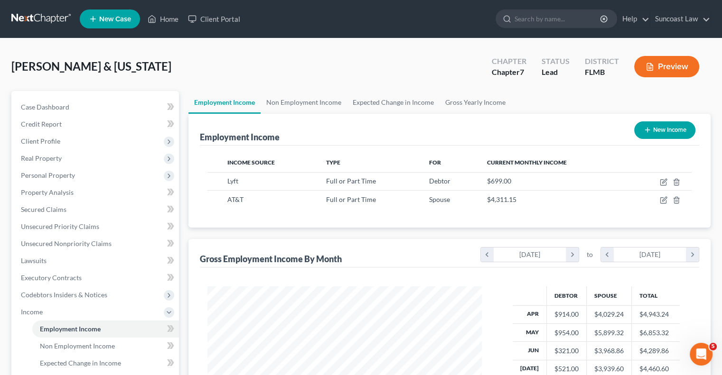
scroll to position [169, 293]
click at [480, 99] on link "Gross Yearly Income" at bounding box center [476, 102] width 72 height 23
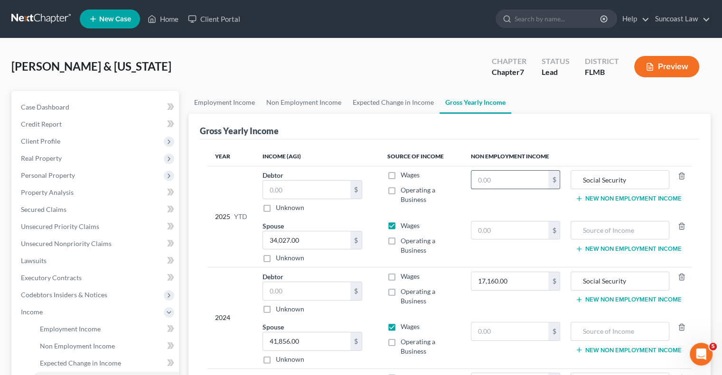
click at [512, 180] on input "text" at bounding box center [509, 180] width 77 height 18
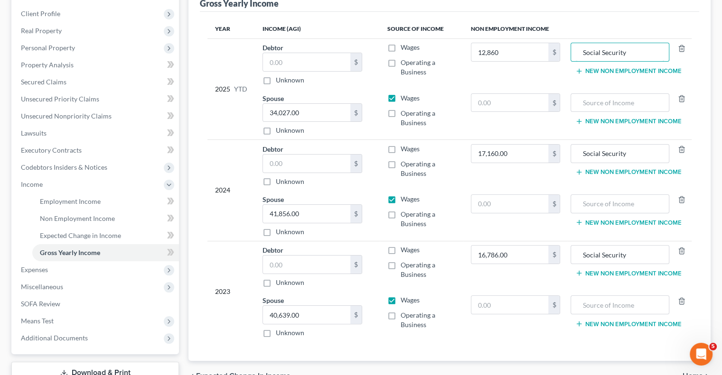
scroll to position [142, 0]
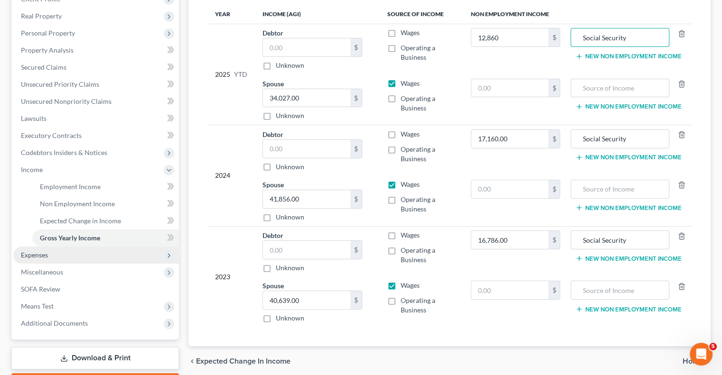
click at [65, 257] on span "Expenses" at bounding box center [96, 255] width 166 height 17
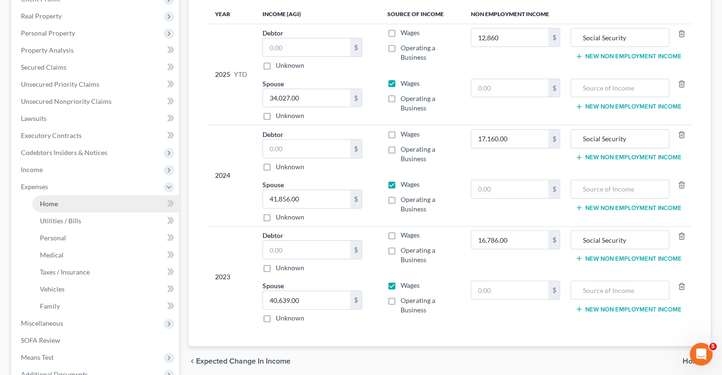
click at [60, 206] on link "Home" at bounding box center [105, 204] width 147 height 17
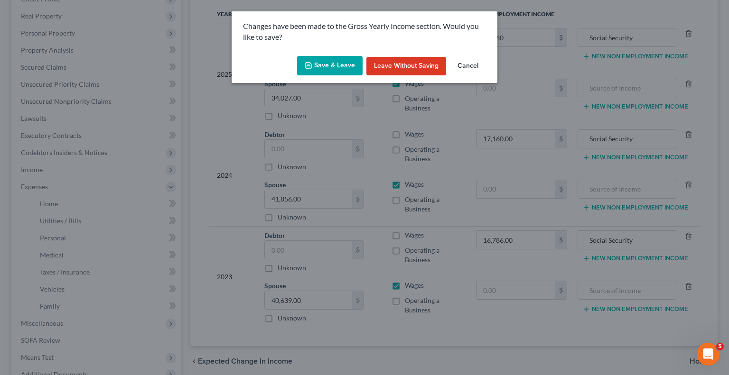
click at [342, 64] on button "Save & Leave" at bounding box center [330, 66] width 66 height 20
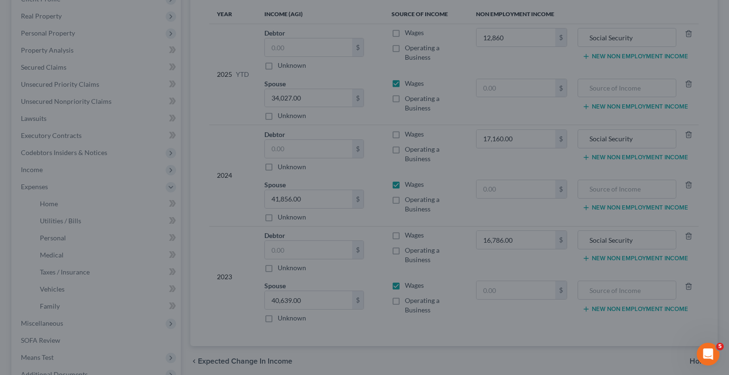
type input "12,860.00"
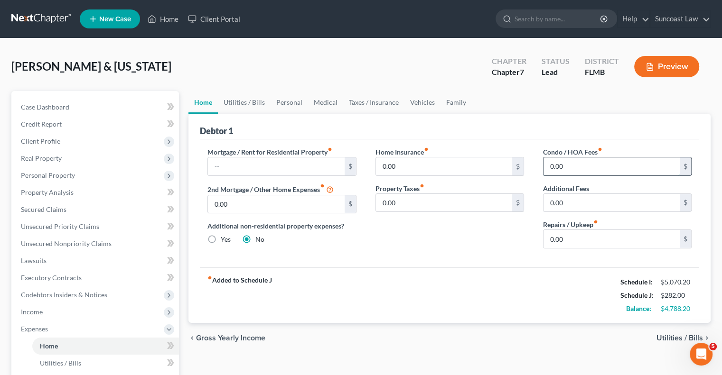
click at [581, 168] on input "0.00" at bounding box center [611, 167] width 136 height 18
type input "940"
type input "100"
click at [420, 161] on input "0.00" at bounding box center [444, 167] width 136 height 18
type input "135"
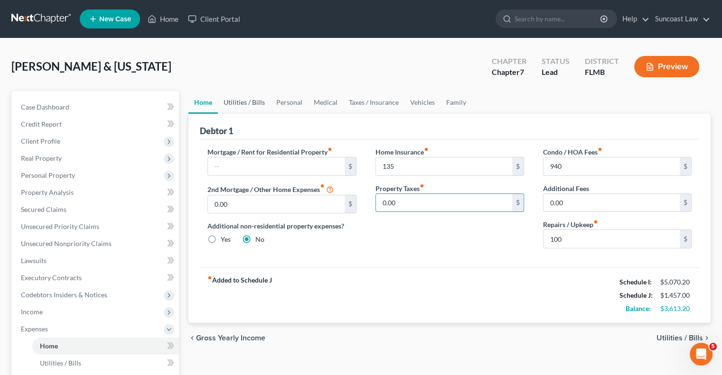
click at [251, 103] on link "Utilities / Bills" at bounding box center [244, 102] width 53 height 23
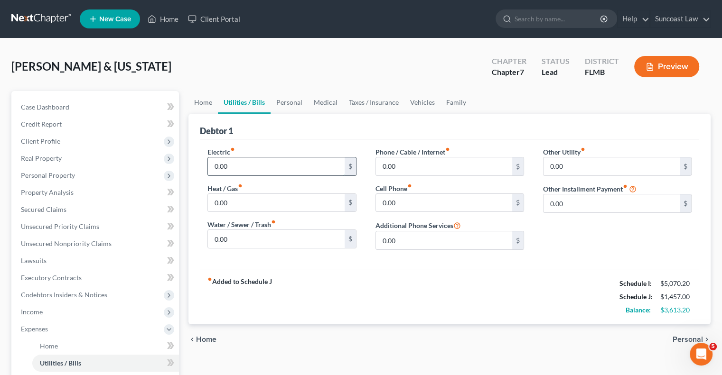
click at [252, 168] on input "0.00" at bounding box center [276, 167] width 136 height 18
type input "230"
type input "36"
type input "180"
click at [293, 100] on link "Personal" at bounding box center [289, 102] width 37 height 23
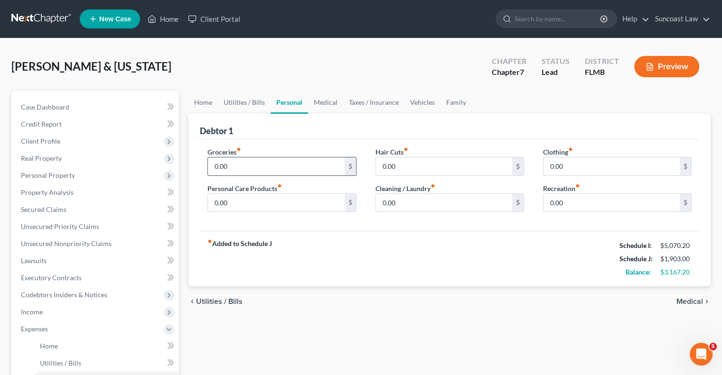
click at [270, 160] on input "0.00" at bounding box center [276, 167] width 136 height 18
type input "800"
type input "150"
type input "100"
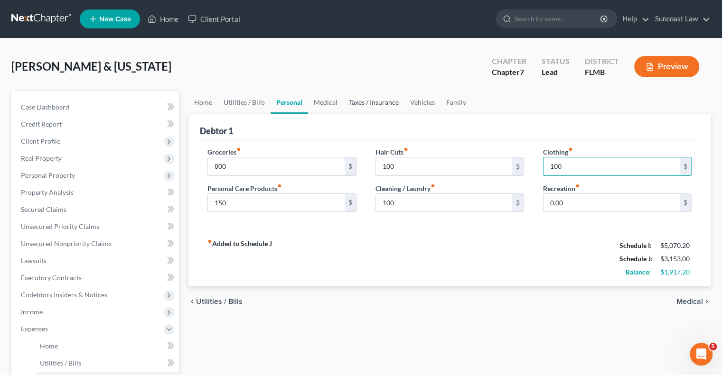
type input "100"
click at [325, 101] on link "Medical" at bounding box center [325, 102] width 35 height 23
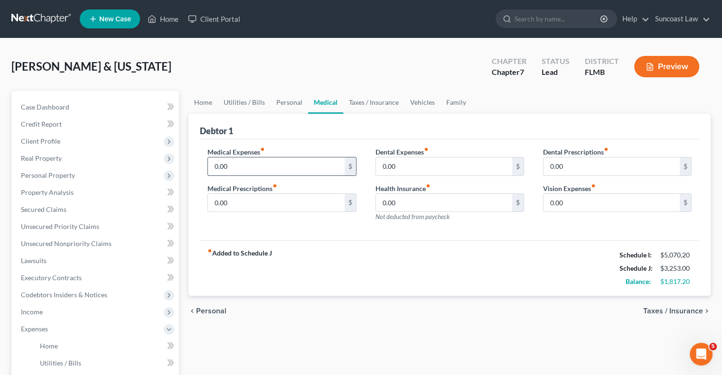
click at [237, 168] on input "0.00" at bounding box center [276, 167] width 136 height 18
type input "250"
click at [419, 104] on link "Vehicles" at bounding box center [422, 102] width 36 height 23
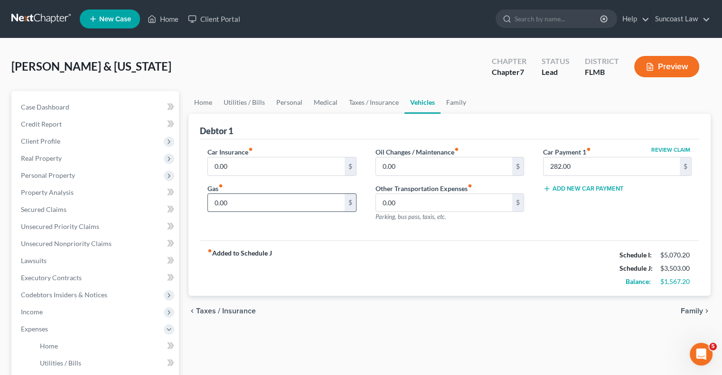
click at [276, 199] on input "0.00" at bounding box center [276, 203] width 136 height 18
type input "600"
click at [357, 101] on link "Taxes / Insurance" at bounding box center [373, 102] width 61 height 23
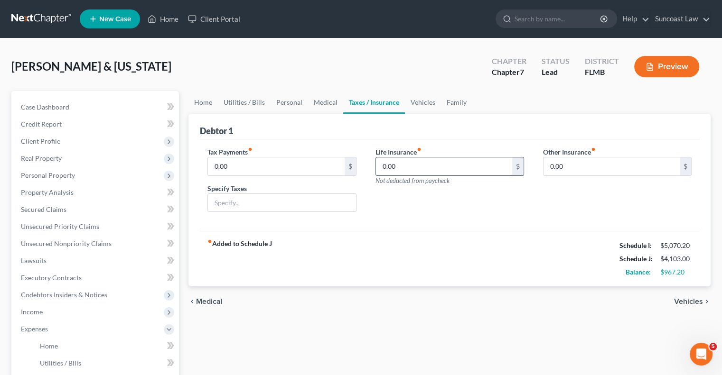
click at [414, 172] on input "0.00" at bounding box center [444, 167] width 136 height 18
type input "100"
click at [450, 103] on link "Family" at bounding box center [456, 102] width 31 height 23
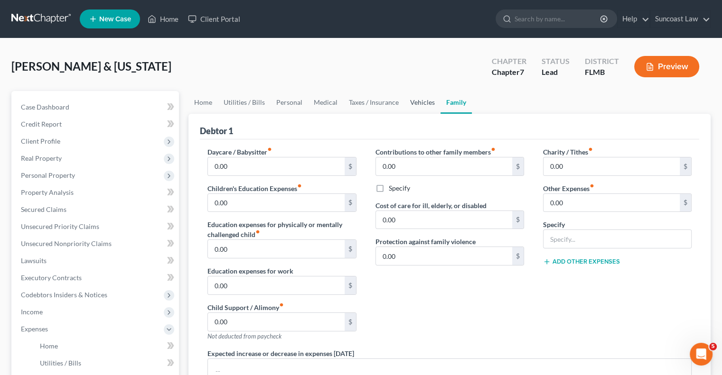
click at [412, 102] on link "Vehicles" at bounding box center [422, 102] width 36 height 23
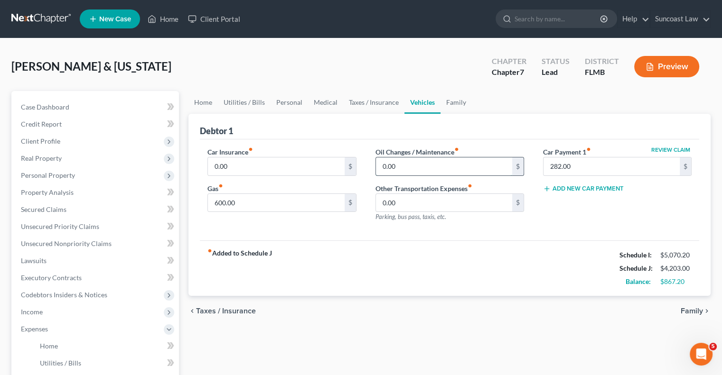
click at [408, 166] on input "0.00" at bounding box center [444, 167] width 136 height 18
type input "100"
click at [243, 165] on input "0.00" at bounding box center [276, 167] width 136 height 18
type input "150"
